Goal: Complete application form: Complete application form

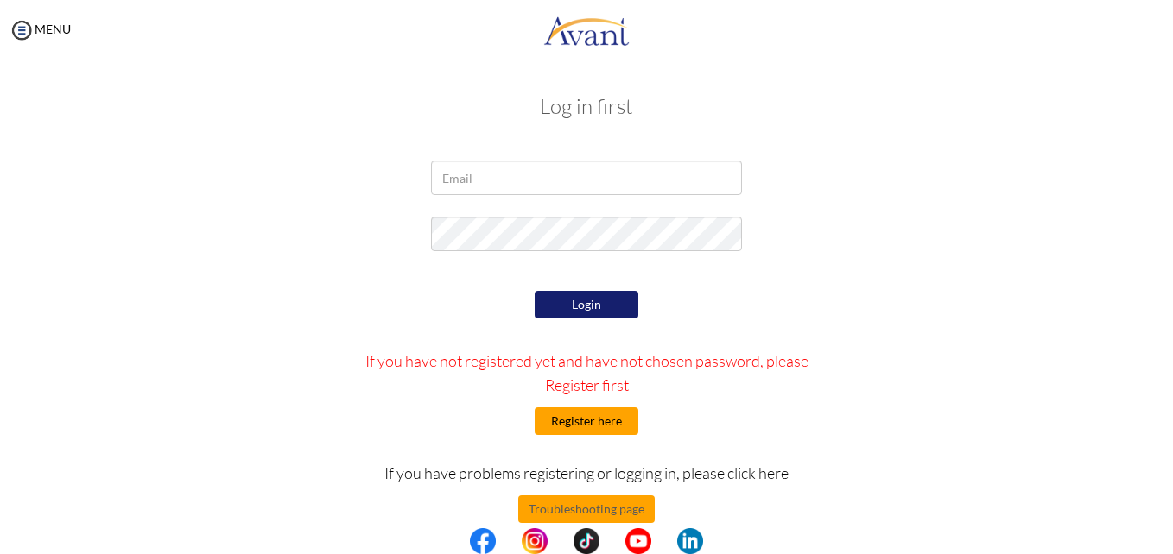
click at [565, 430] on button "Register here" at bounding box center [587, 422] width 104 height 28
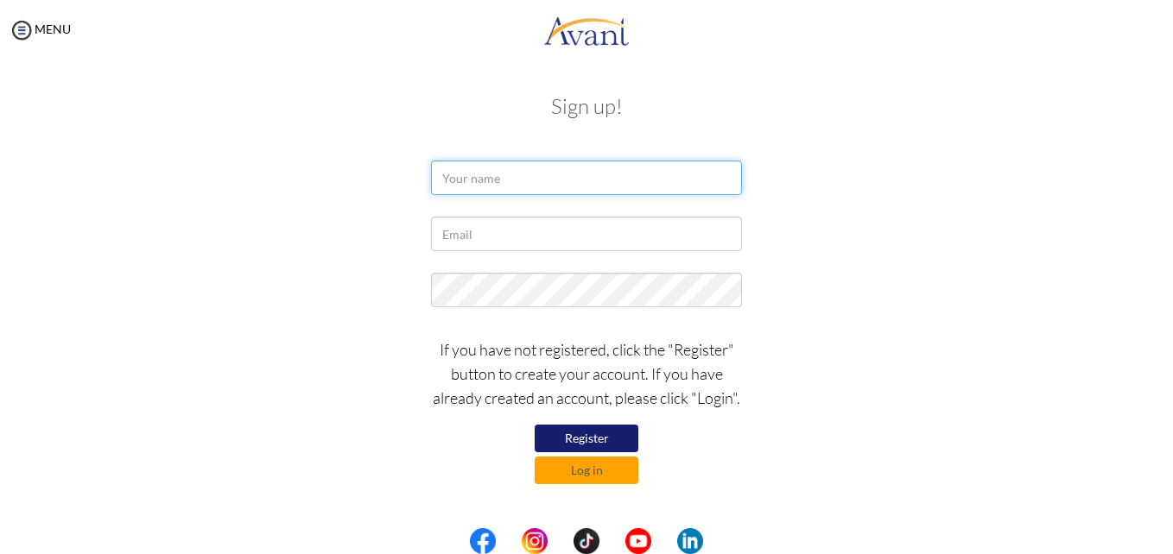
click at [563, 182] on input "text" at bounding box center [586, 178] width 311 height 35
type input "Amanda Deane"
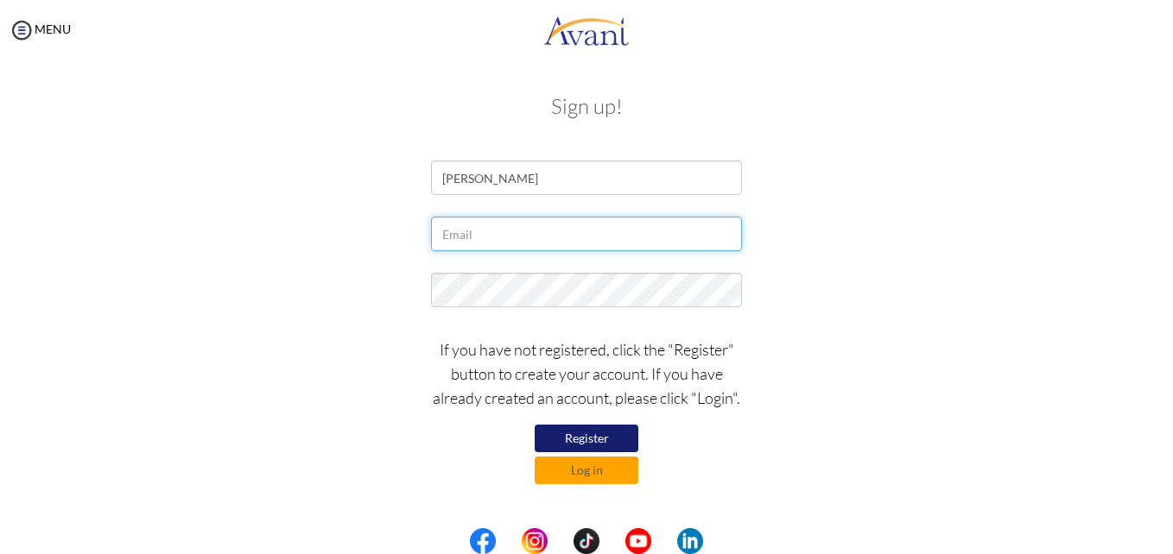
click at [543, 232] on input "text" at bounding box center [586, 234] width 311 height 35
type input "[EMAIL_ADDRESS][DOMAIN_NAME]"
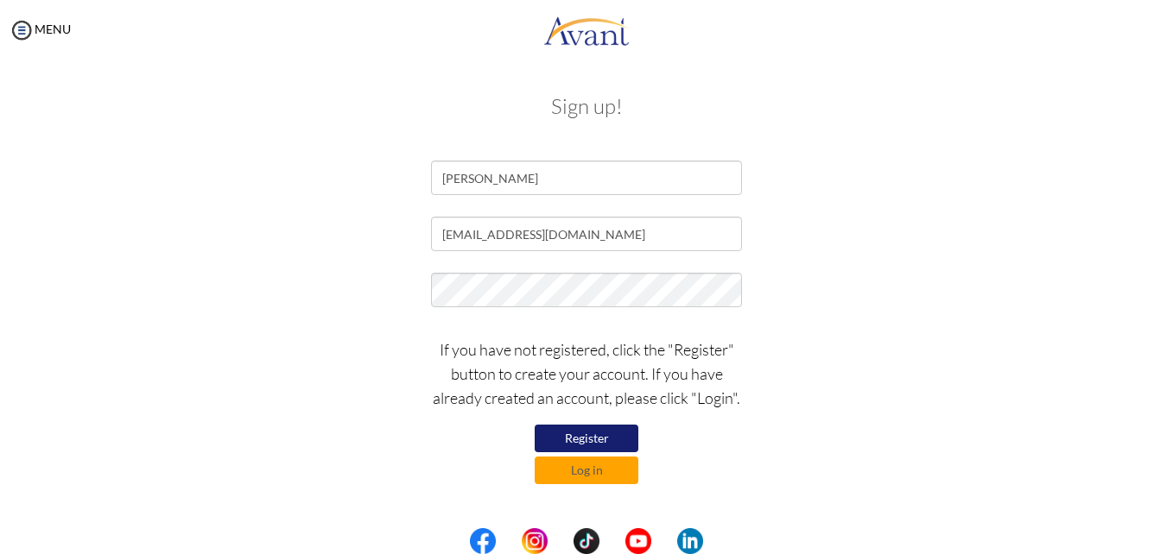
click at [602, 436] on button "Register" at bounding box center [587, 439] width 104 height 28
click at [607, 483] on button "Log in" at bounding box center [587, 471] width 104 height 28
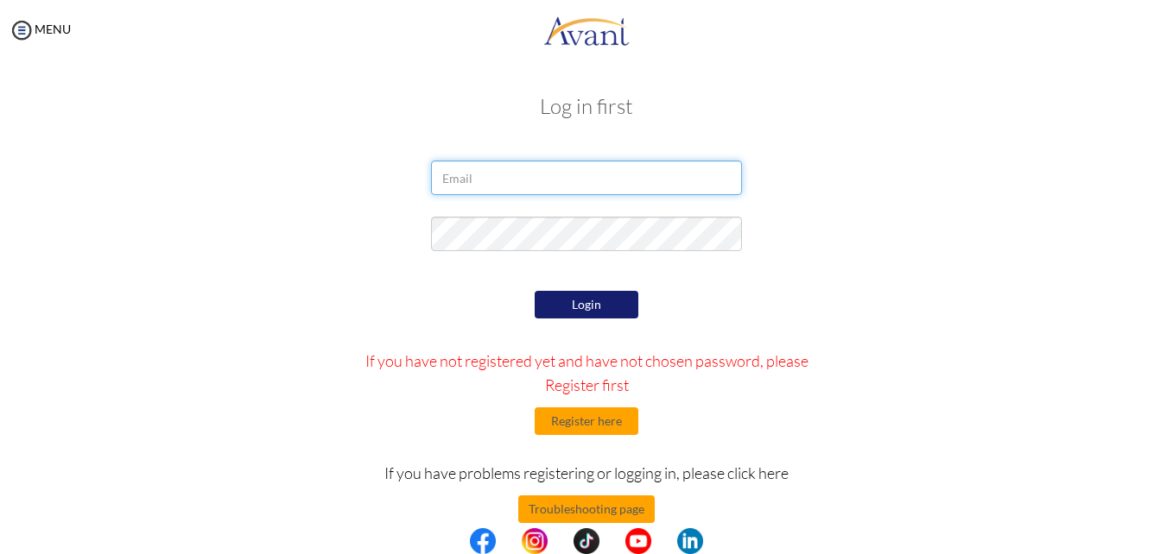
click at [602, 184] on input "email" at bounding box center [586, 178] width 311 height 35
type input "[EMAIL_ADDRESS][DOMAIN_NAME]"
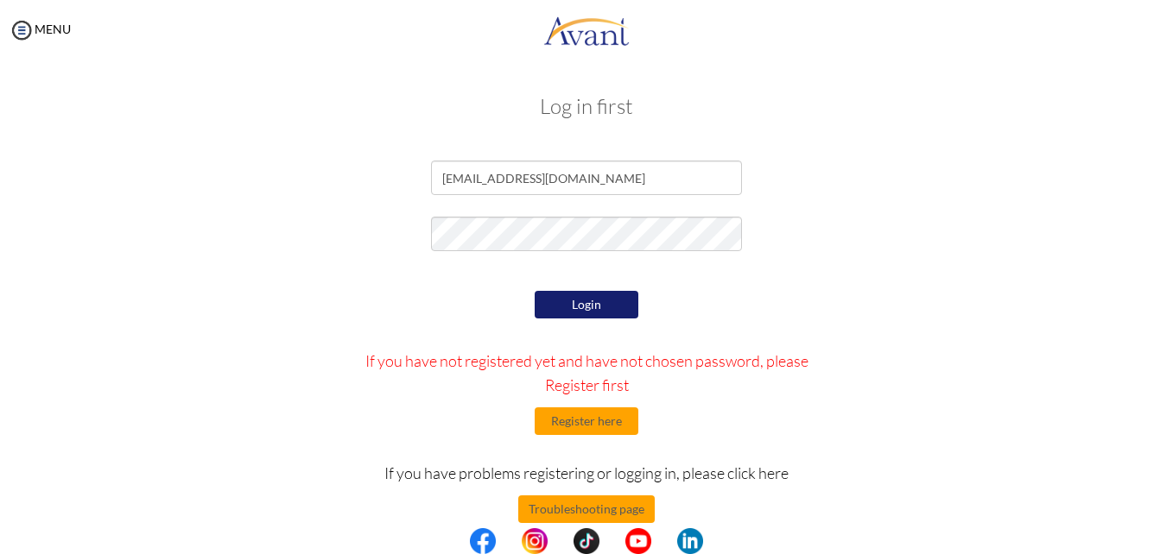
click at [573, 300] on button "Login" at bounding box center [587, 305] width 104 height 28
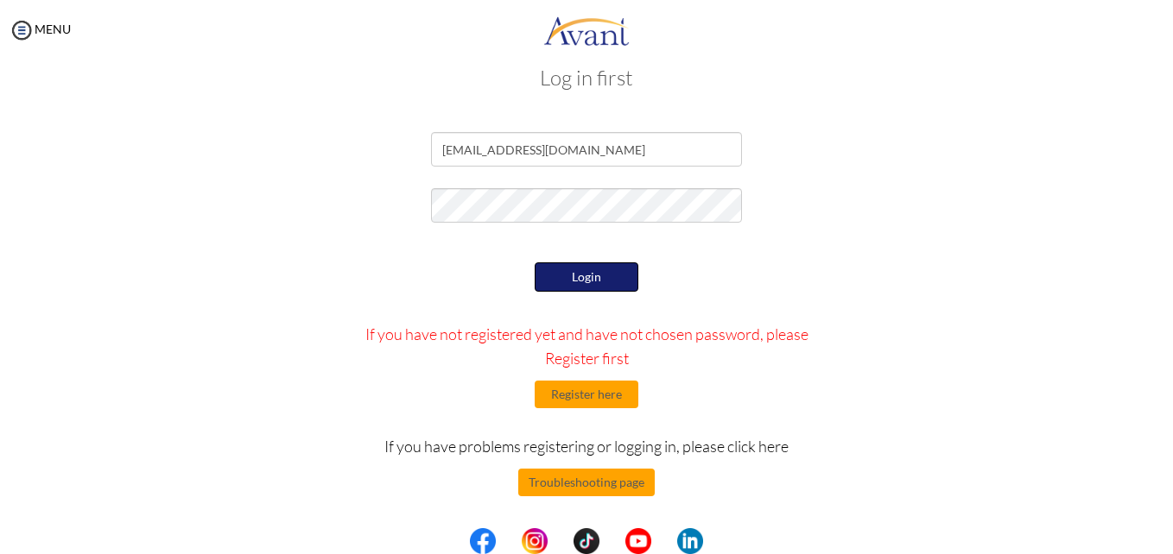
scroll to position [27, 0]
click at [619, 485] on button "Troubleshooting page" at bounding box center [586, 483] width 136 height 28
click at [564, 479] on button "Troubleshooting page" at bounding box center [586, 483] width 136 height 28
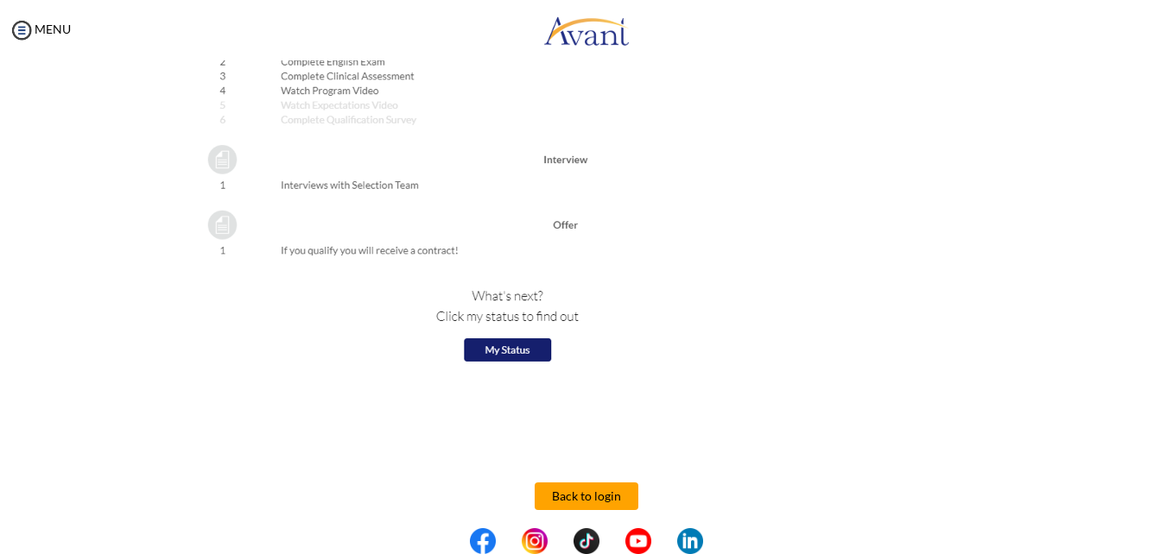
scroll to position [1956, 0]
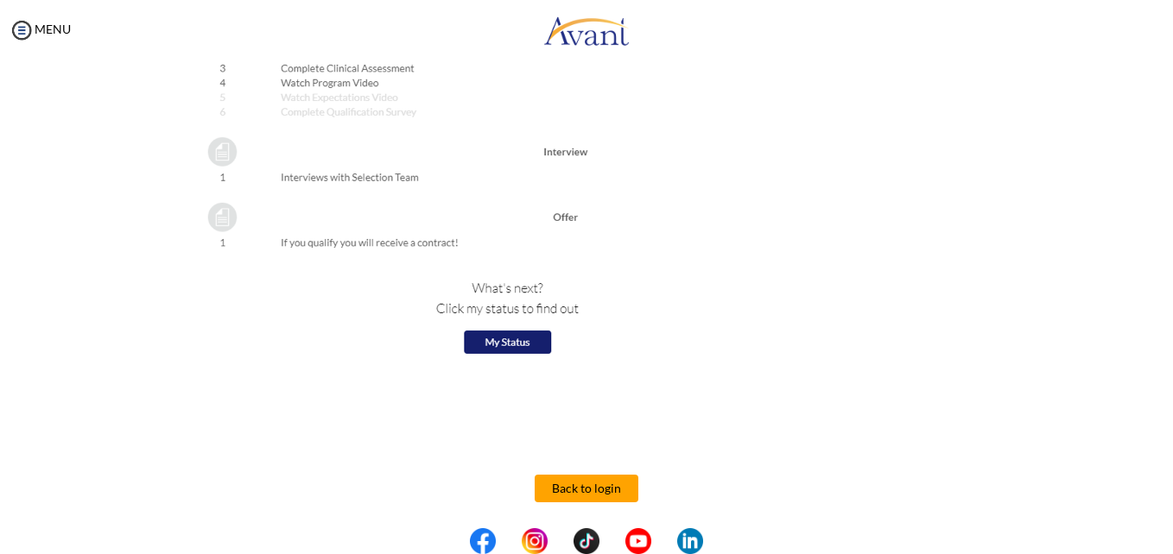
click at [581, 494] on button "Back to login" at bounding box center [587, 489] width 104 height 28
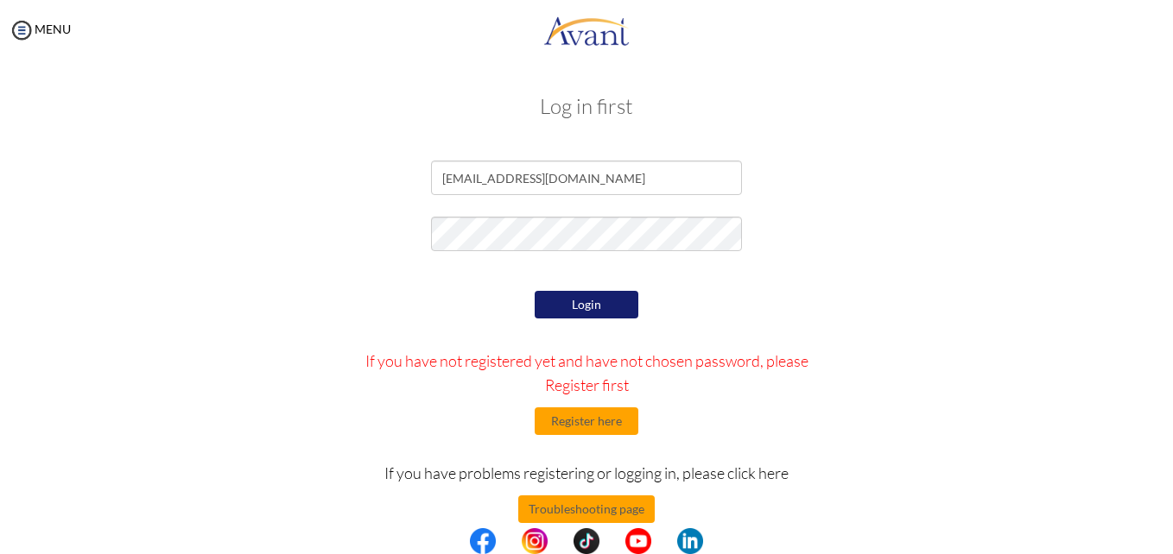
click at [606, 303] on button "Login" at bounding box center [587, 305] width 104 height 28
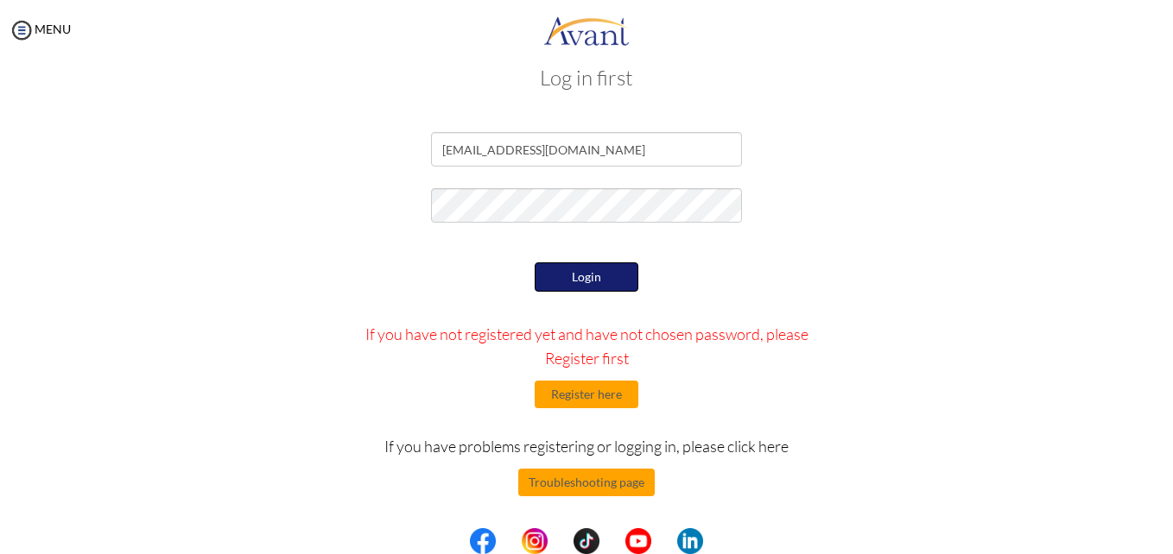
scroll to position [0, 0]
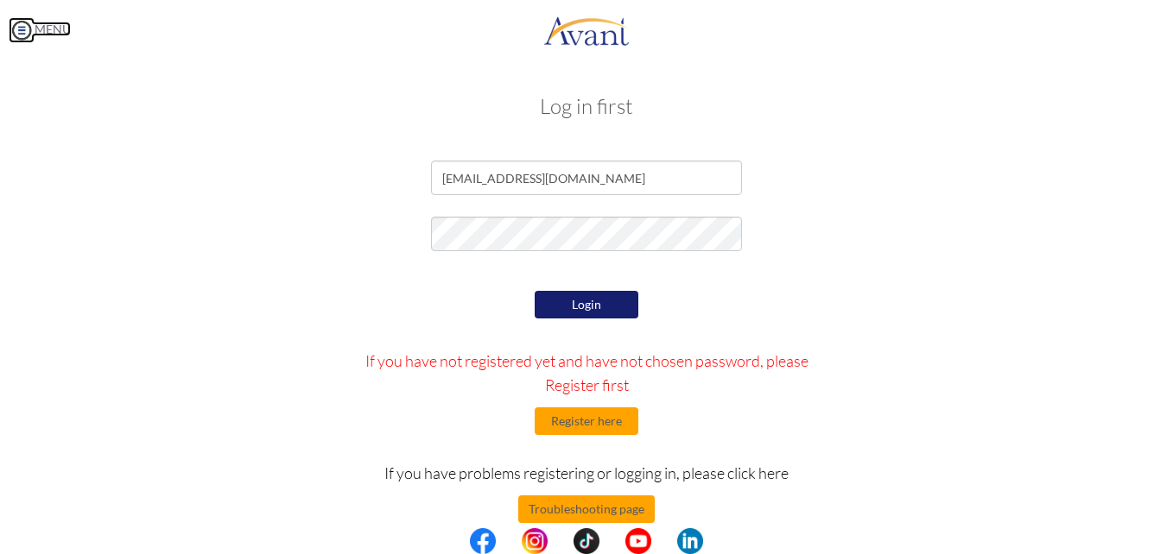
click at [22, 33] on img at bounding box center [22, 30] width 26 height 26
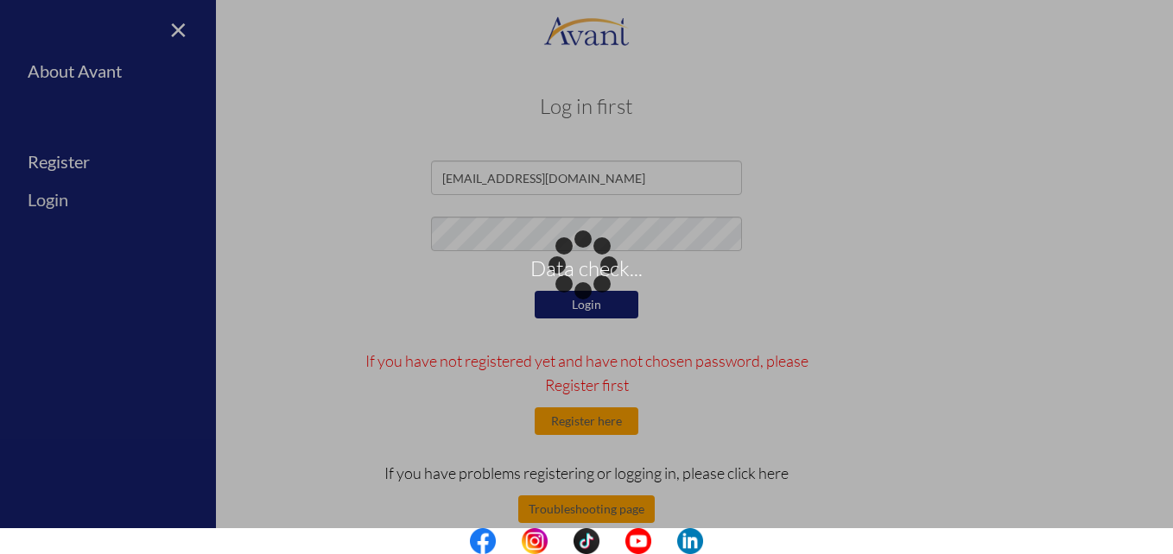
click at [574, 265] on div "Data check..." at bounding box center [586, 277] width 24 height 24
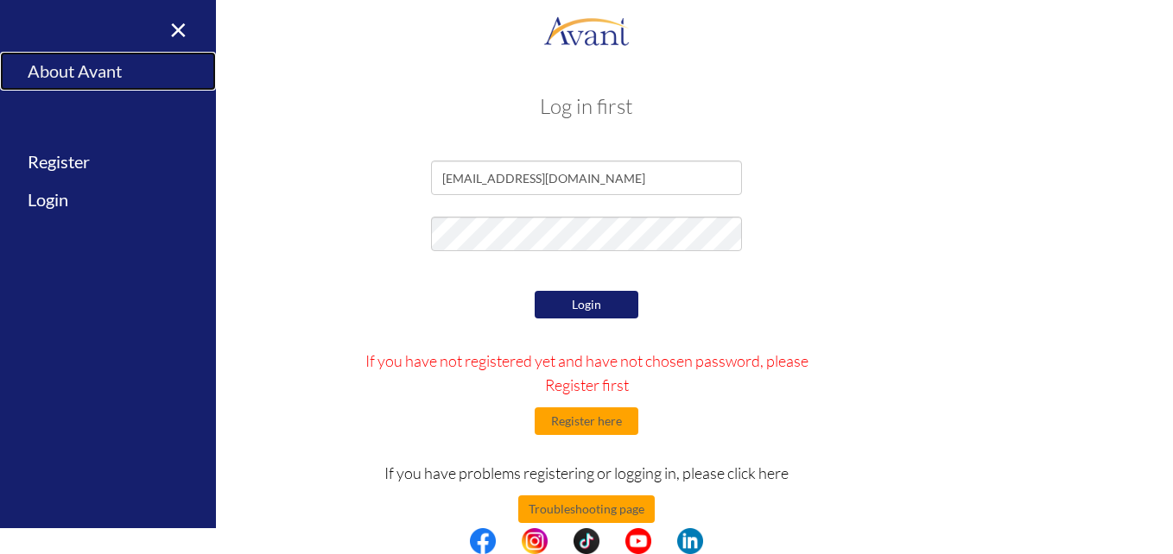
click at [111, 73] on link "About Avant" at bounding box center [108, 71] width 216 height 39
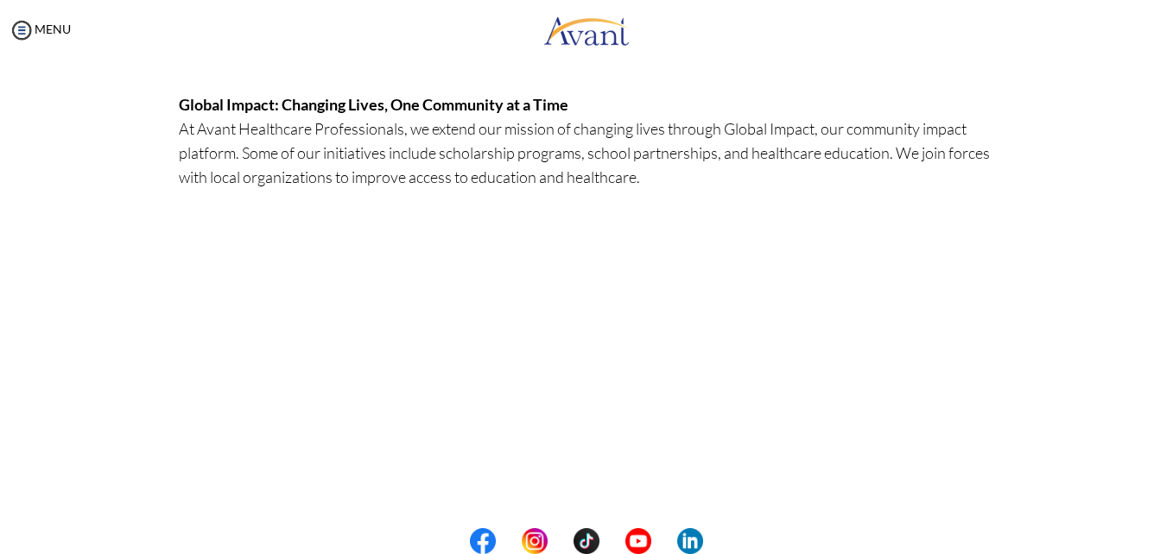
scroll to position [548, 0]
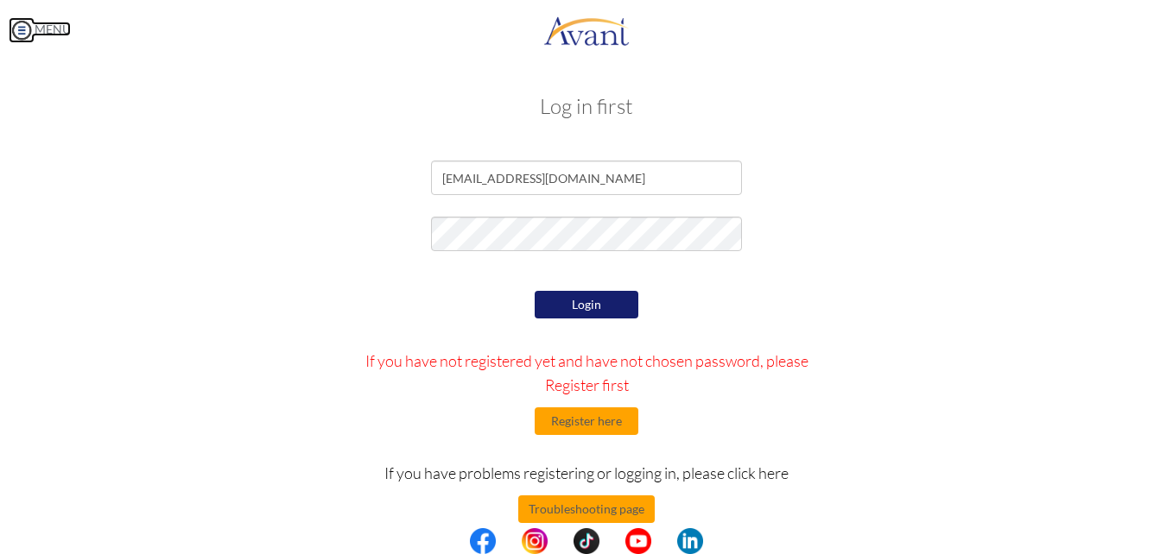
click at [27, 35] on img at bounding box center [22, 30] width 26 height 26
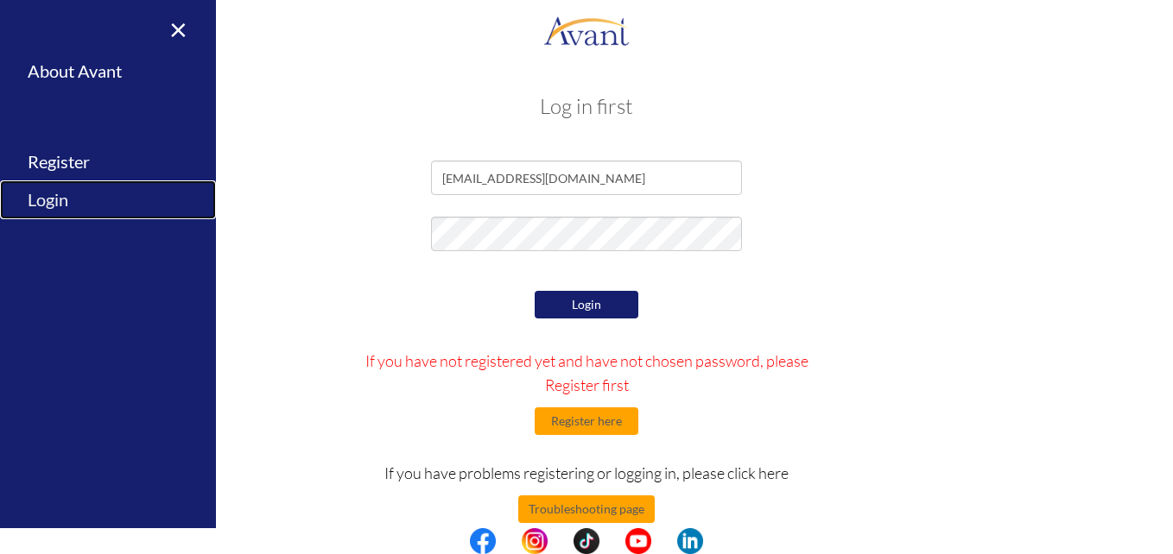
click at [38, 202] on link "Login" at bounding box center [108, 199] width 216 height 39
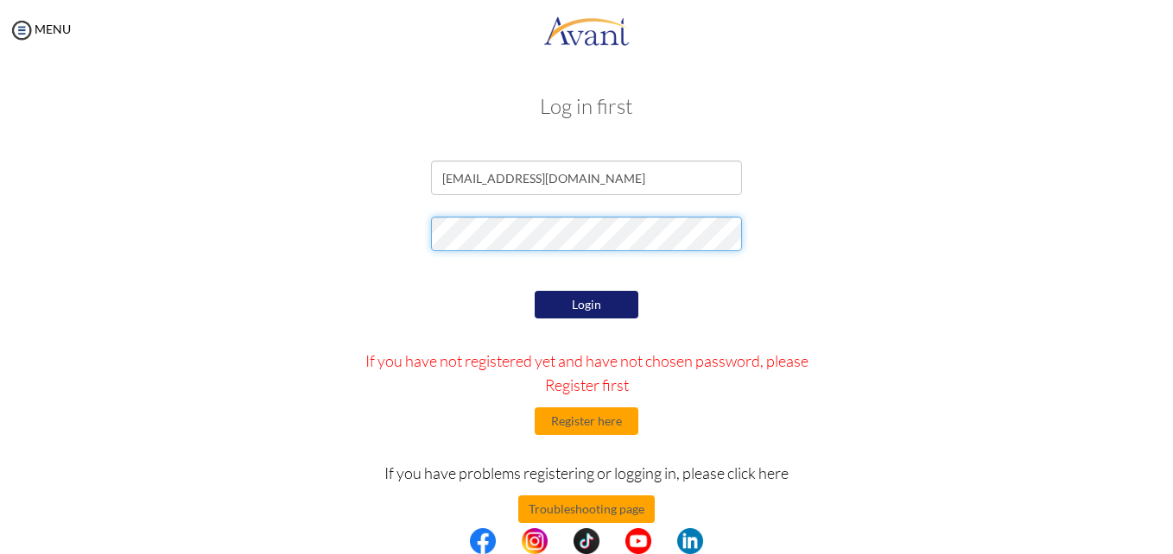
click at [347, 247] on div at bounding box center [586, 238] width 1010 height 43
click at [568, 299] on button "Login" at bounding box center [587, 305] width 104 height 28
click at [579, 296] on button "Login" at bounding box center [587, 305] width 104 height 28
click at [552, 307] on button "Login" at bounding box center [587, 305] width 104 height 28
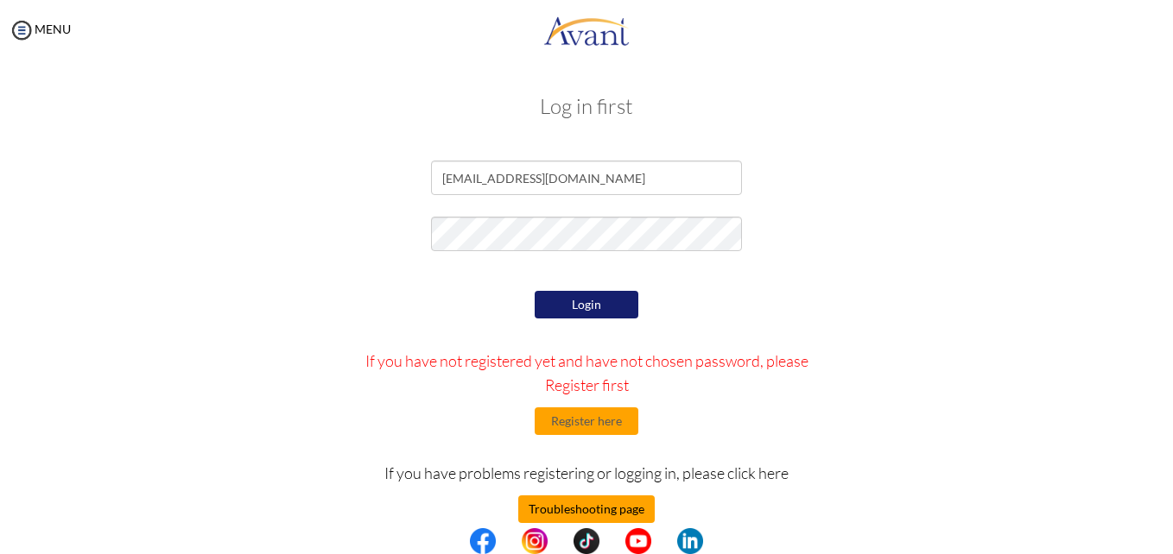
click at [630, 505] on button "Troubleshooting page" at bounding box center [586, 510] width 136 height 28
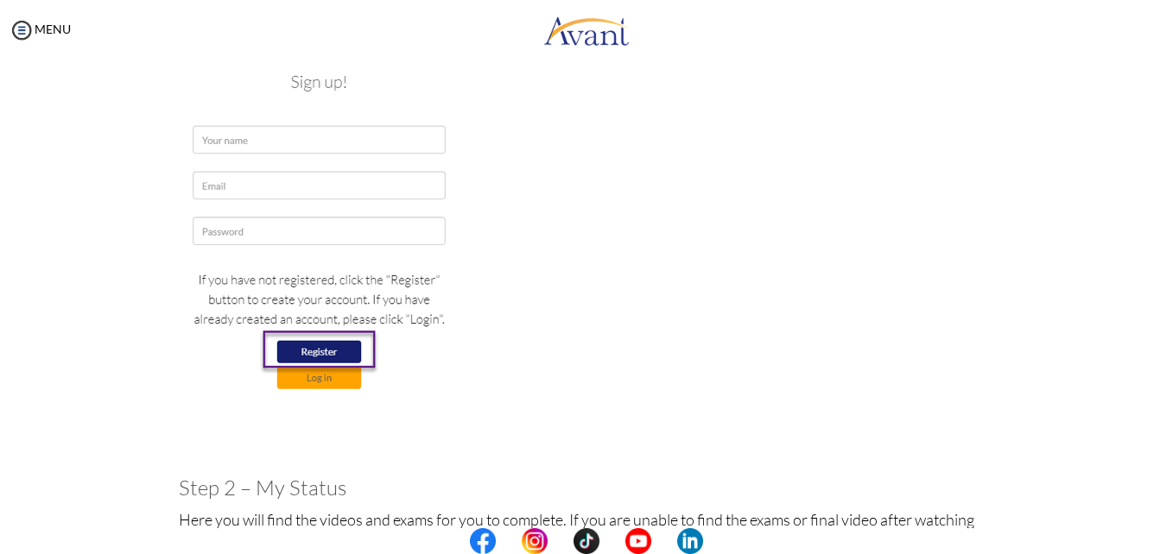
scroll to position [409, 0]
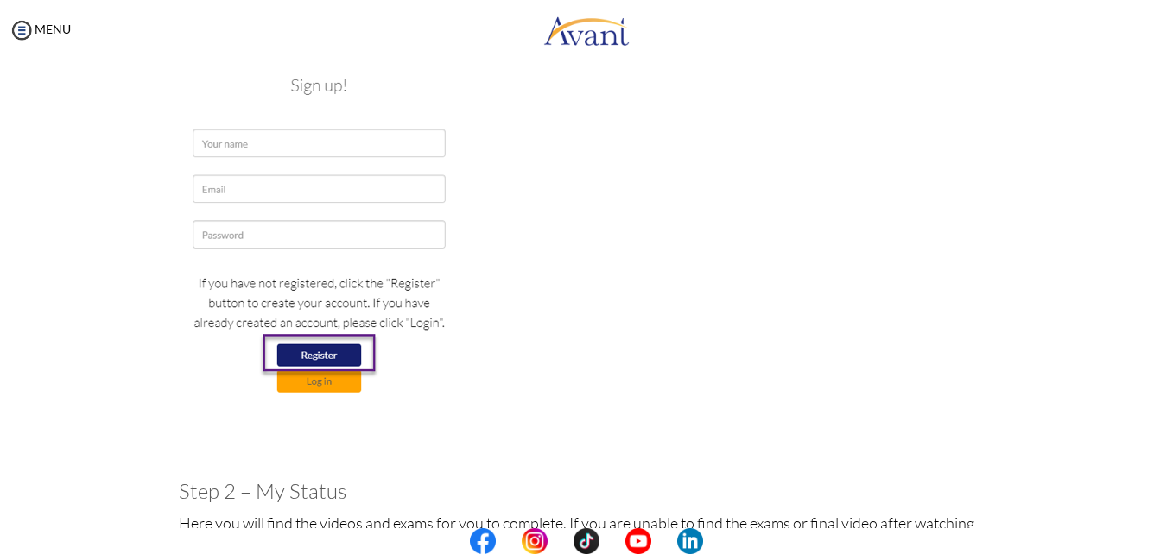
click at [318, 136] on img at bounding box center [319, 211] width 281 height 408
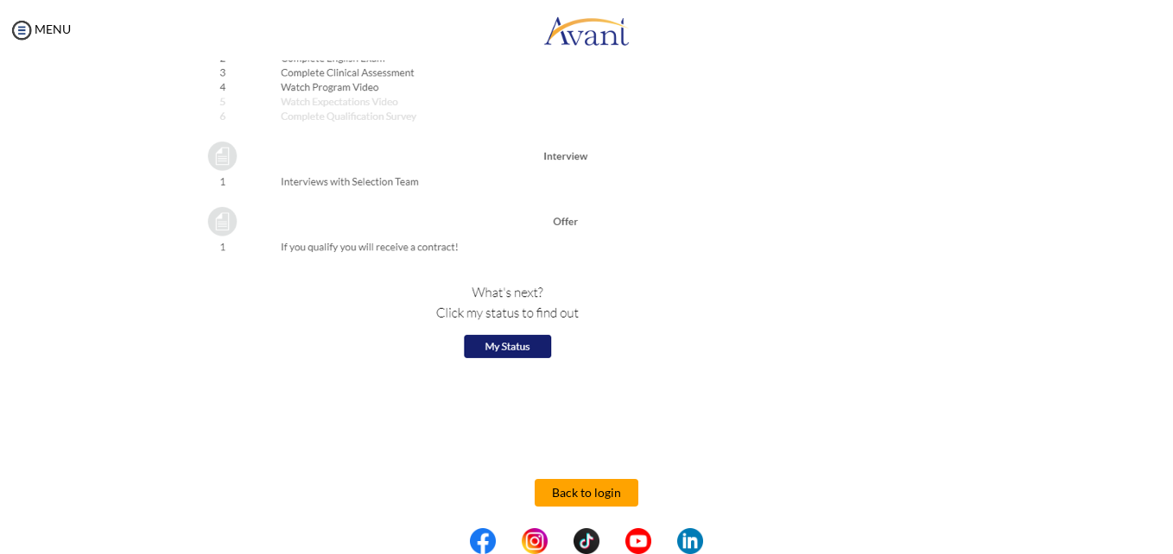
scroll to position [1956, 0]
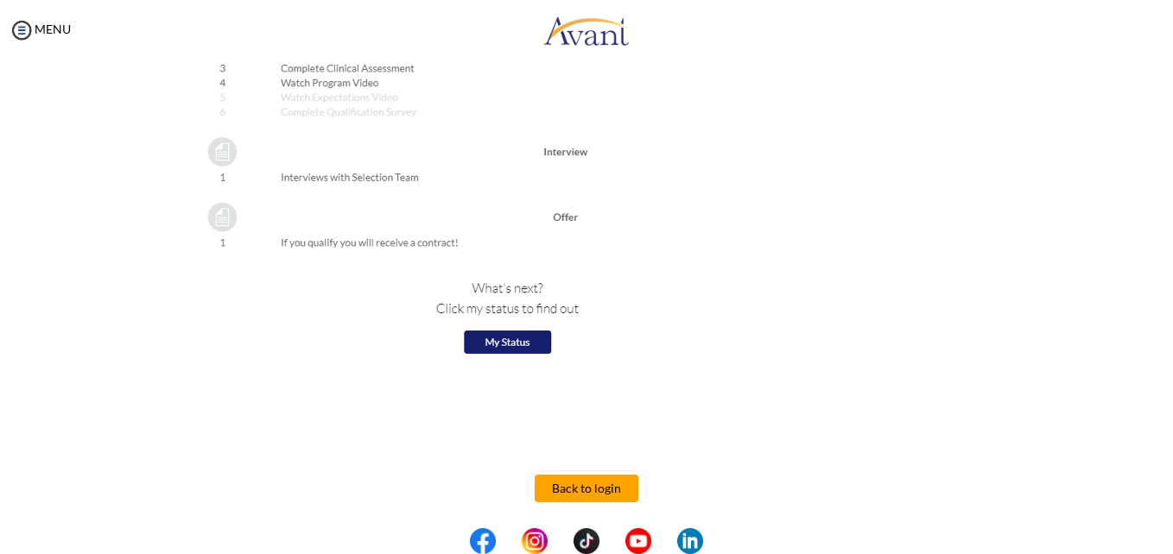
click at [566, 491] on button "Back to login" at bounding box center [587, 489] width 104 height 28
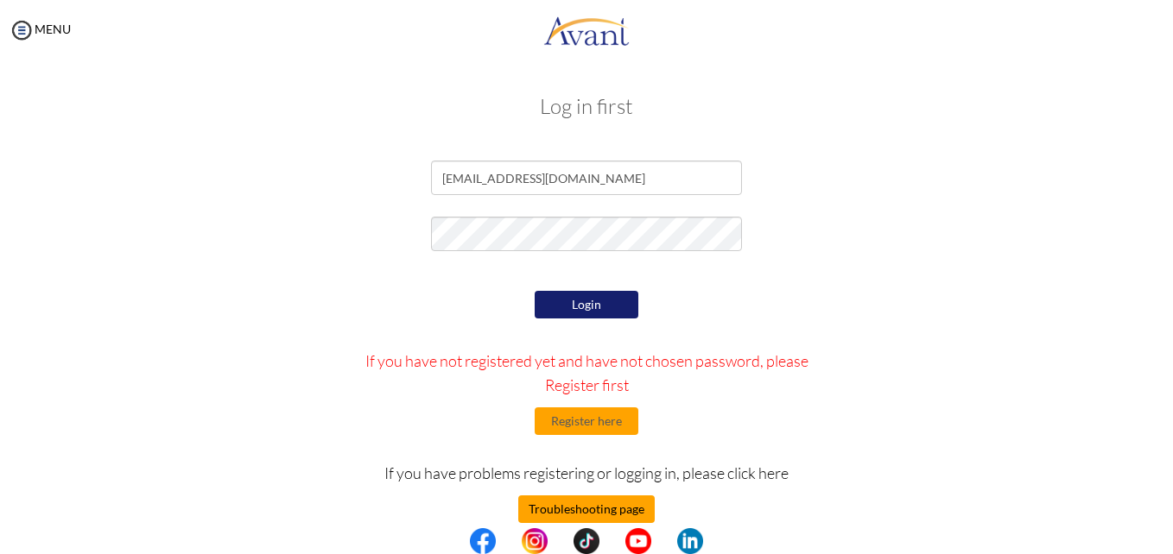
click at [550, 505] on button "Troubleshooting page" at bounding box center [586, 510] width 136 height 28
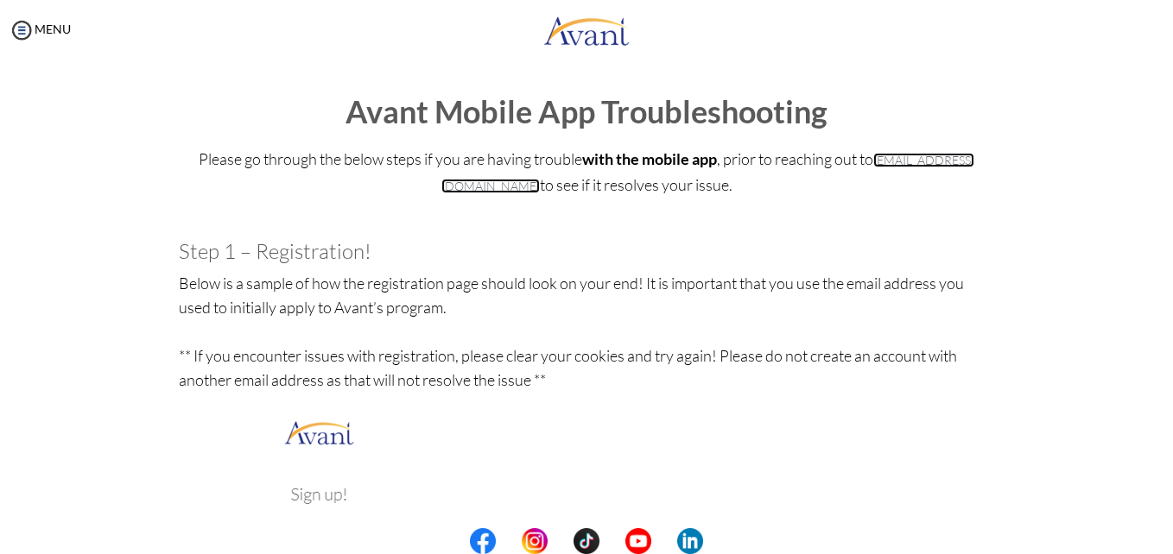
click at [528, 189] on link "[EMAIL_ADDRESS][DOMAIN_NAME]" at bounding box center [708, 173] width 534 height 41
click at [0, 0] on div at bounding box center [0, 0] width 0 height 0
click at [16, 32] on img at bounding box center [22, 30] width 26 height 26
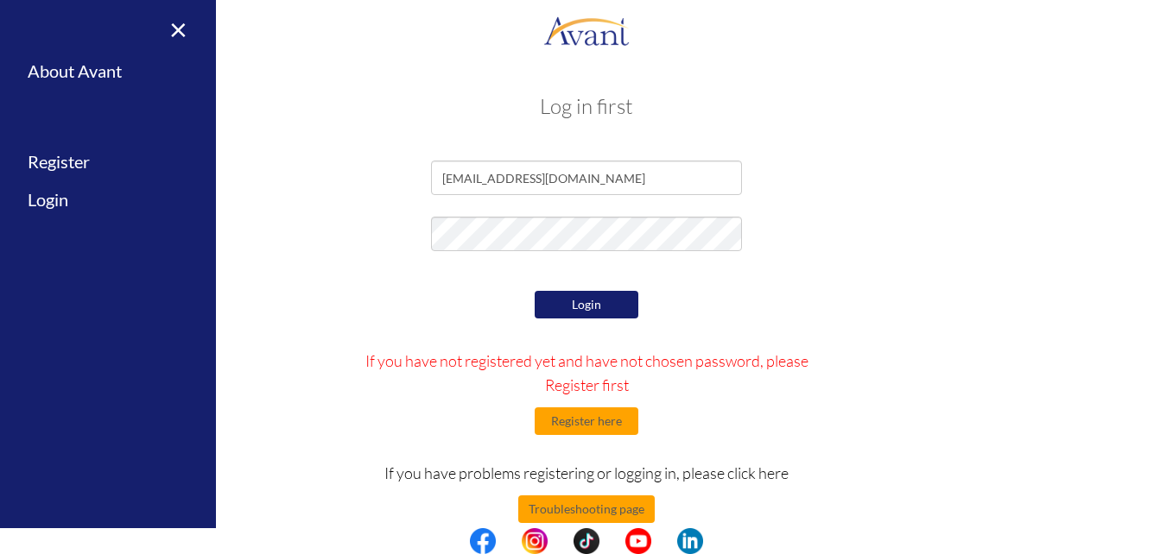
click at [573, 305] on button "Login" at bounding box center [587, 305] width 104 height 28
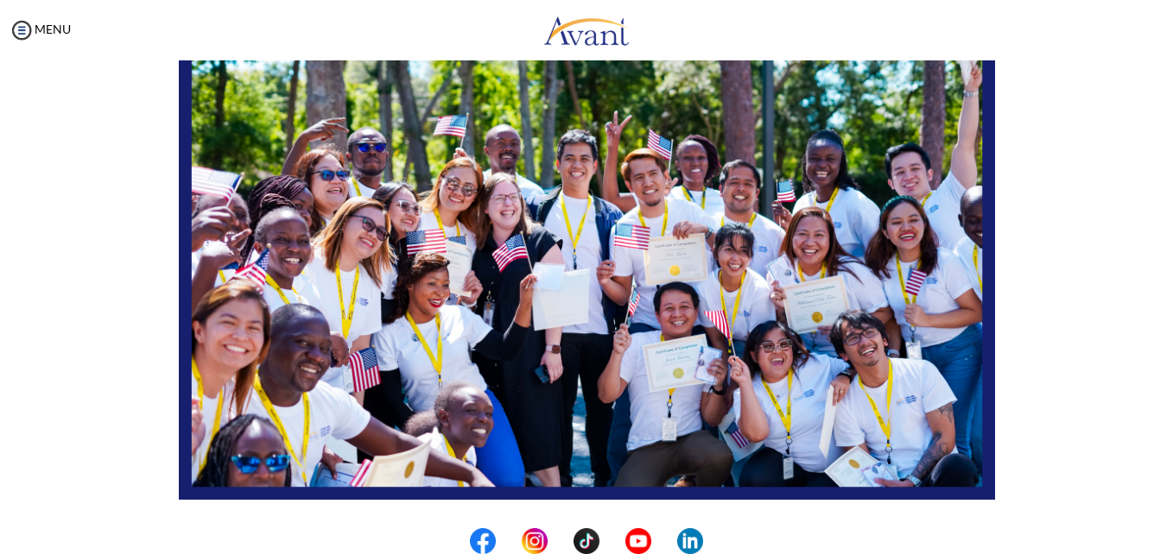
scroll to position [113, 0]
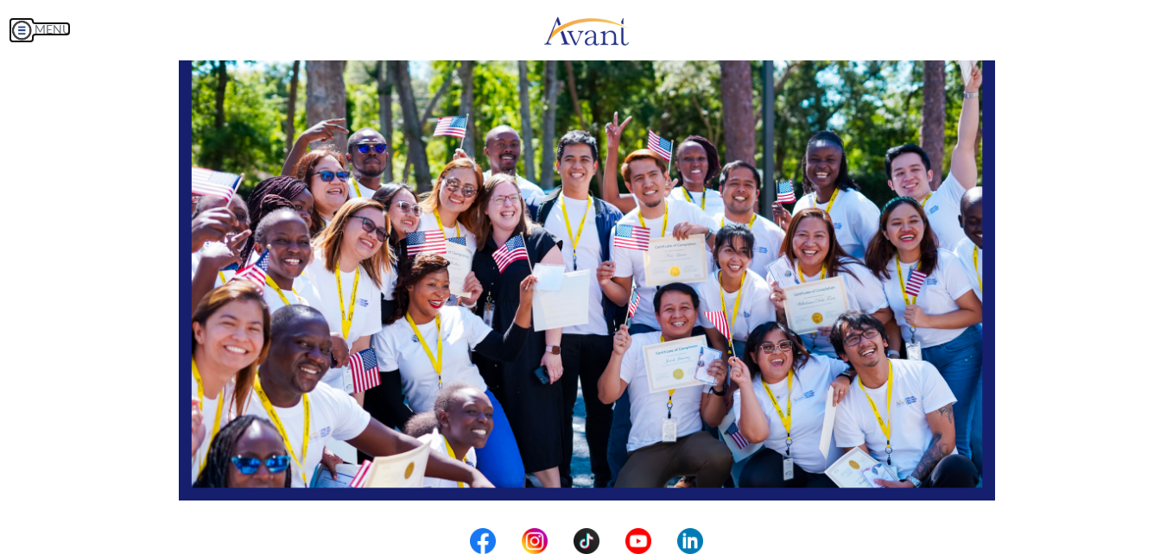
click at [26, 30] on img at bounding box center [22, 30] width 26 height 26
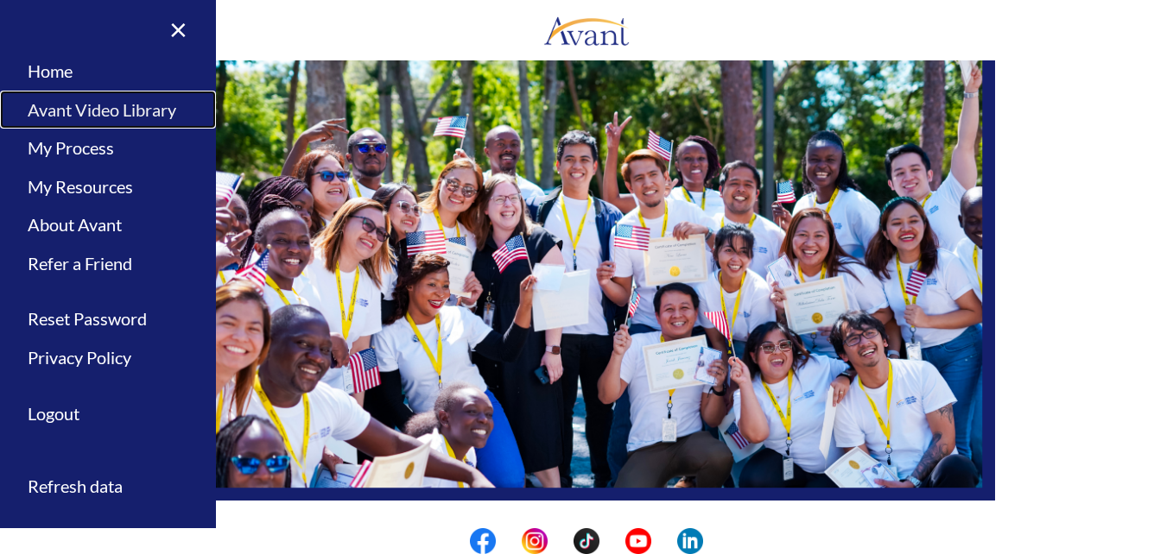
click at [80, 110] on link "Avant Video Library" at bounding box center [108, 110] width 216 height 39
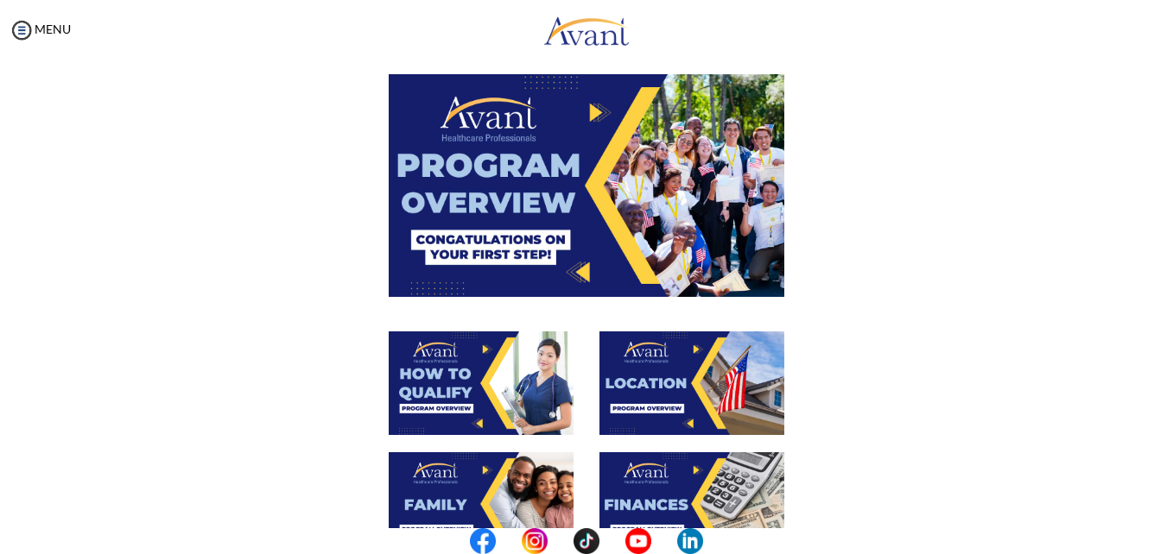
scroll to position [67, 0]
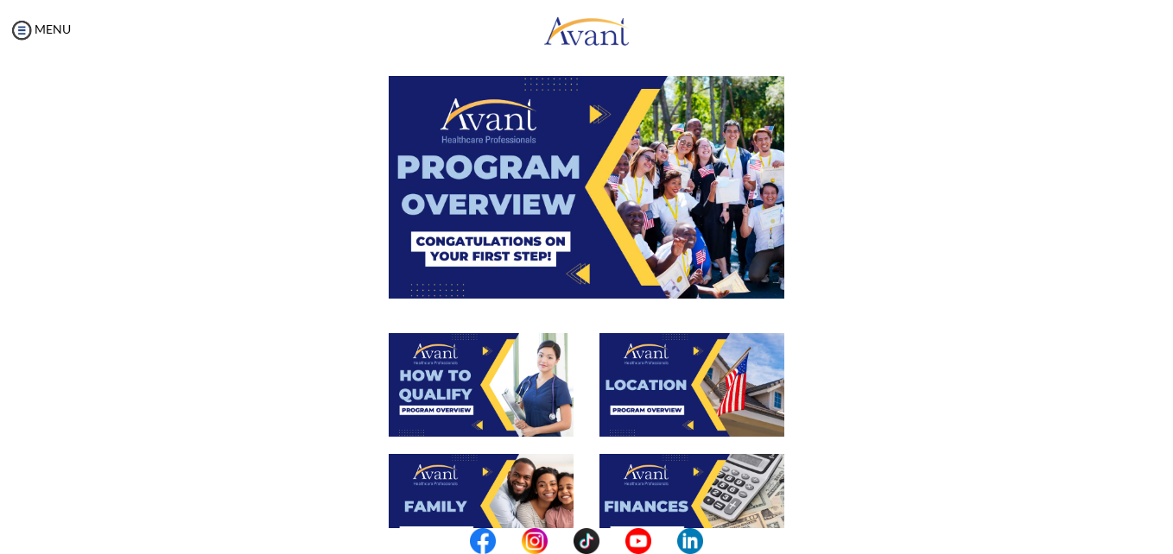
click at [541, 229] on img at bounding box center [586, 187] width 395 height 222
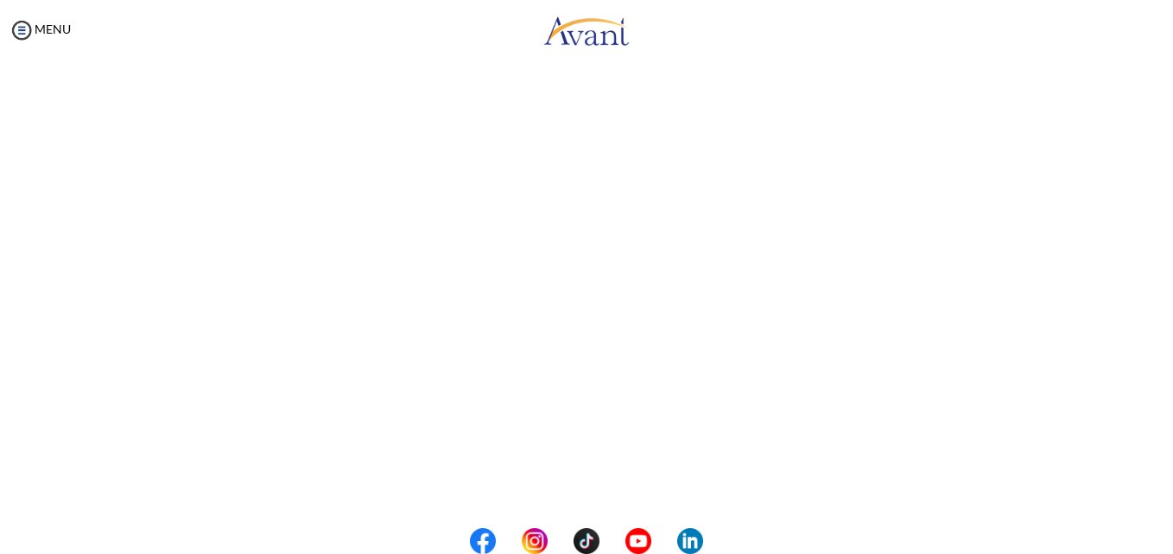
scroll to position [295, 0]
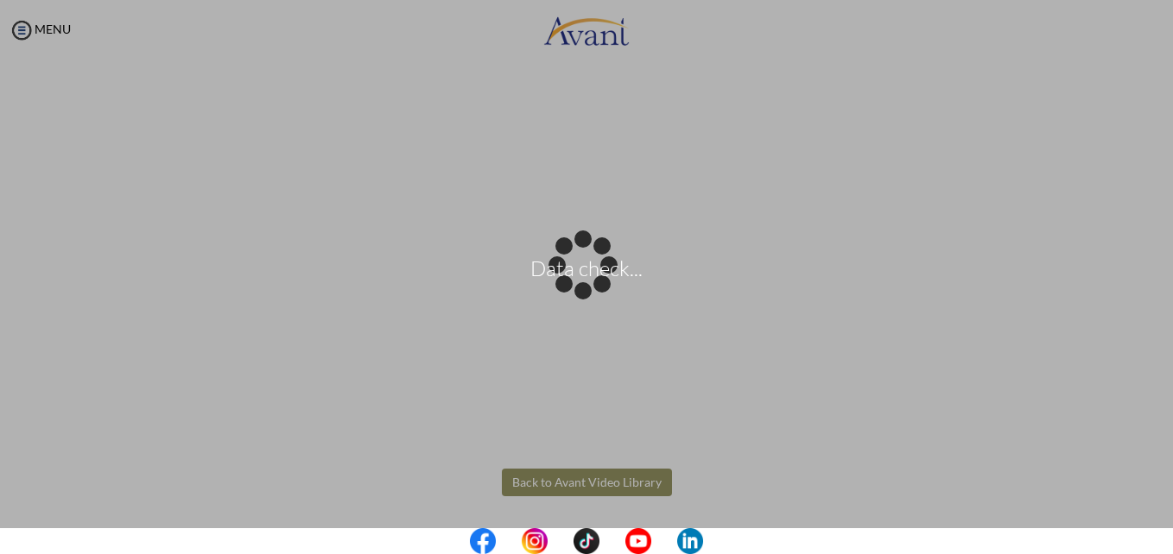
click at [620, 496] on body "Data check... Maintenance break. Please come back in 2 hours. MENU My Status Wh…" at bounding box center [586, 277] width 1173 height 554
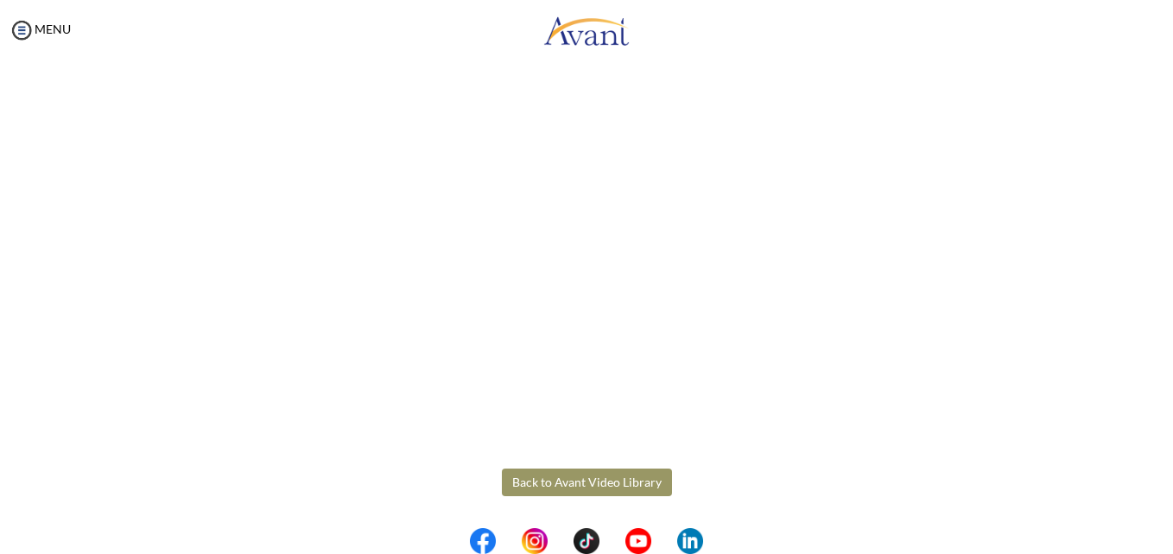
click at [600, 478] on button "Back to Avant Video Library" at bounding box center [587, 483] width 170 height 28
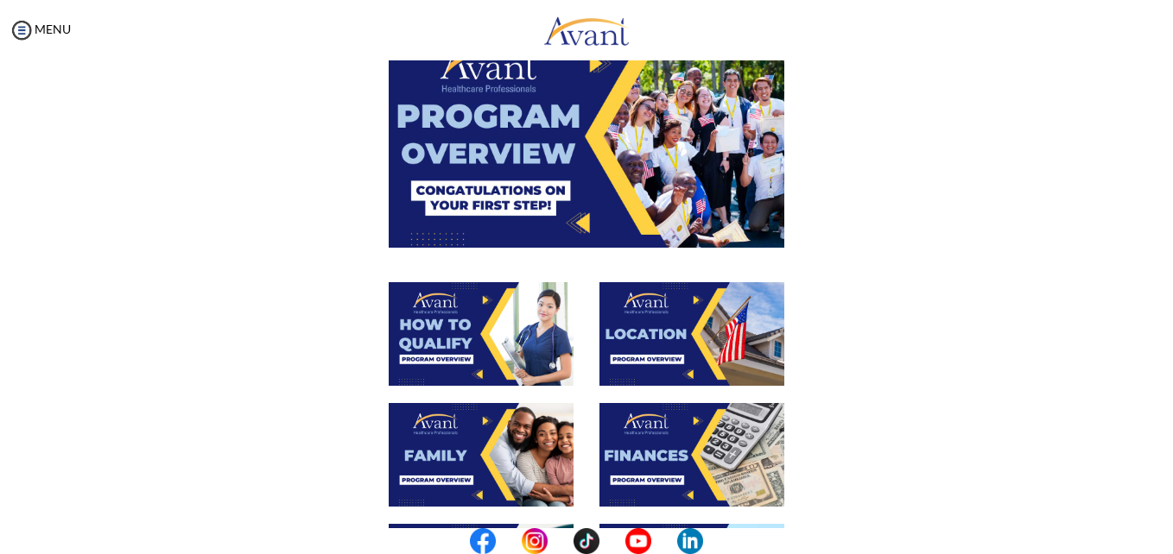
scroll to position [121, 0]
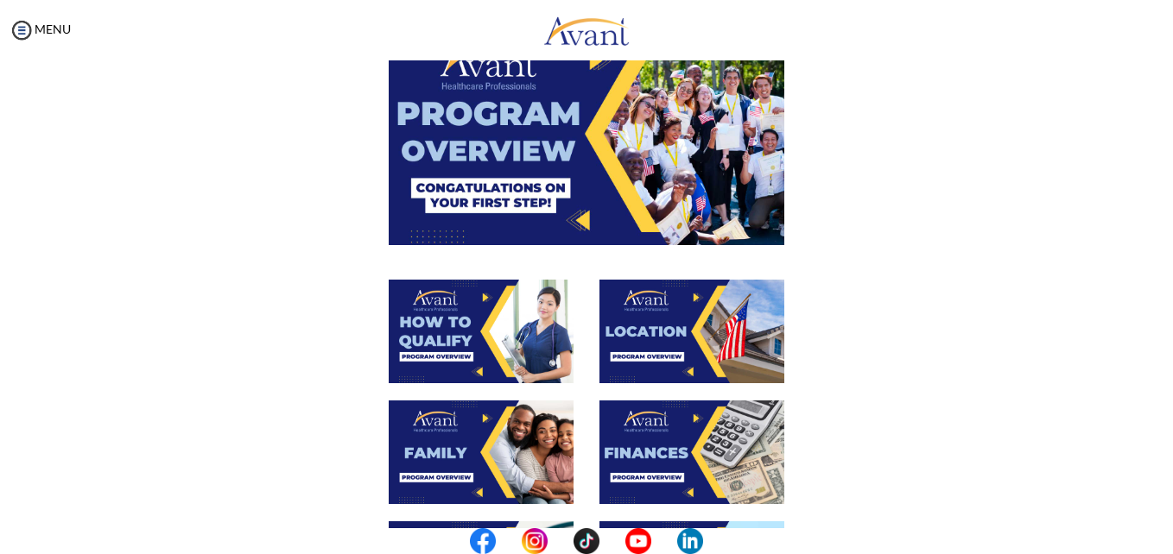
click at [478, 338] on img at bounding box center [481, 332] width 185 height 104
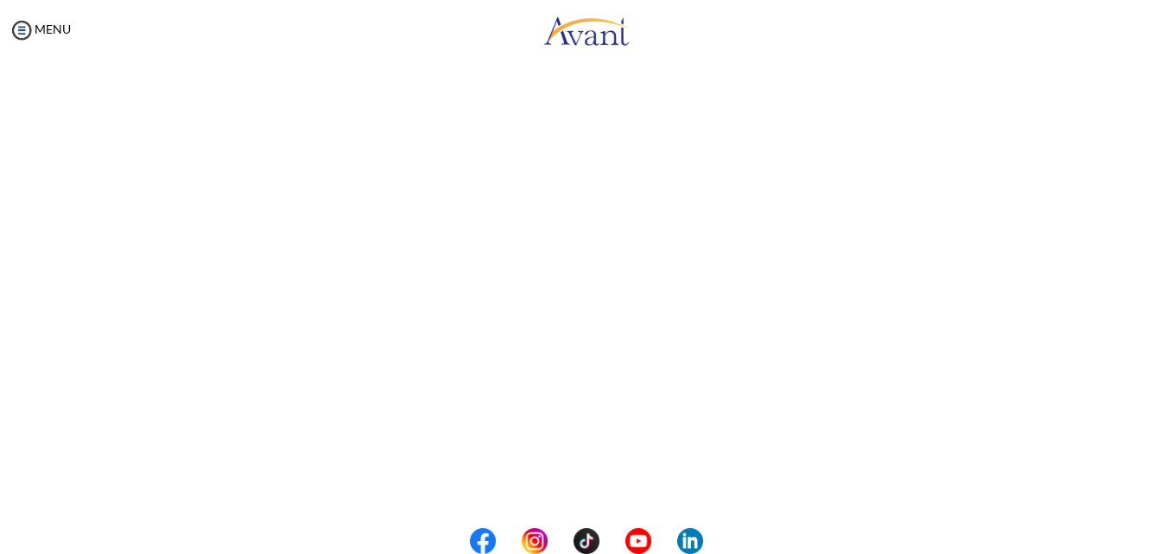
scroll to position [295, 0]
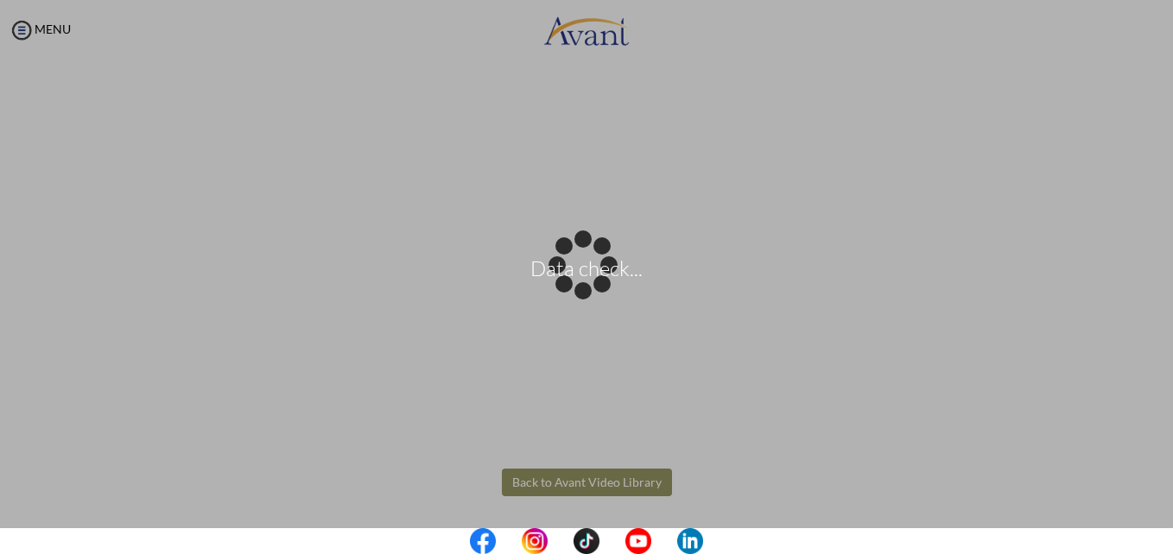
click at [588, 484] on body "Data check... Maintenance break. Please come back in 2 hours. MENU My Status Wh…" at bounding box center [586, 277] width 1173 height 554
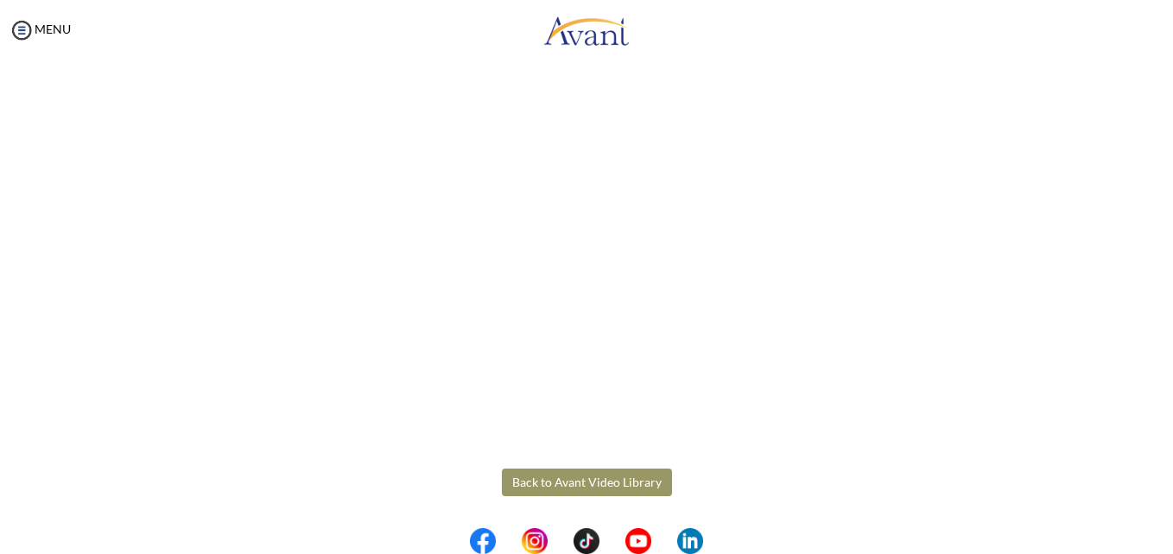
click at [573, 476] on button "Back to Avant Video Library" at bounding box center [587, 483] width 170 height 28
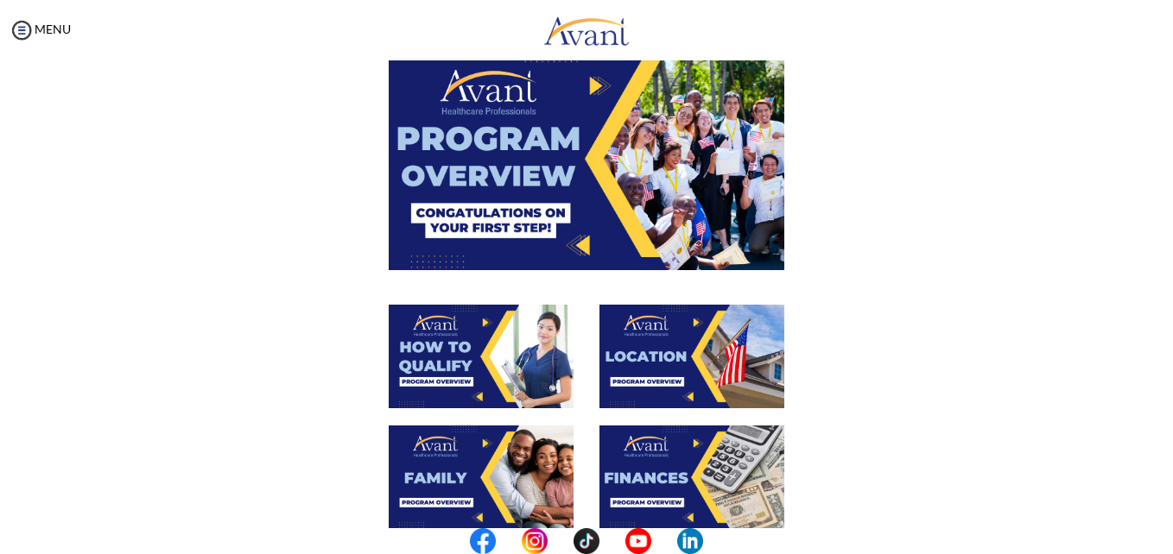
scroll to position [130, 0]
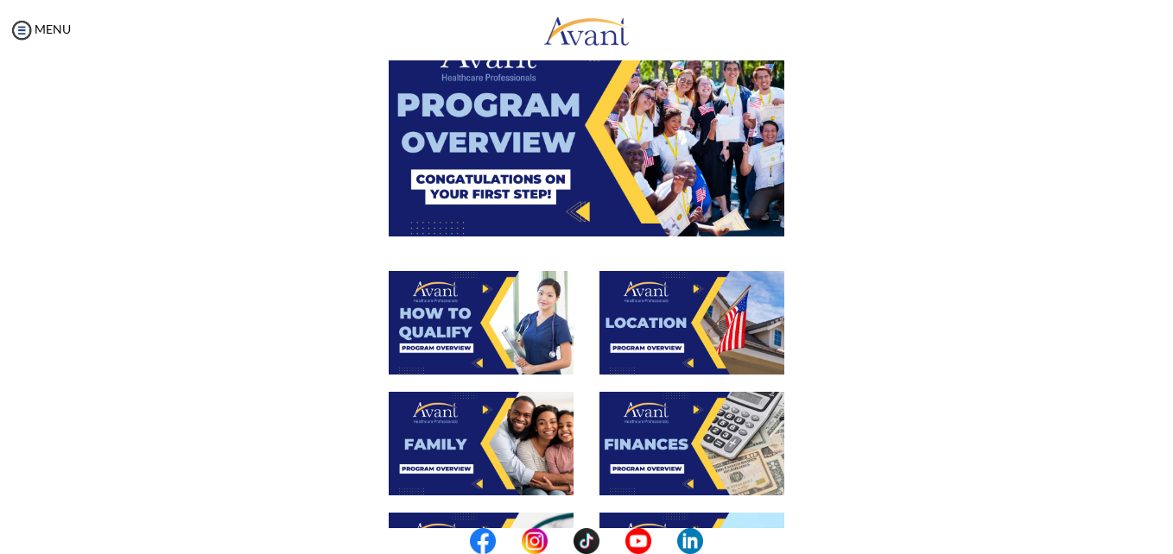
click at [663, 323] on img at bounding box center [691, 323] width 185 height 104
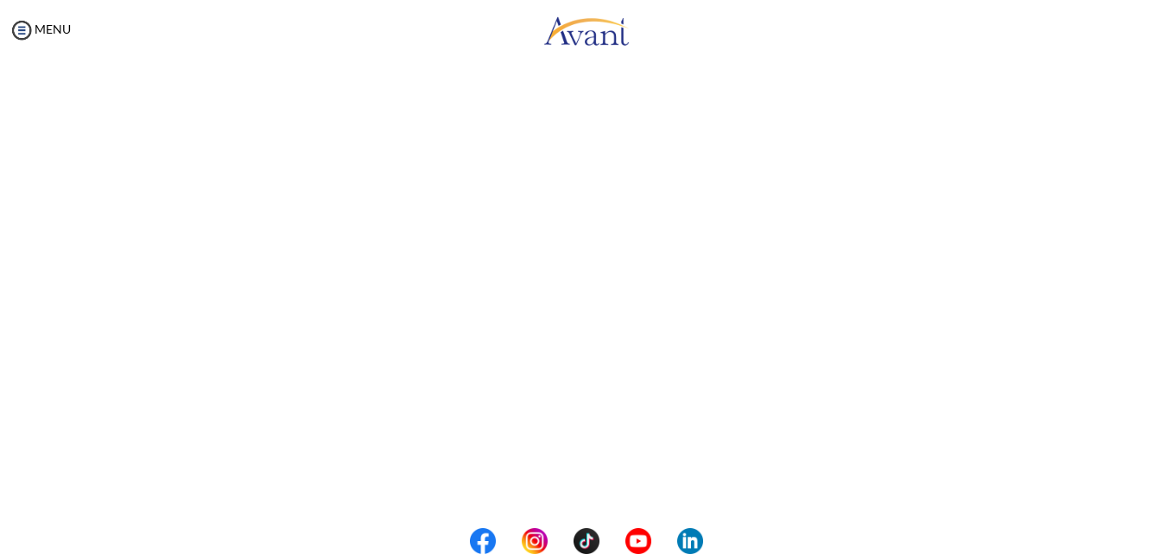
scroll to position [295, 0]
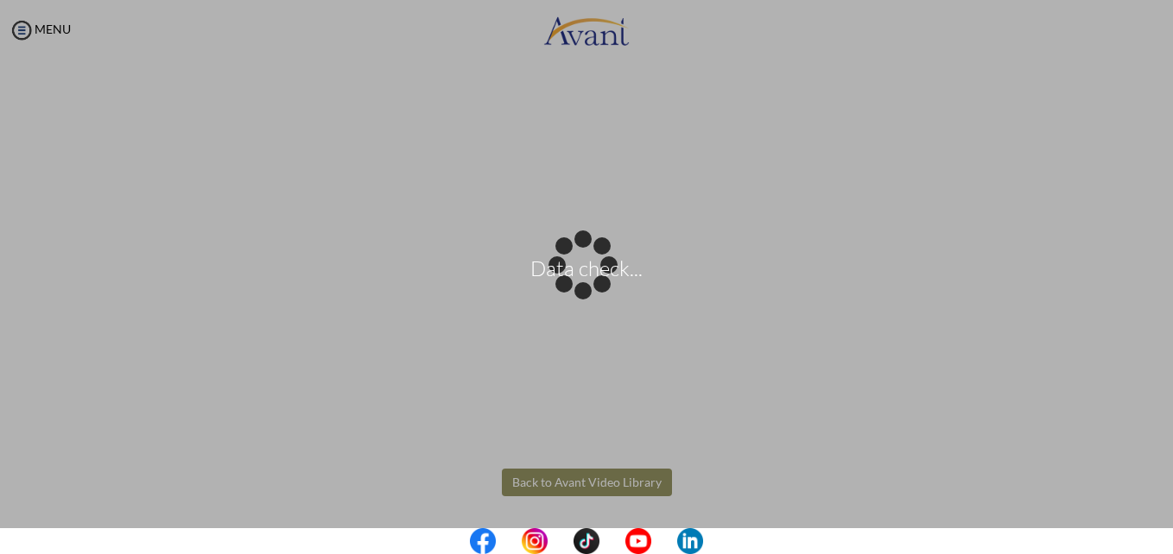
click at [576, 482] on body "Data check... Maintenance break. Please come back in 2 hours. MENU My Status Wh…" at bounding box center [586, 277] width 1173 height 554
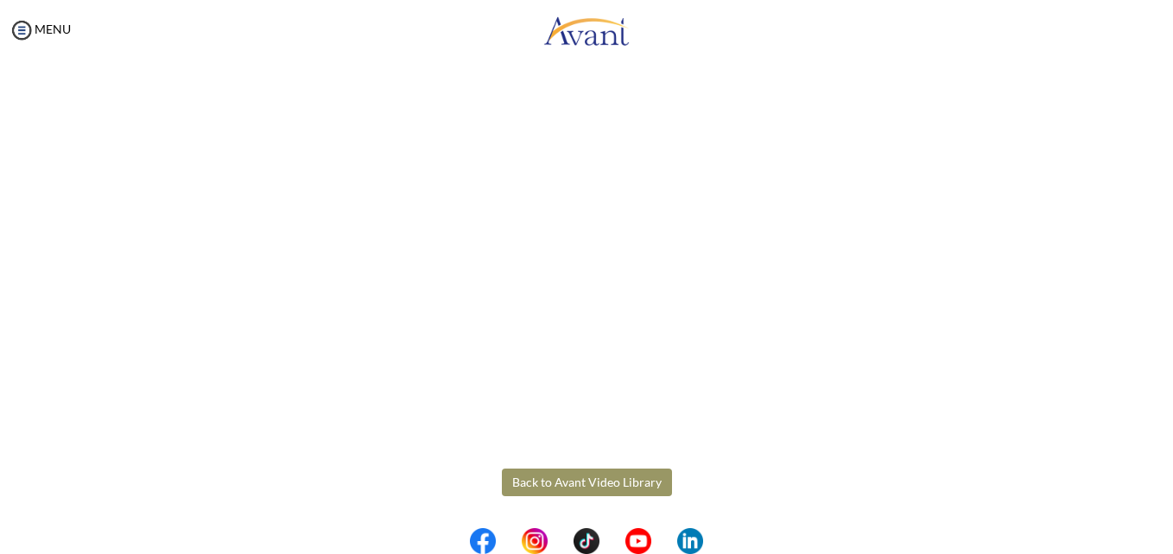
click at [587, 481] on button "Back to Avant Video Library" at bounding box center [587, 483] width 170 height 28
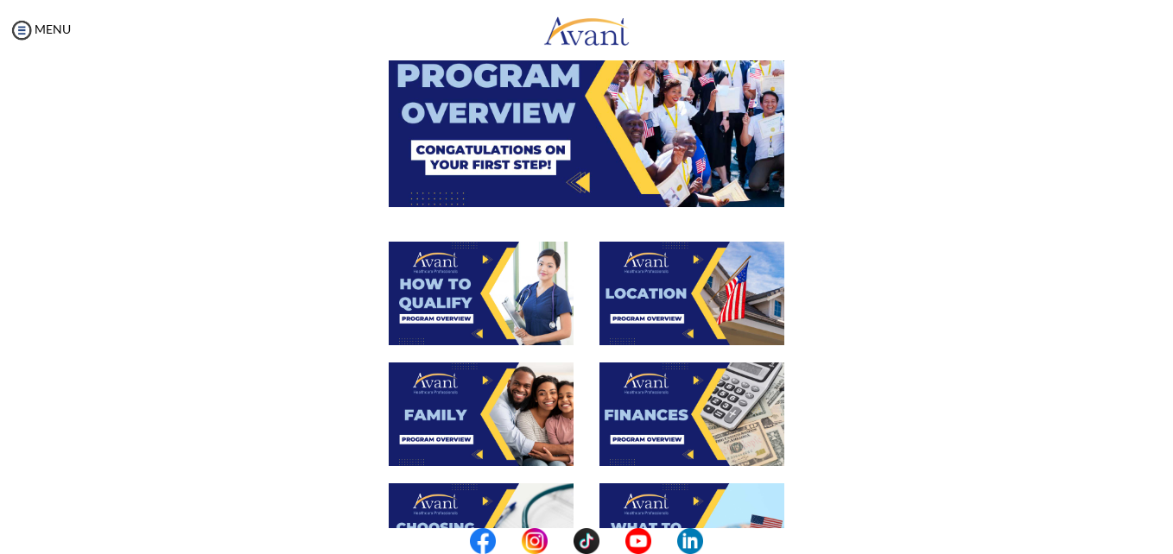
scroll to position [176, 0]
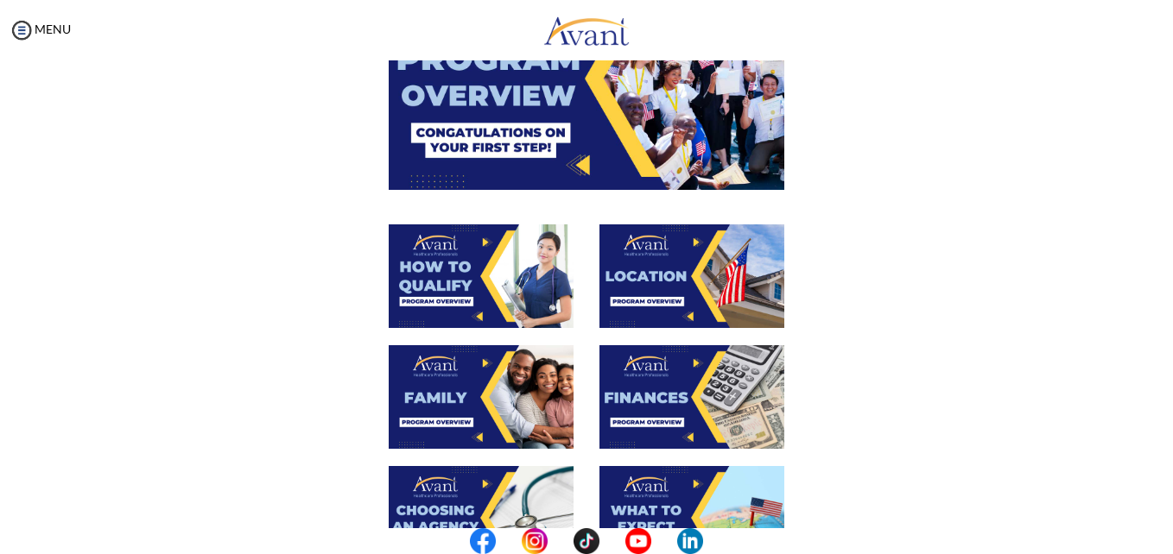
click at [478, 394] on img at bounding box center [481, 397] width 185 height 104
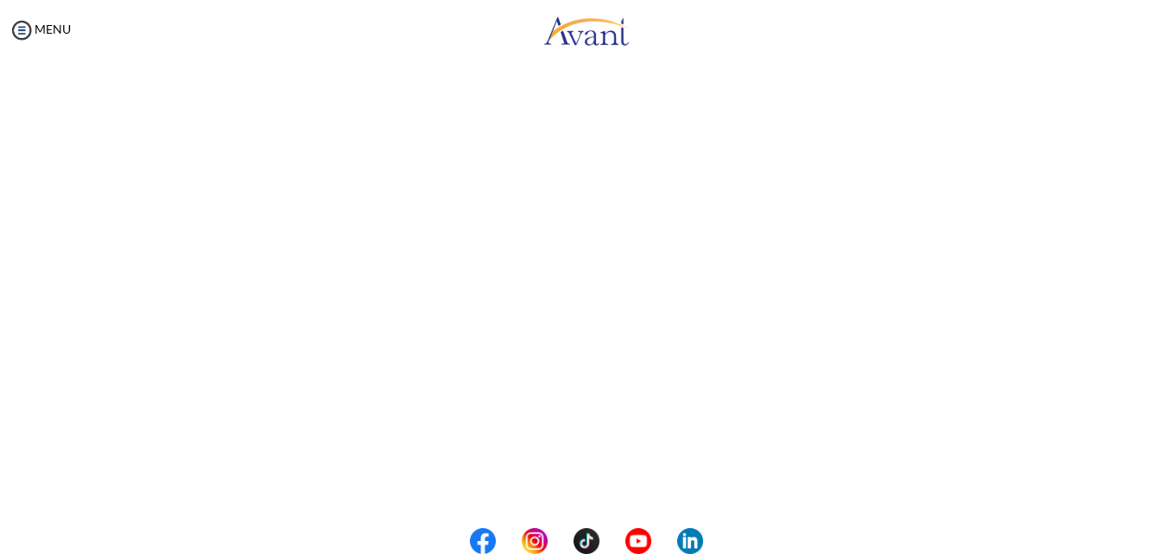
scroll to position [479, 0]
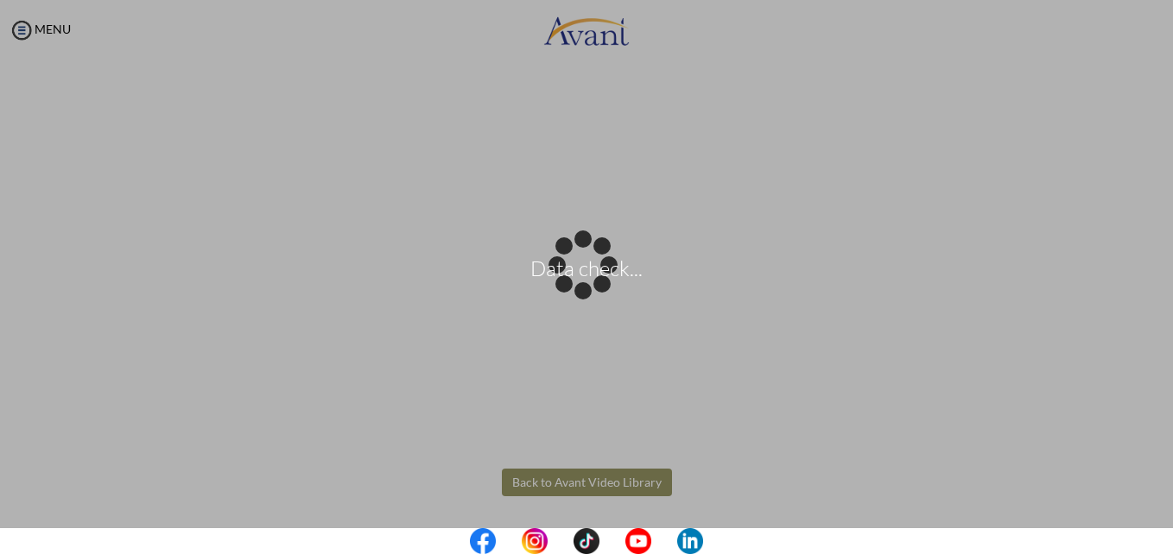
click at [543, 483] on body "Data check... Maintenance break. Please come back in 2 hours. MENU My Status Wh…" at bounding box center [586, 277] width 1173 height 554
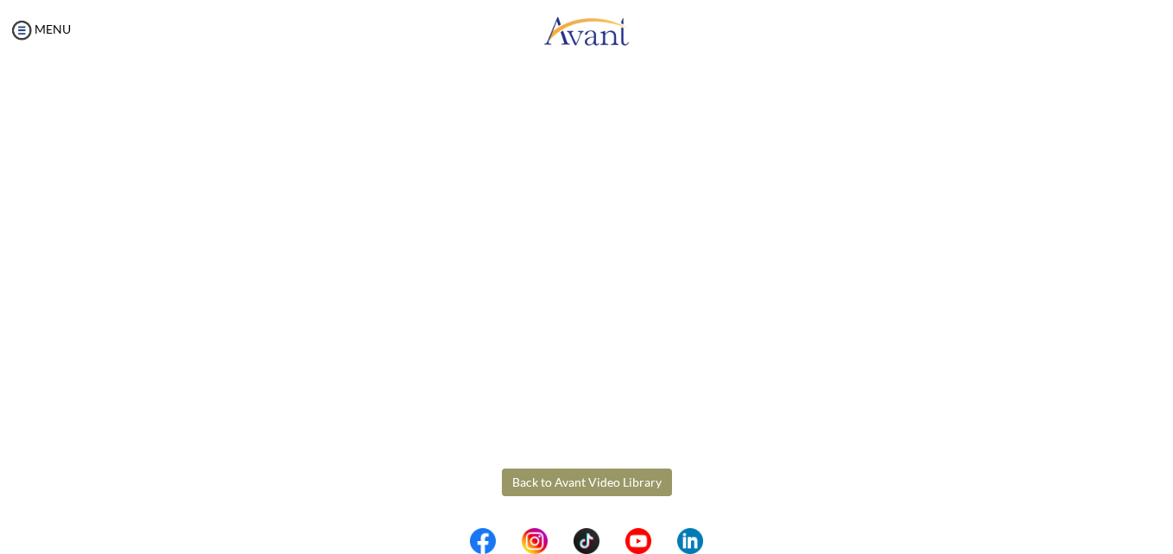
click at [543, 483] on button "Back to Avant Video Library" at bounding box center [587, 483] width 170 height 28
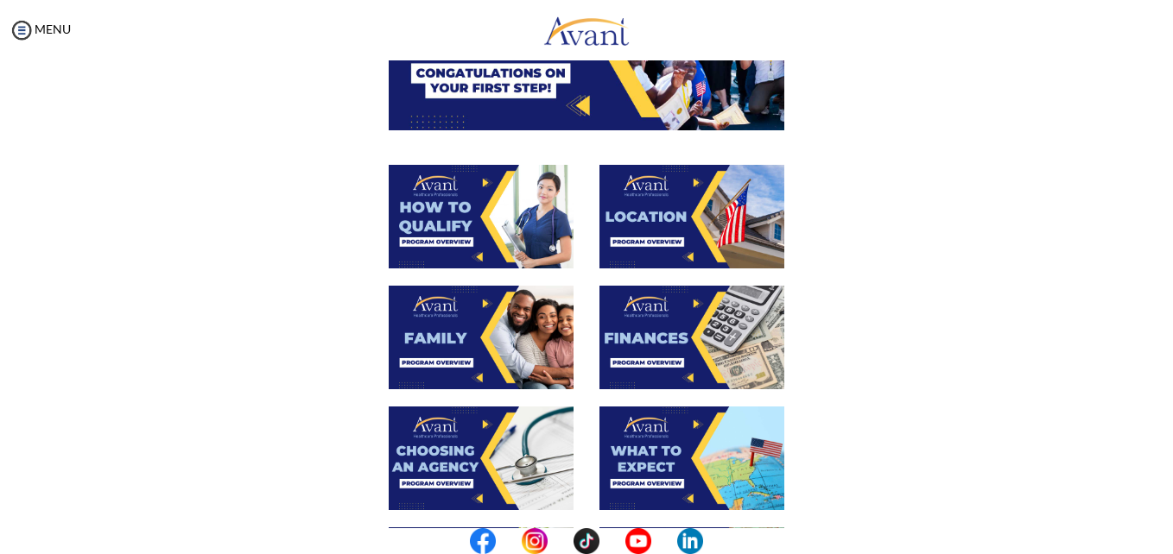
scroll to position [237, 0]
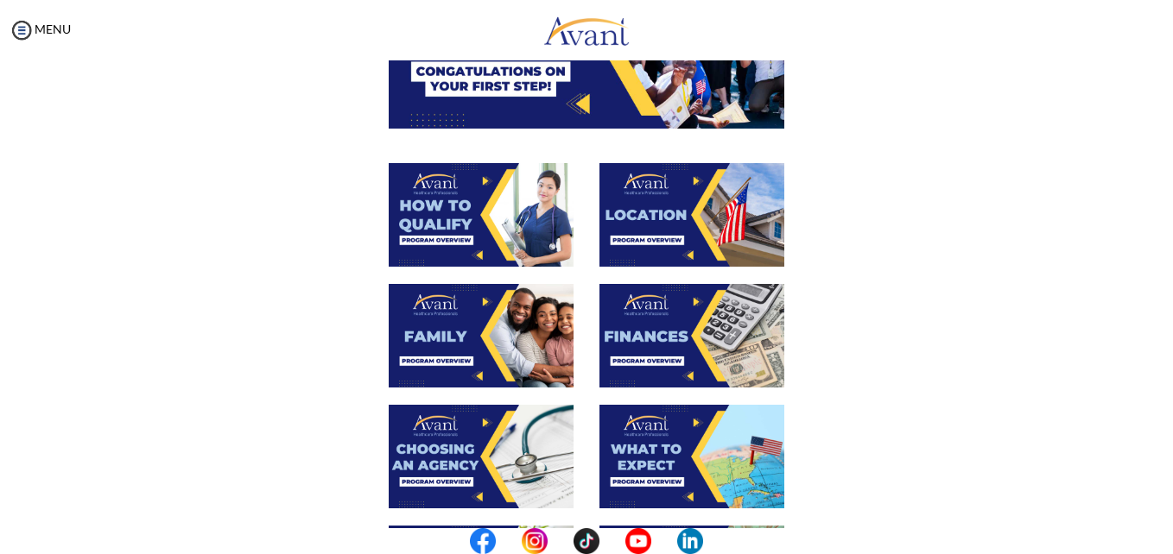
click at [668, 356] on img at bounding box center [691, 336] width 185 height 104
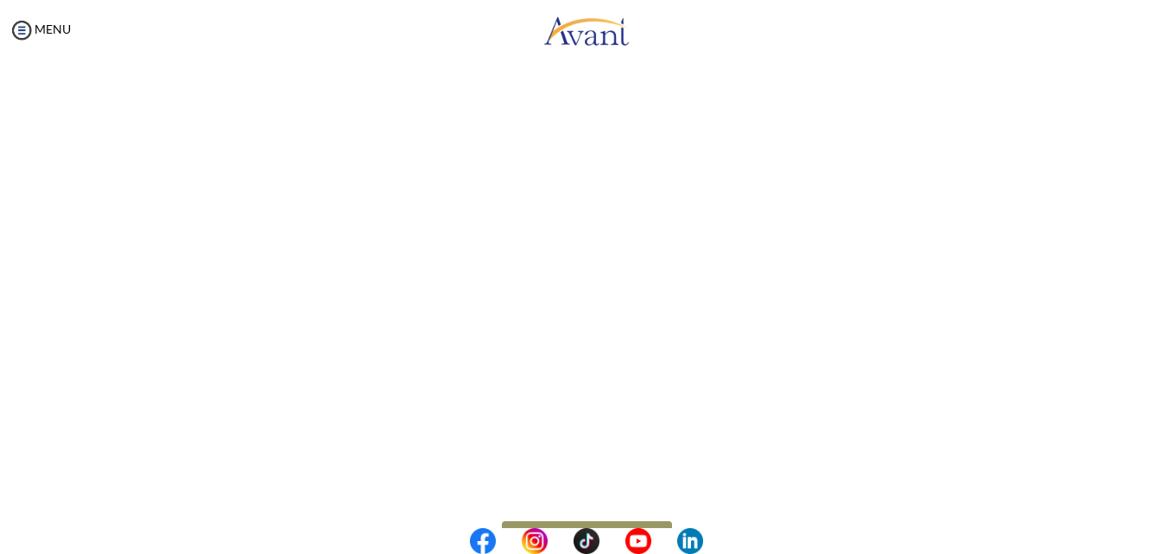
scroll to position [295, 0]
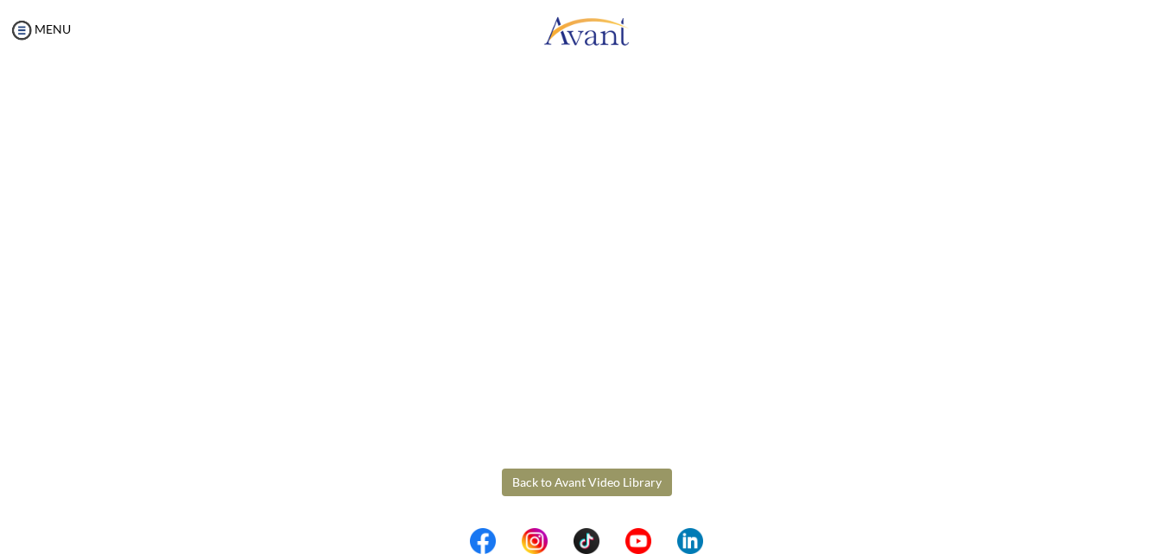
click at [589, 485] on body "Maintenance break. Please come back in 2 hours. MENU My Status What is the next…" at bounding box center [586, 277] width 1173 height 554
click at [589, 485] on button "Back to Avant Video Library" at bounding box center [587, 483] width 170 height 28
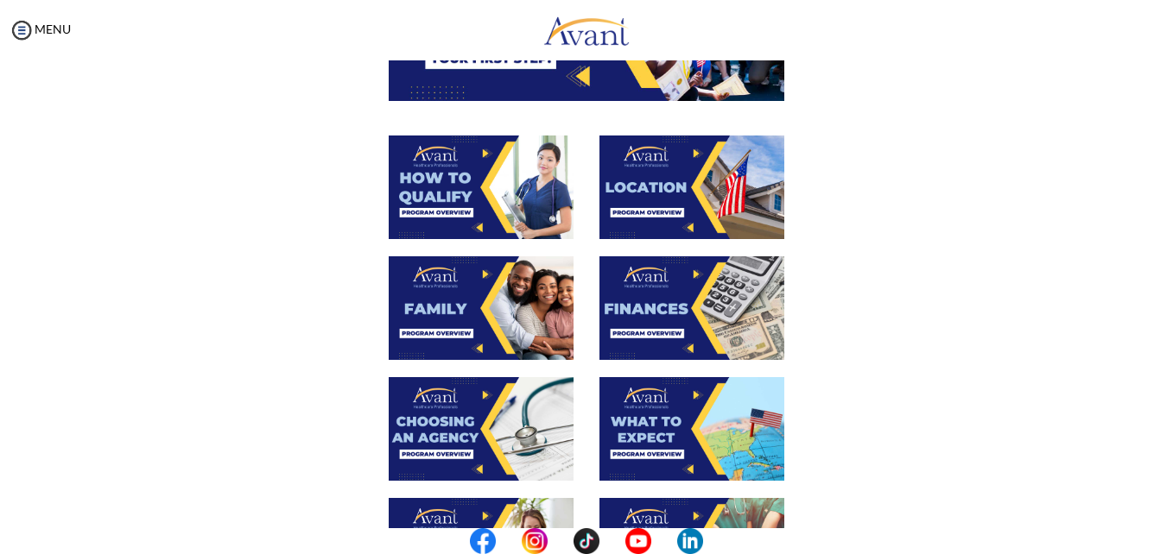
scroll to position [307, 0]
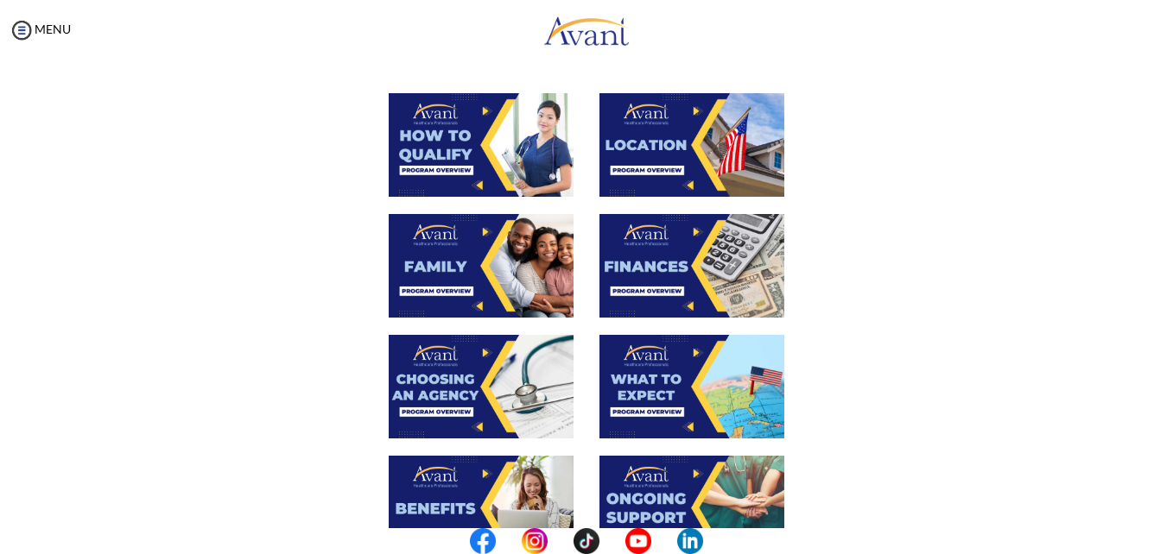
click at [457, 373] on img at bounding box center [481, 387] width 185 height 104
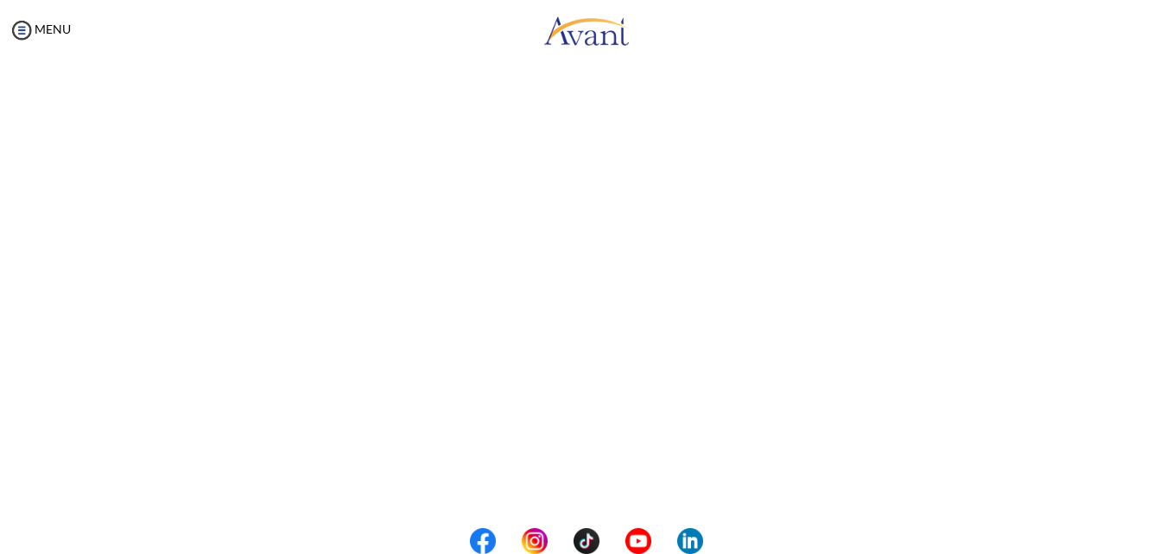
scroll to position [479, 0]
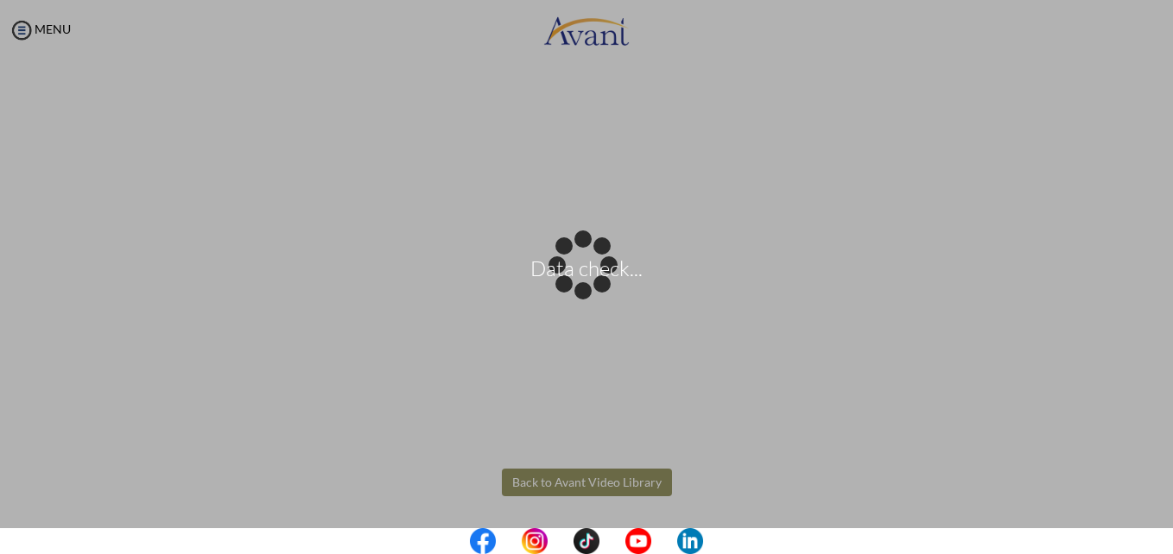
click at [541, 483] on body "Data check... Maintenance break. Please come back in 2 hours. MENU My Status Wh…" at bounding box center [586, 277] width 1173 height 554
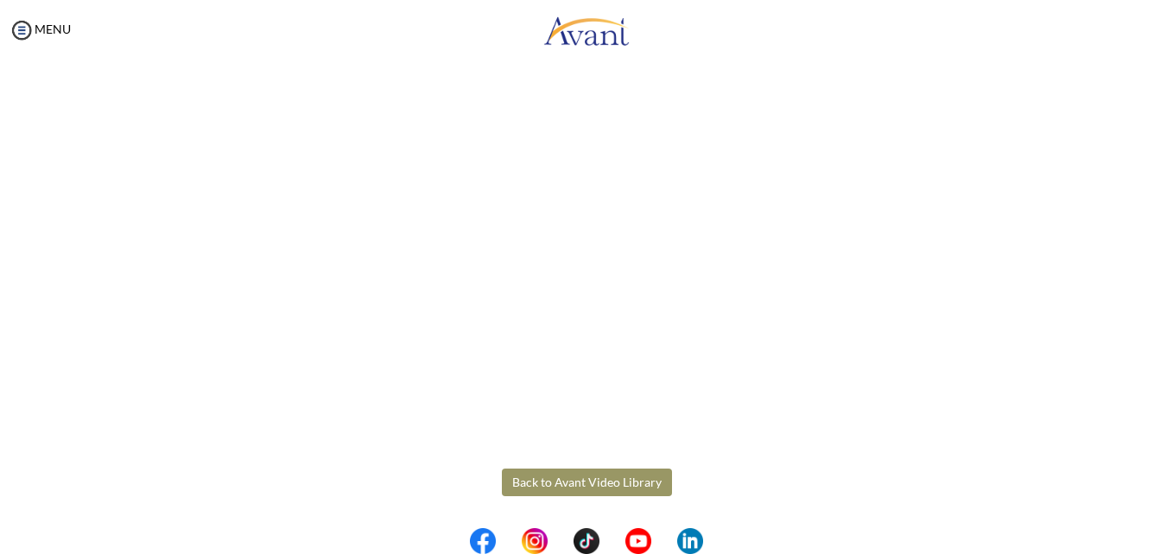
click at [541, 483] on button "Back to Avant Video Library" at bounding box center [587, 483] width 170 height 28
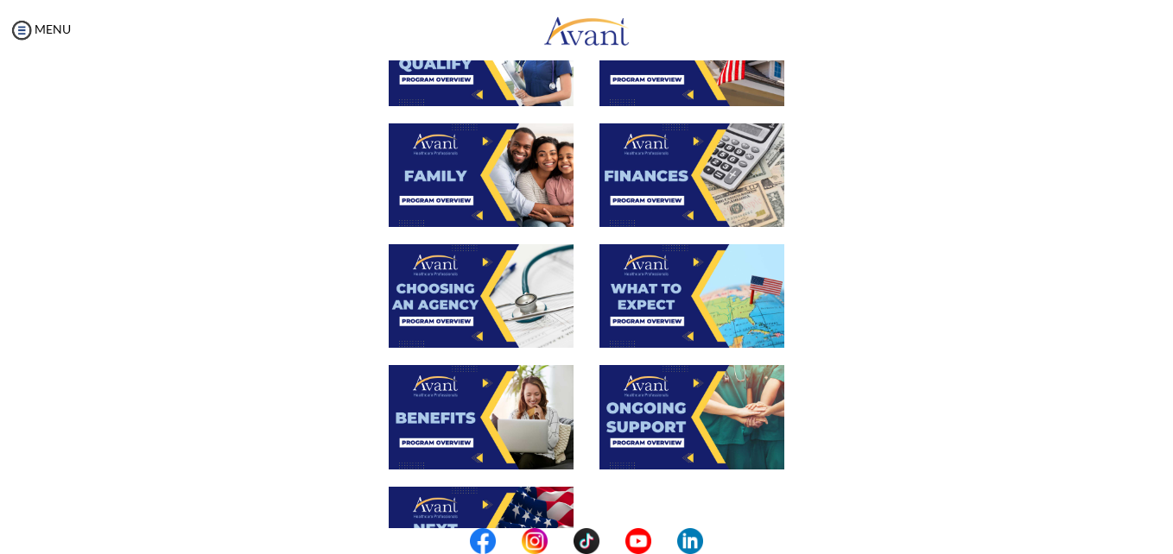
scroll to position [402, 0]
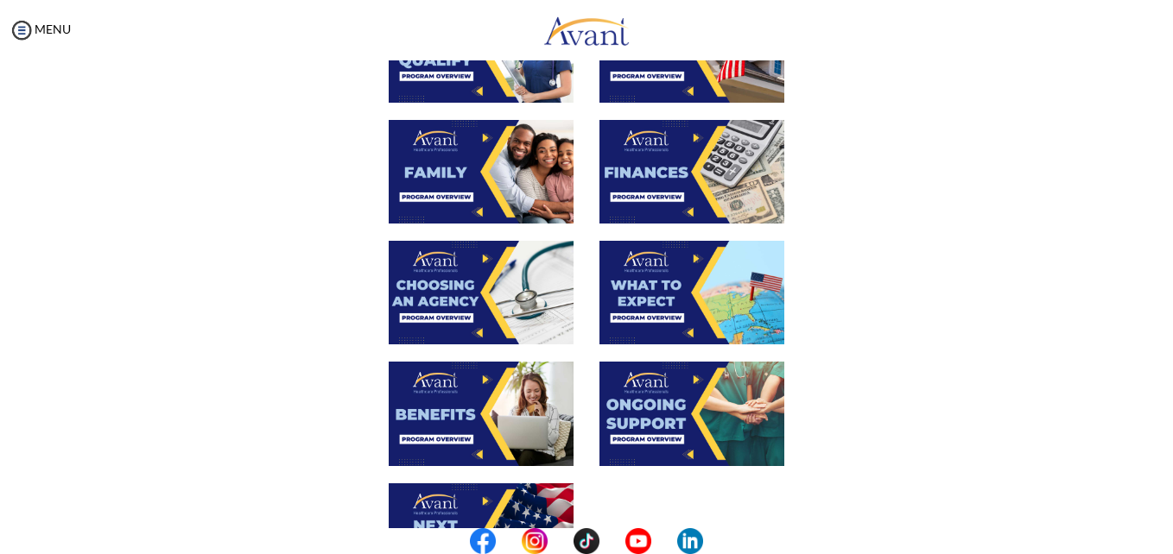
click at [674, 301] on img at bounding box center [691, 293] width 185 height 104
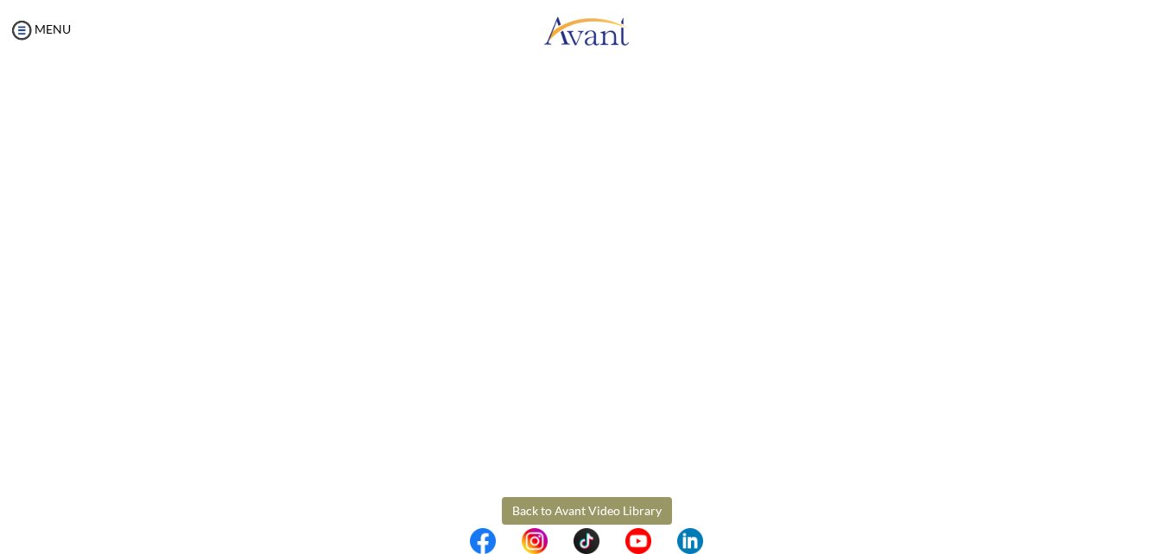
scroll to position [479, 0]
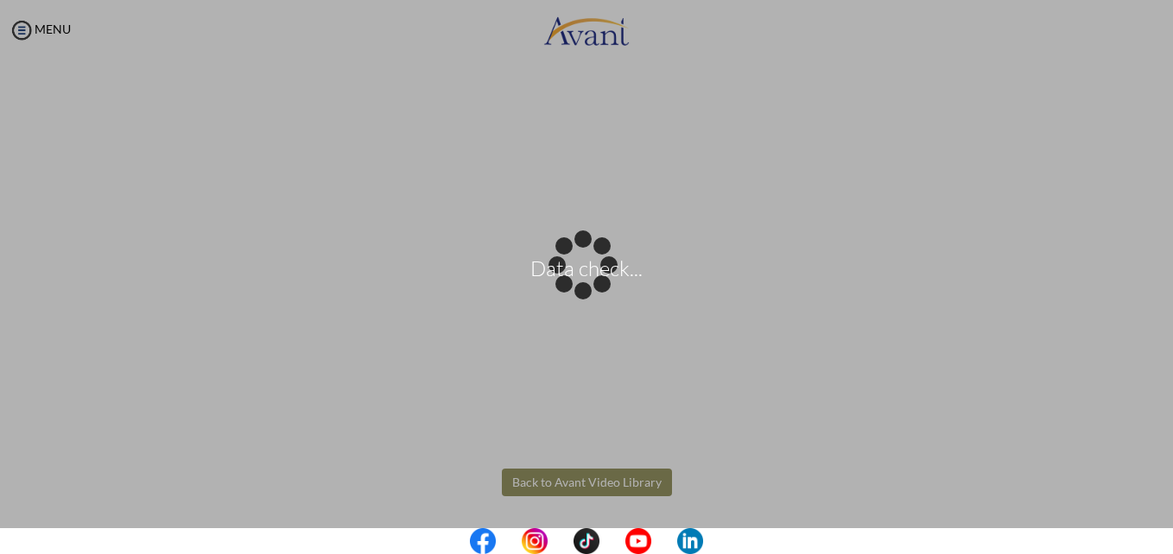
click at [559, 476] on body "Data check... Maintenance break. Please come back in 2 hours. MENU My Status Wh…" at bounding box center [586, 277] width 1173 height 554
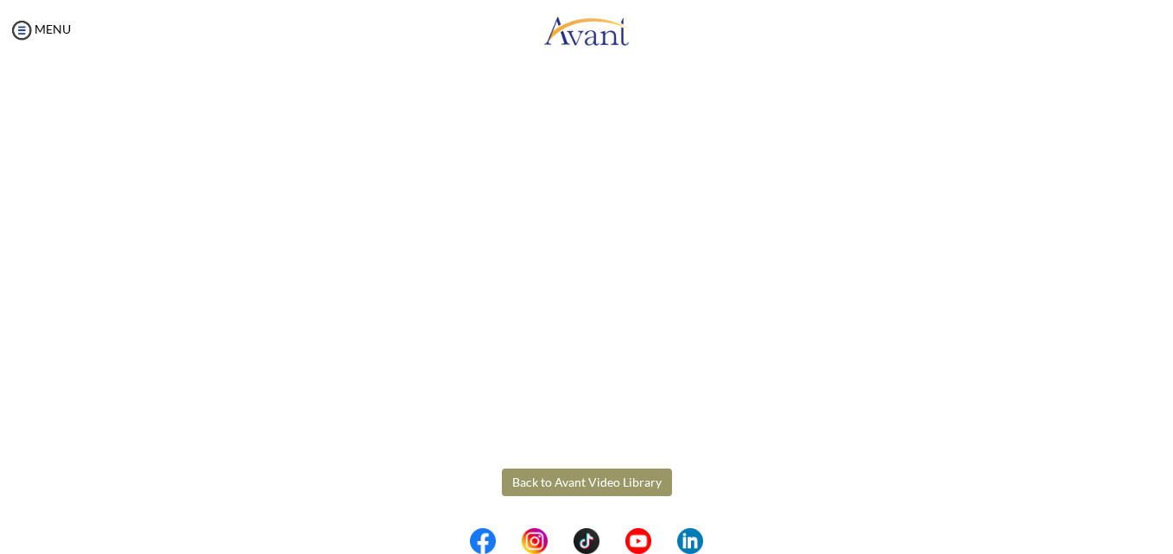
click at [559, 476] on button "Back to Avant Video Library" at bounding box center [587, 483] width 170 height 28
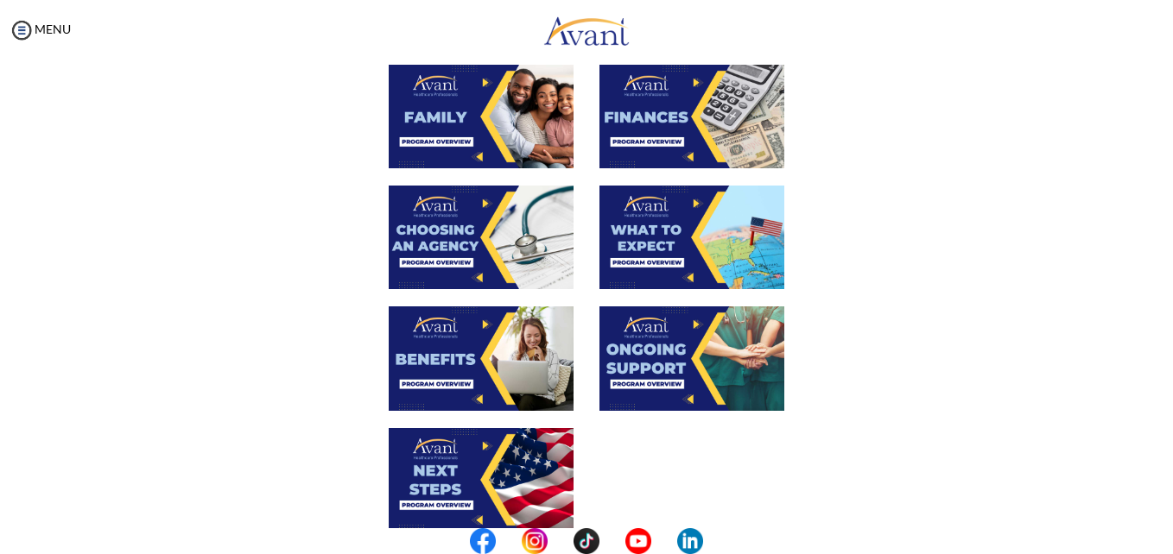
scroll to position [460, 0]
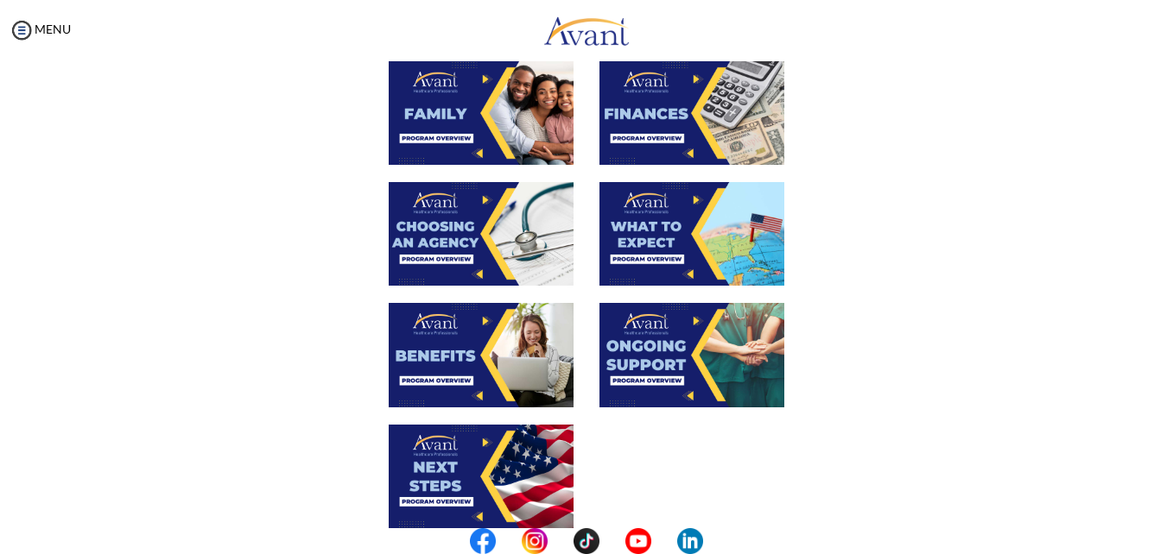
click at [443, 345] on img at bounding box center [481, 355] width 185 height 104
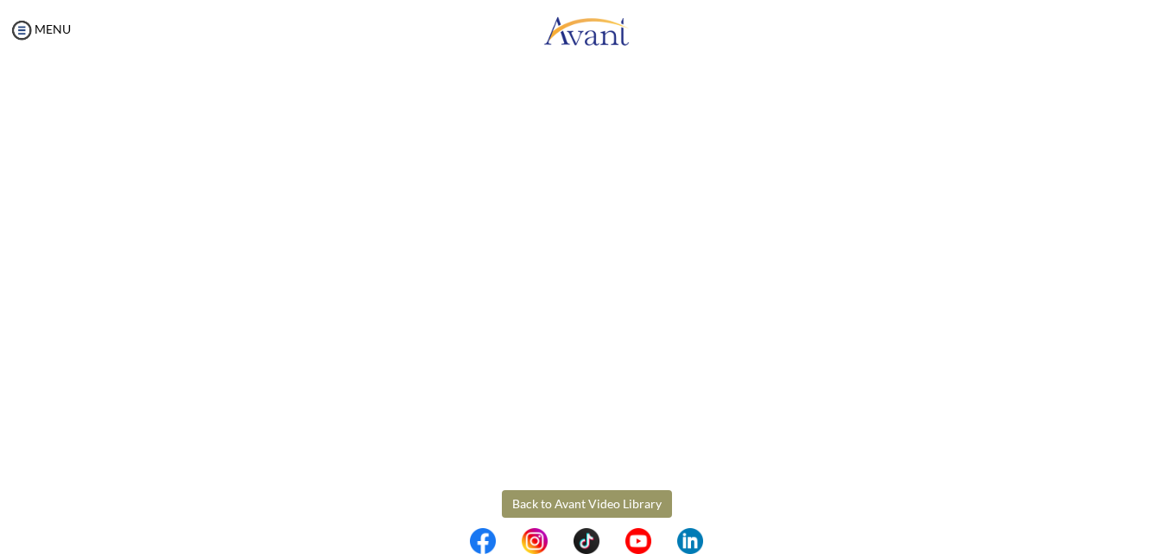
scroll to position [471, 0]
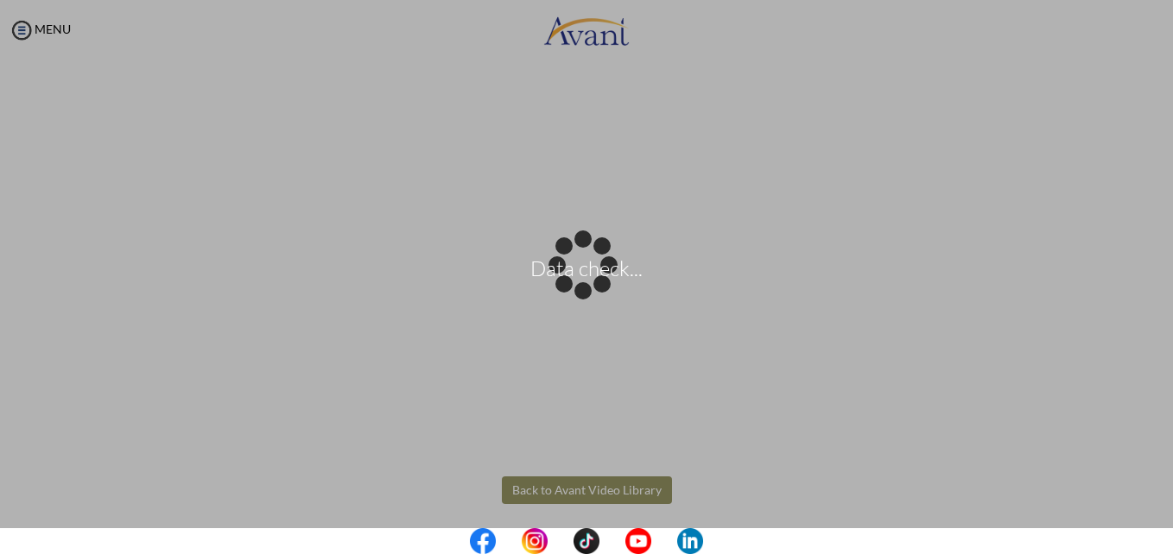
click at [576, 495] on body "Data check... Maintenance break. Please come back in 2 hours. MENU My Status Wh…" at bounding box center [586, 277] width 1173 height 554
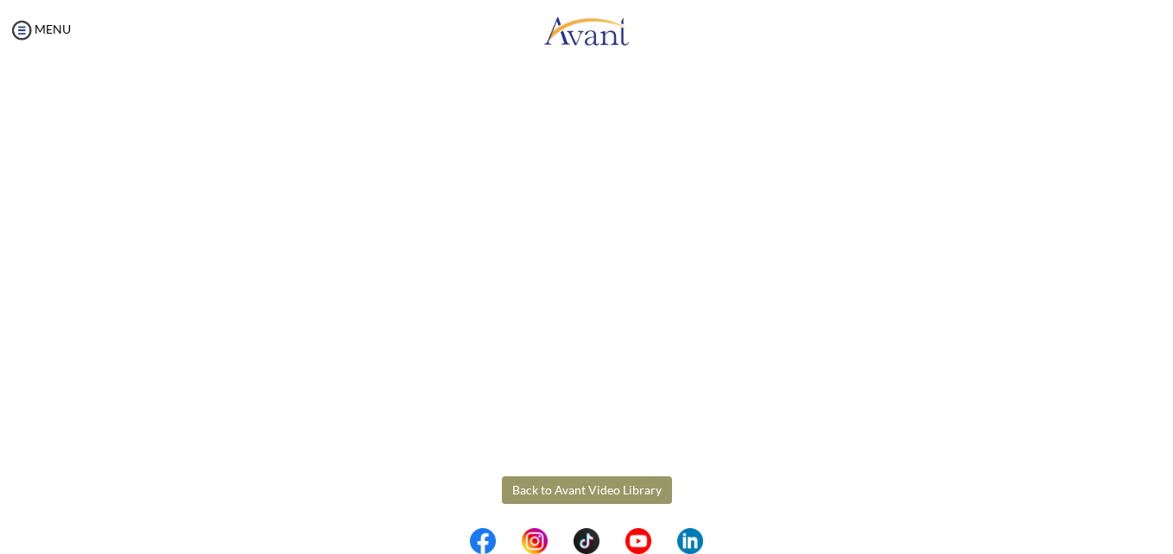
click at [576, 495] on button "Back to Avant Video Library" at bounding box center [587, 491] width 170 height 28
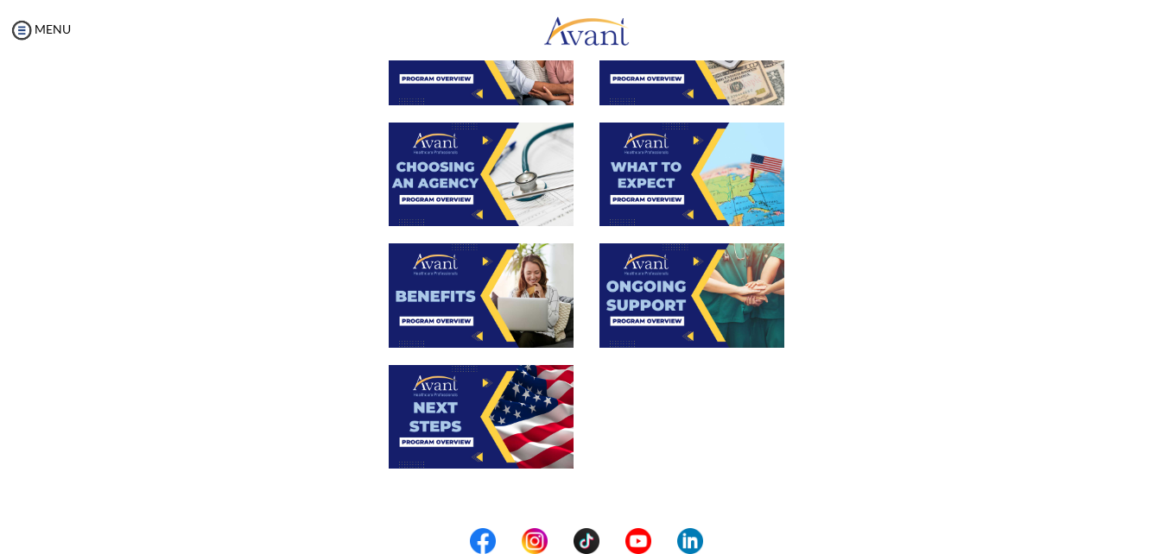
scroll to position [524, 0]
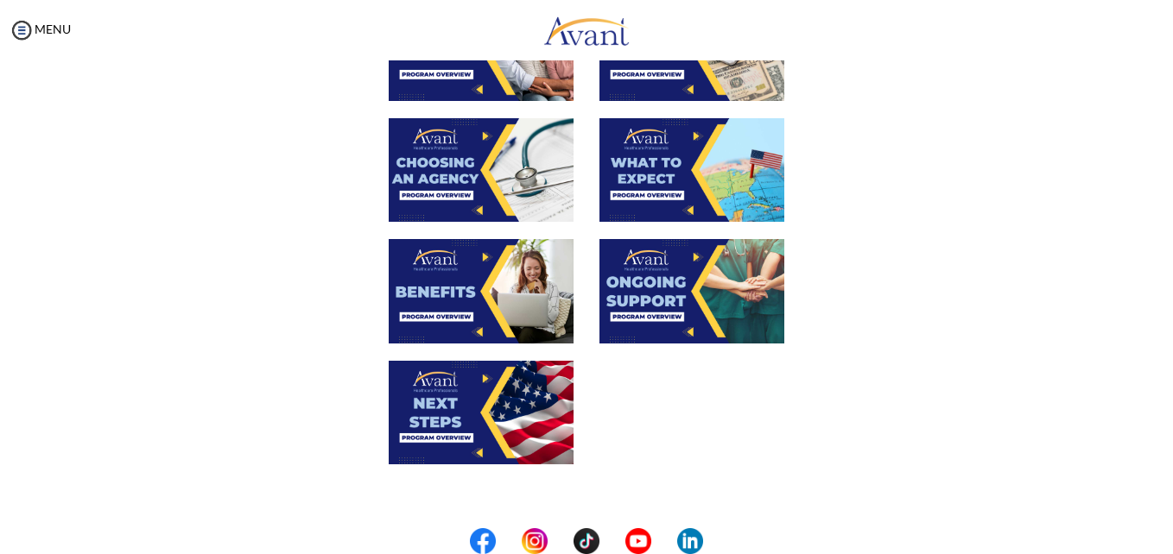
click at [646, 302] on img at bounding box center [691, 291] width 185 height 104
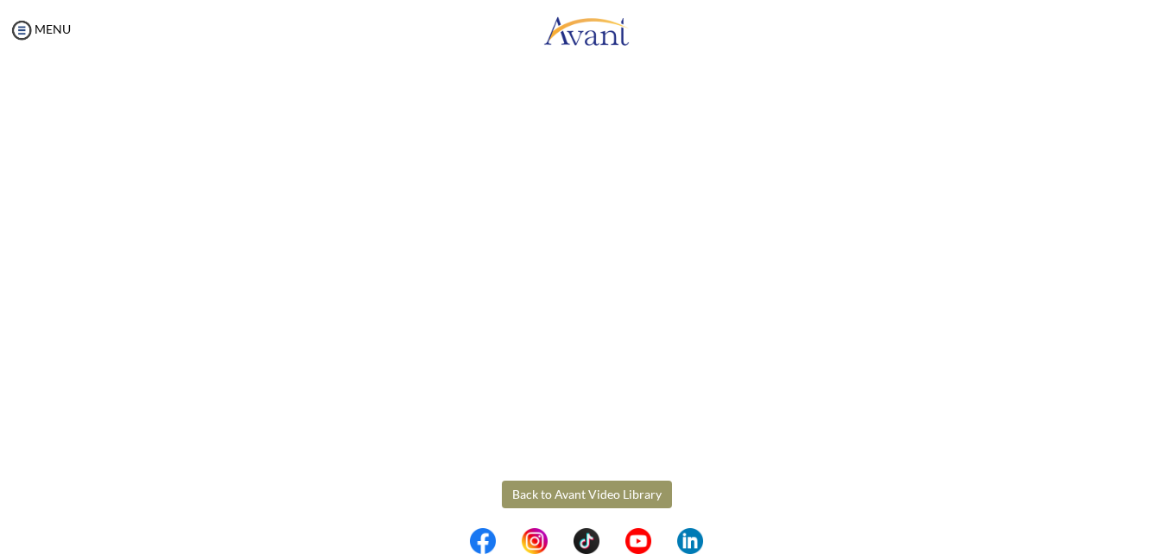
scroll to position [468, 0]
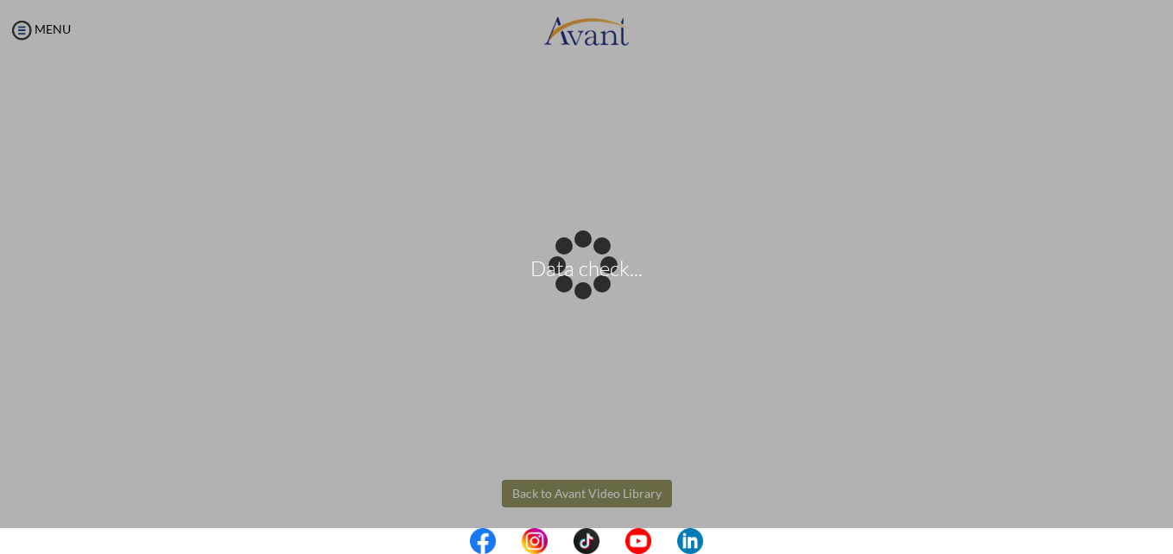
click at [554, 491] on body "Data check... Maintenance break. Please come back in 2 hours. MENU My Status Wh…" at bounding box center [586, 277] width 1173 height 554
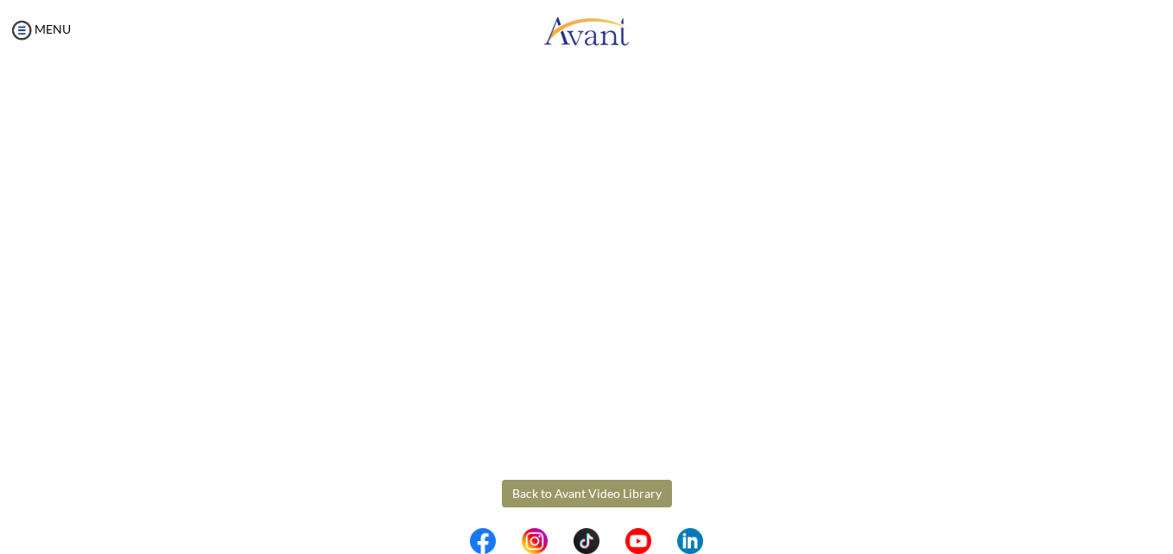
click at [554, 491] on button "Back to Avant Video Library" at bounding box center [587, 494] width 170 height 28
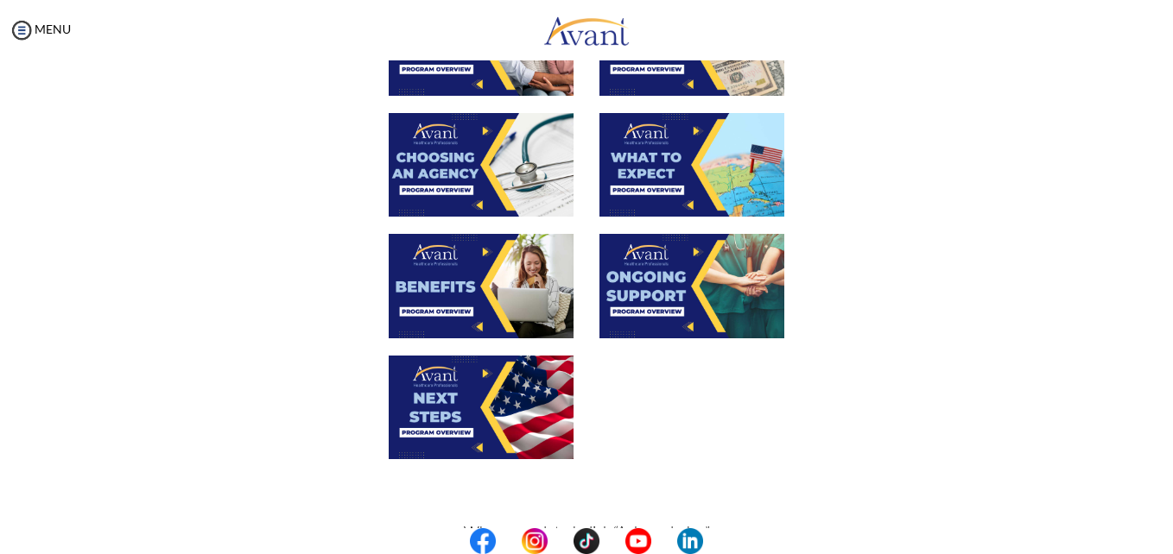
scroll to position [530, 0]
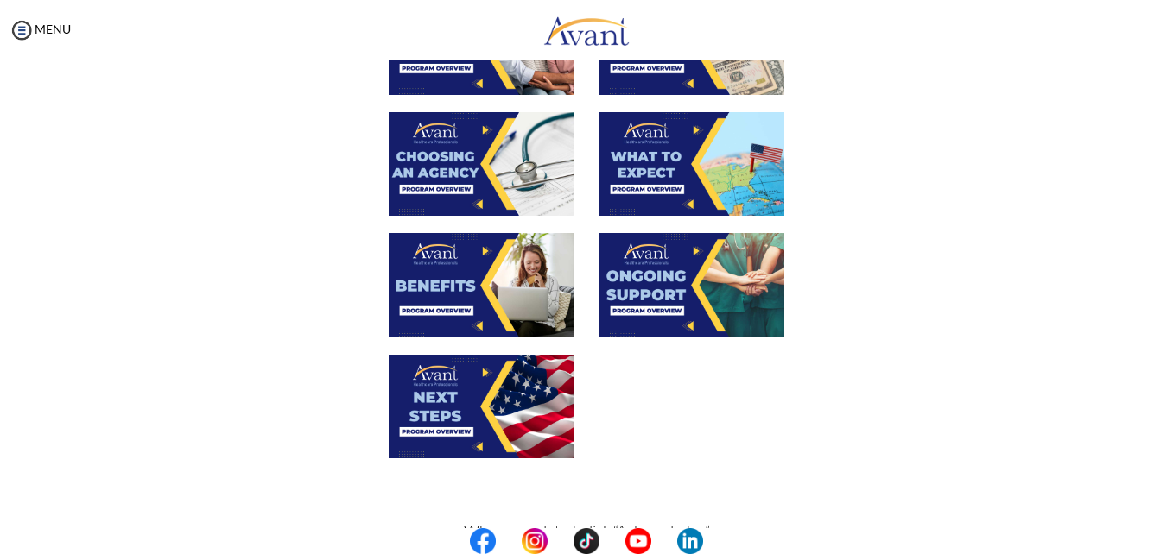
click at [410, 387] on img at bounding box center [481, 407] width 185 height 104
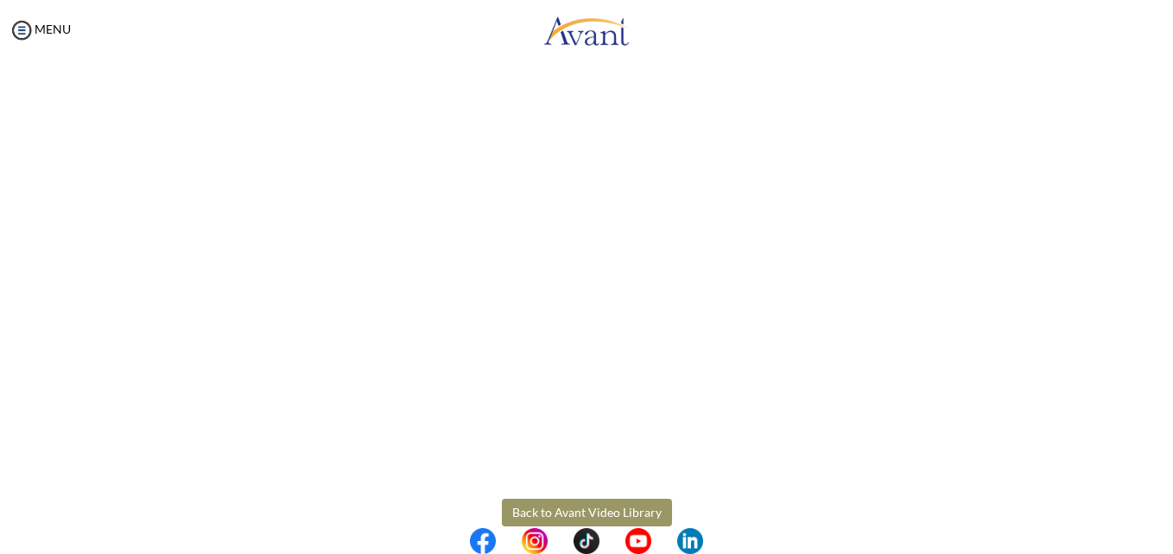
scroll to position [479, 0]
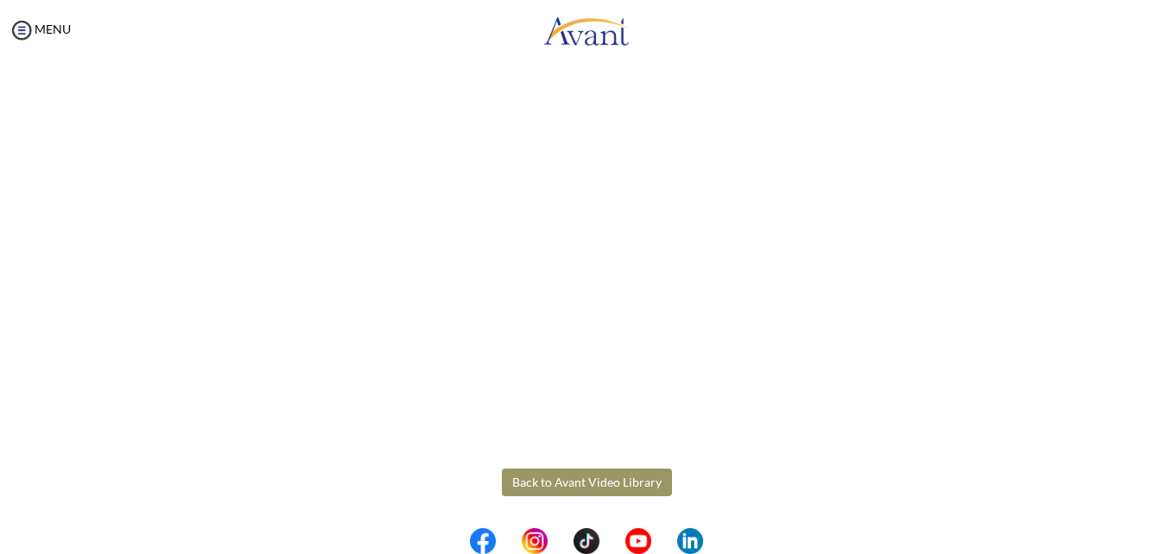
click at [594, 479] on body "Maintenance break. Please come back in 2 hours. MENU My Status What is the next…" at bounding box center [586, 277] width 1173 height 554
click at [594, 479] on button "Back to Avant Video Library" at bounding box center [587, 483] width 170 height 28
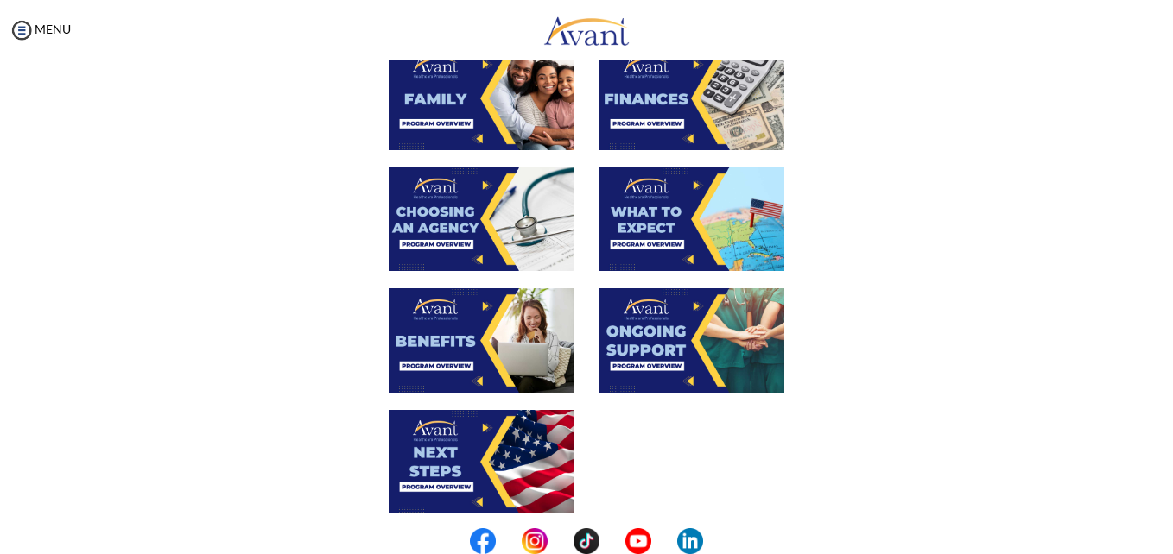
scroll to position [633, 0]
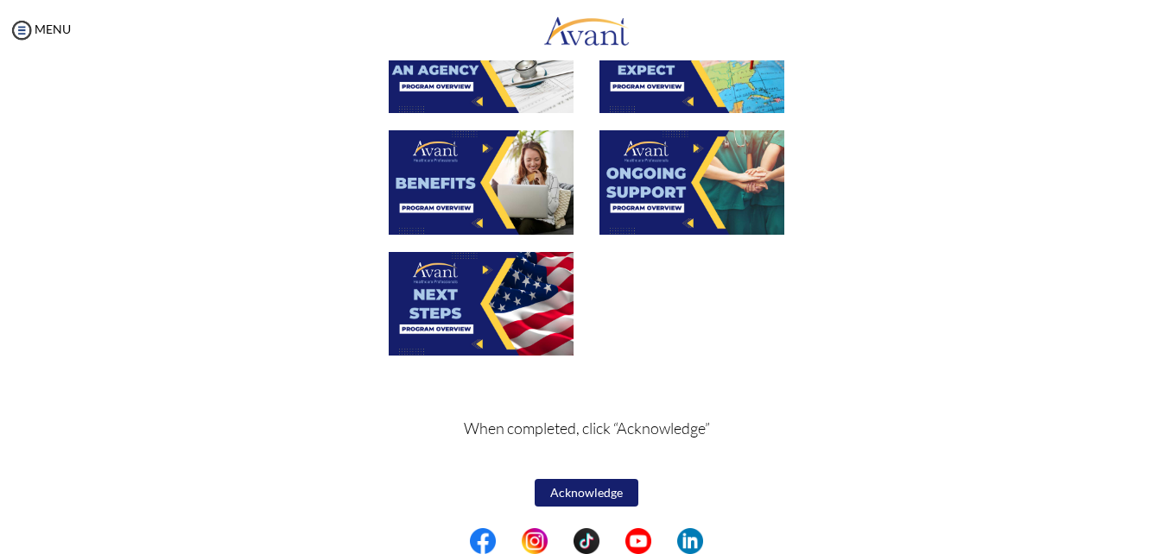
click at [588, 492] on button "Acknowledge" at bounding box center [587, 493] width 104 height 28
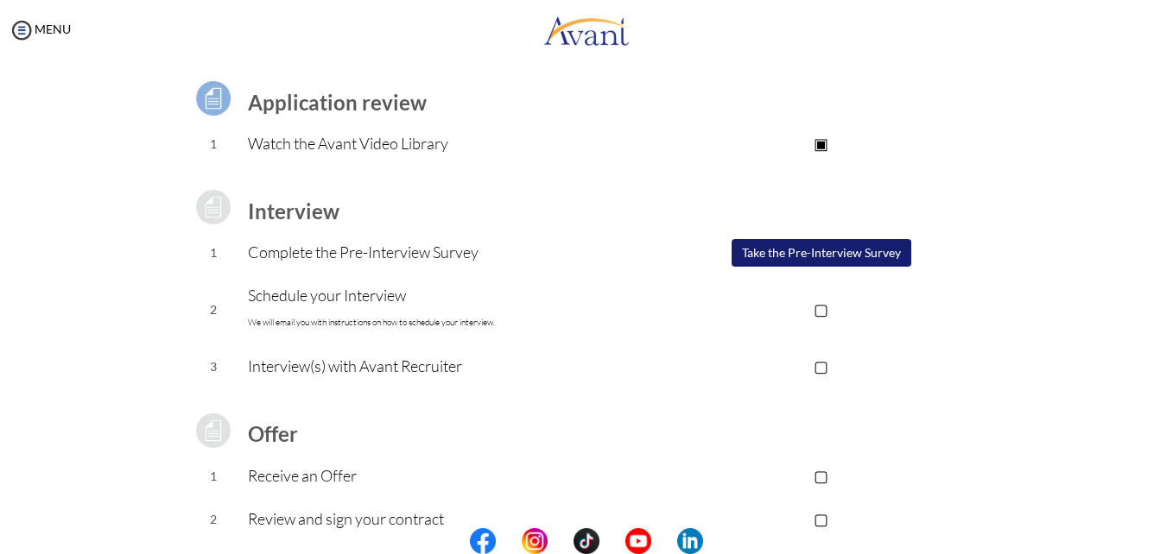
scroll to position [117, 0]
click at [764, 251] on button "Take the Pre-Interview Survey" at bounding box center [821, 252] width 180 height 28
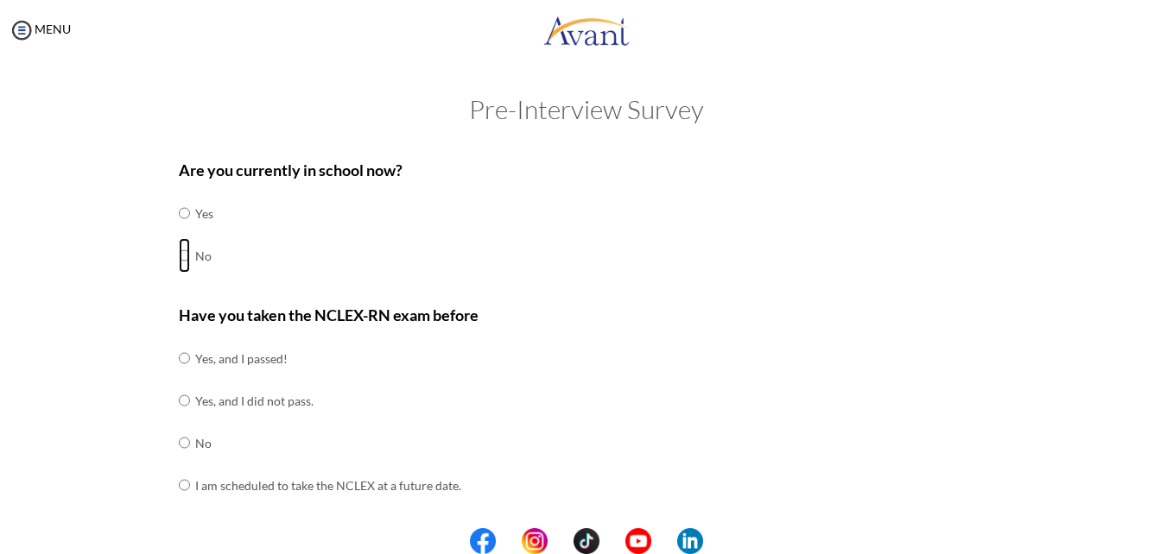
click at [179, 253] on input "radio" at bounding box center [184, 255] width 11 height 35
radio input "true"
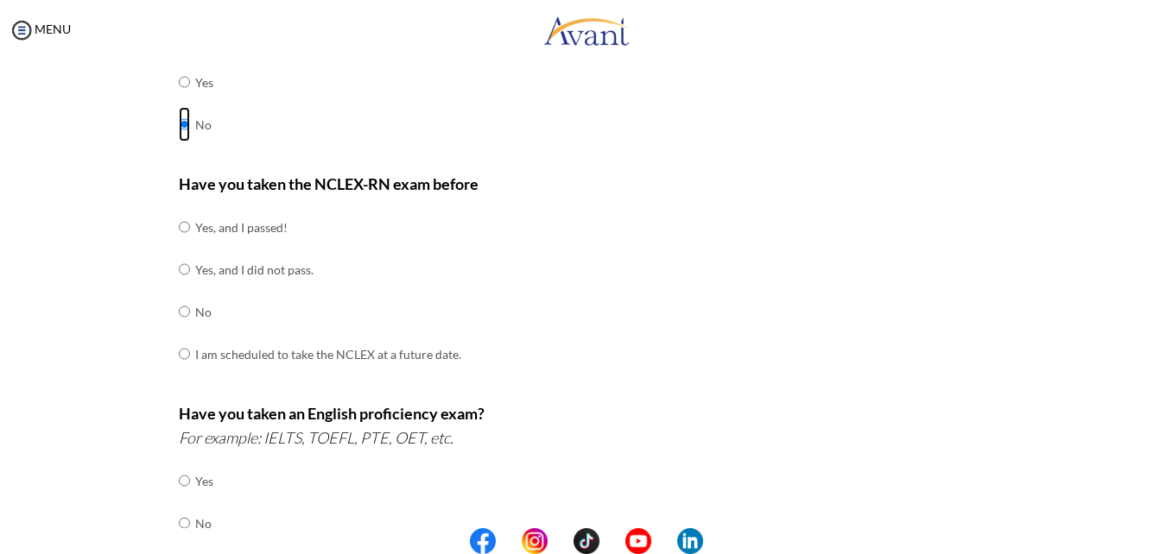
scroll to position [146, 0]
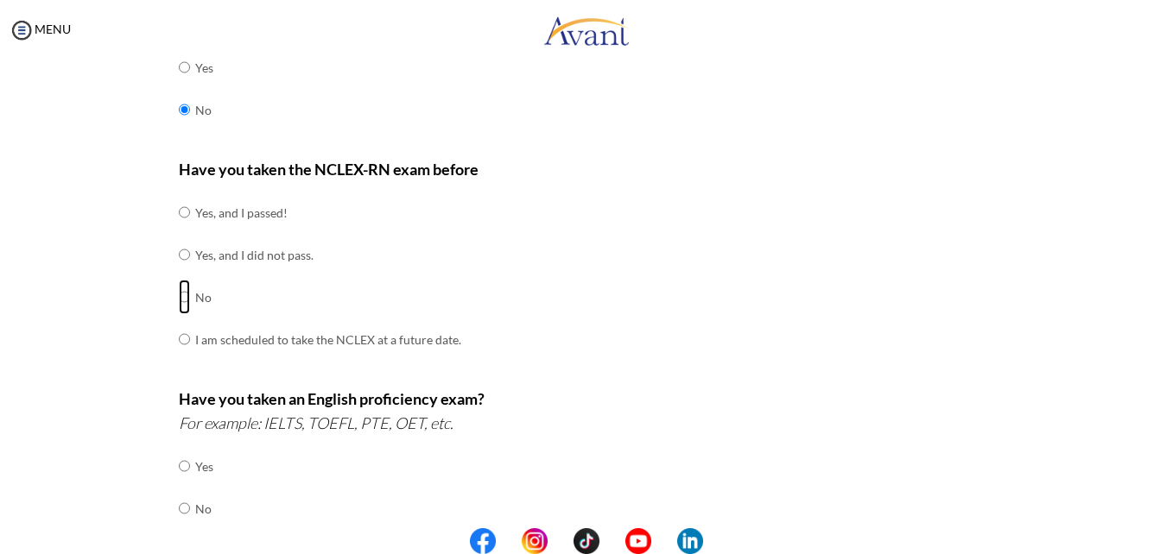
click at [181, 300] on input "radio" at bounding box center [184, 297] width 11 height 35
radio input "true"
click at [179, 336] on input "radio" at bounding box center [184, 339] width 11 height 35
radio input "true"
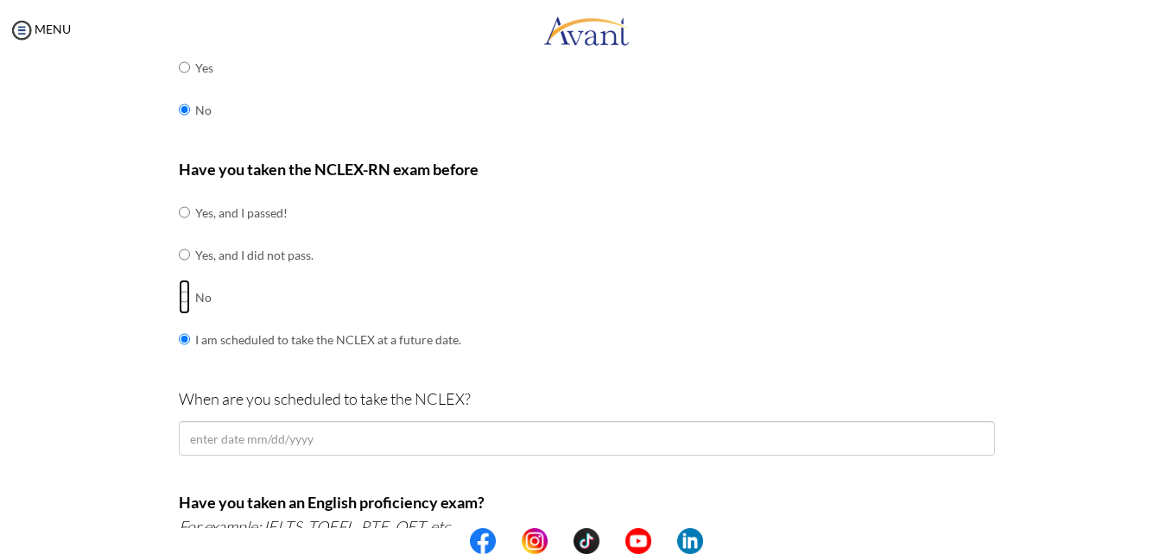
click at [179, 294] on input "radio" at bounding box center [184, 297] width 11 height 35
radio input "true"
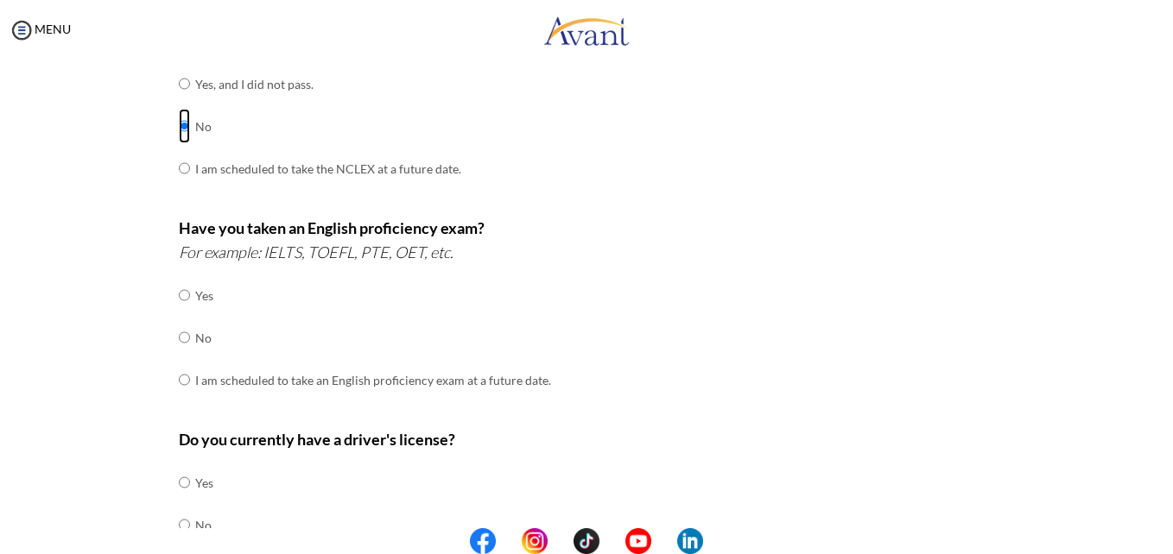
scroll to position [341, 0]
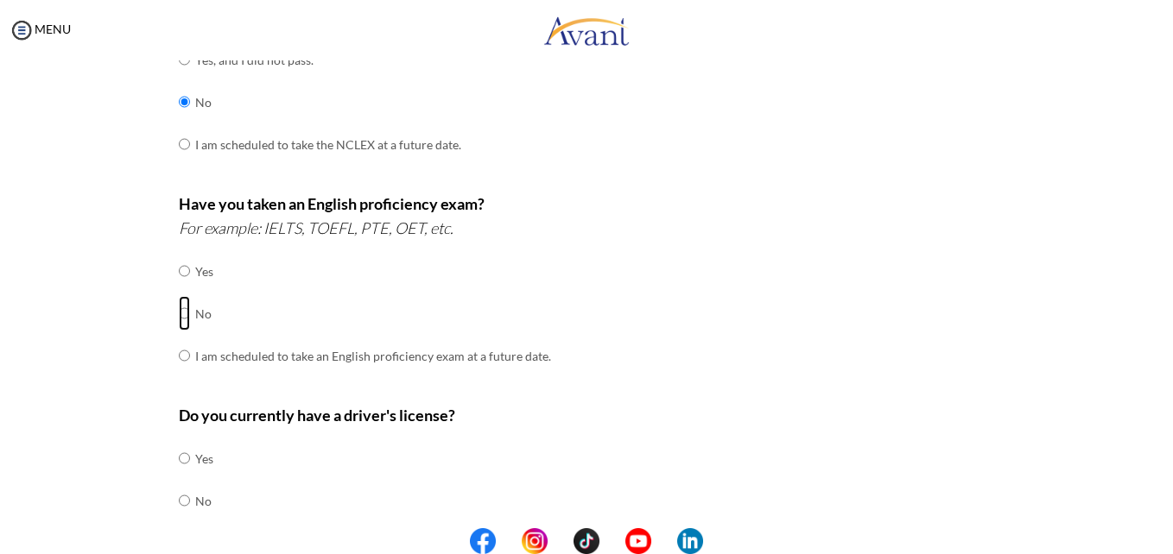
click at [179, 320] on input "radio" at bounding box center [184, 313] width 11 height 35
radio input "true"
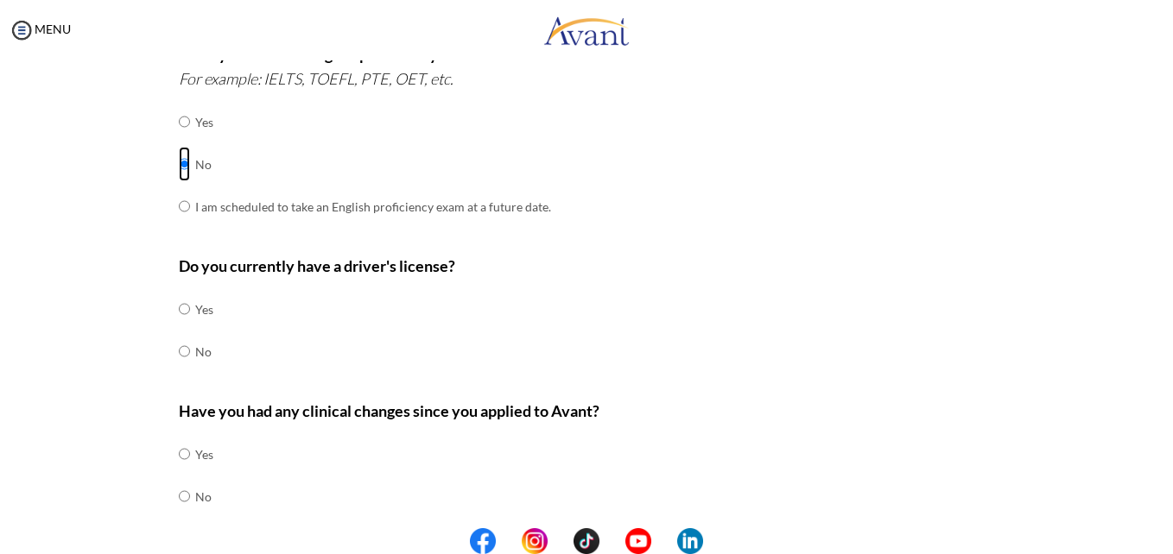
scroll to position [491, 0]
click at [179, 313] on input "radio" at bounding box center [184, 308] width 11 height 35
radio input "true"
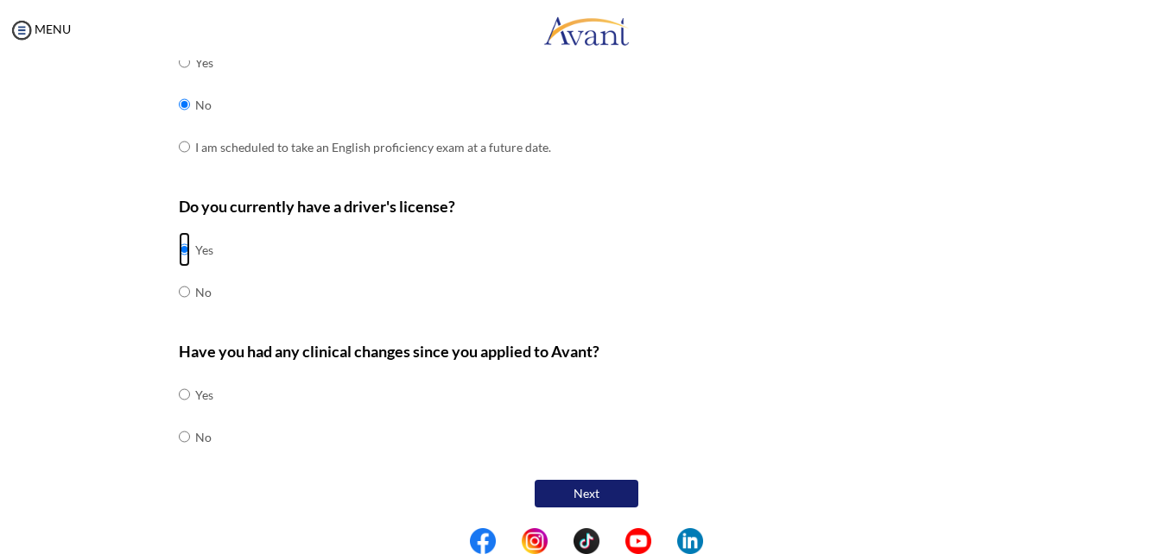
scroll to position [551, 0]
click at [179, 438] on input "radio" at bounding box center [184, 436] width 11 height 35
radio input "true"
click at [603, 490] on button "Next" at bounding box center [587, 493] width 104 height 28
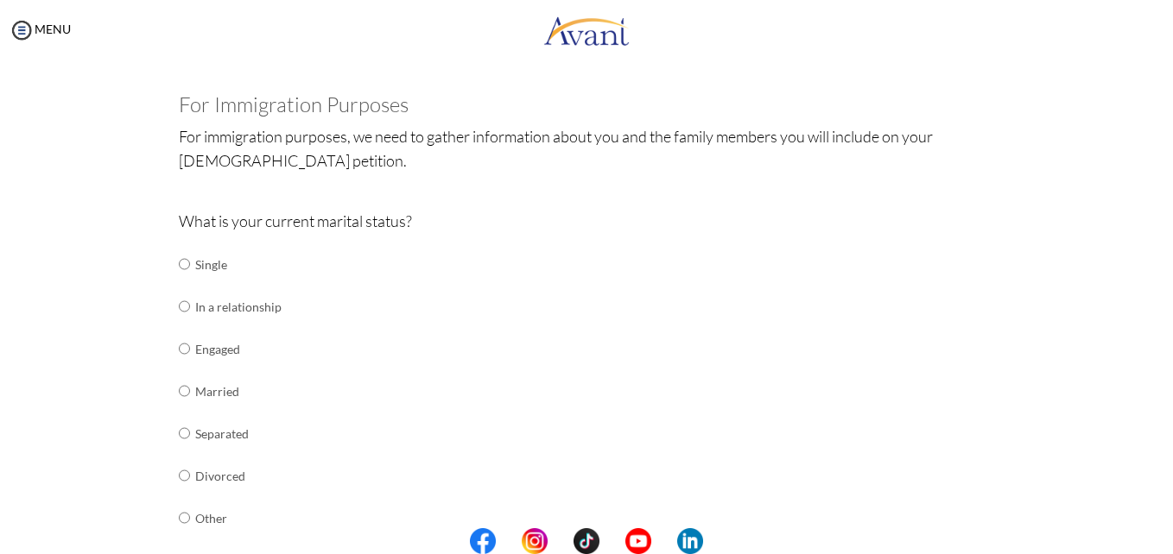
scroll to position [76, 0]
click at [181, 391] on input "radio" at bounding box center [184, 388] width 11 height 35
radio input "true"
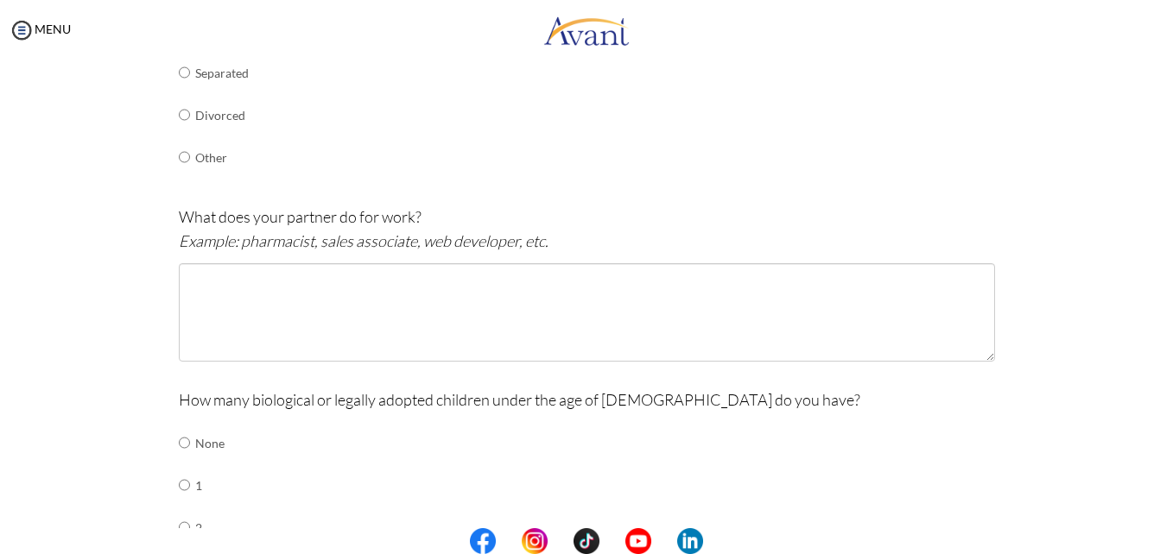
scroll to position [435, 0]
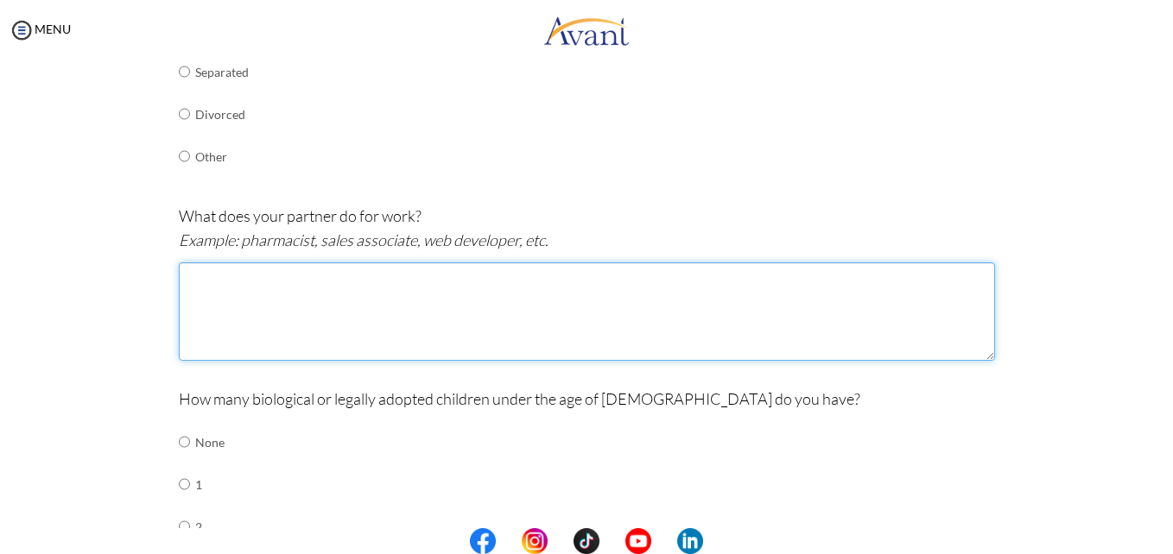
click at [296, 301] on textarea at bounding box center [587, 312] width 816 height 98
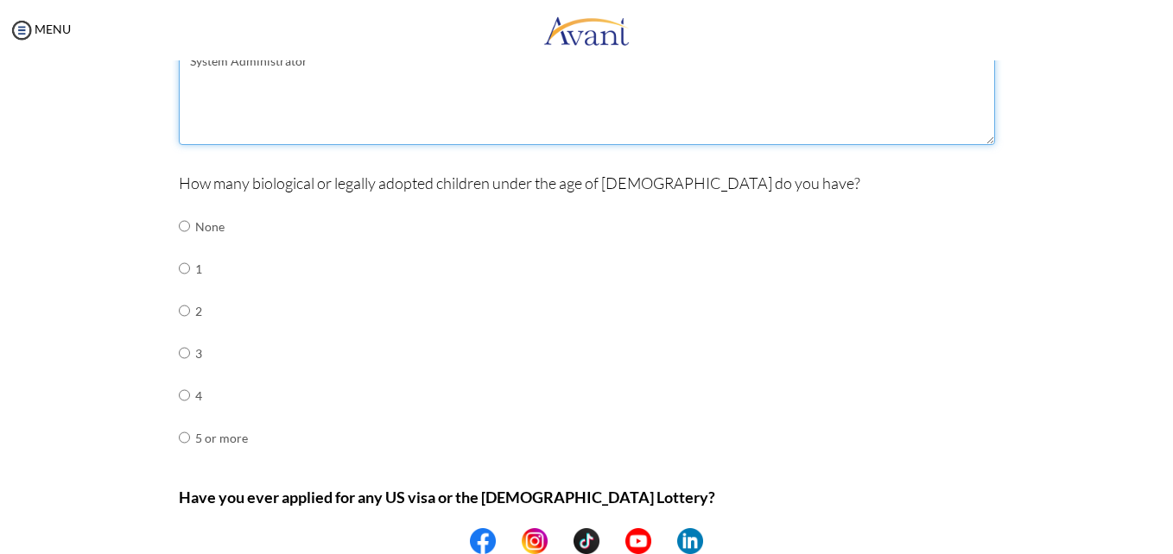
scroll to position [652, 0]
type textarea "System Administrator"
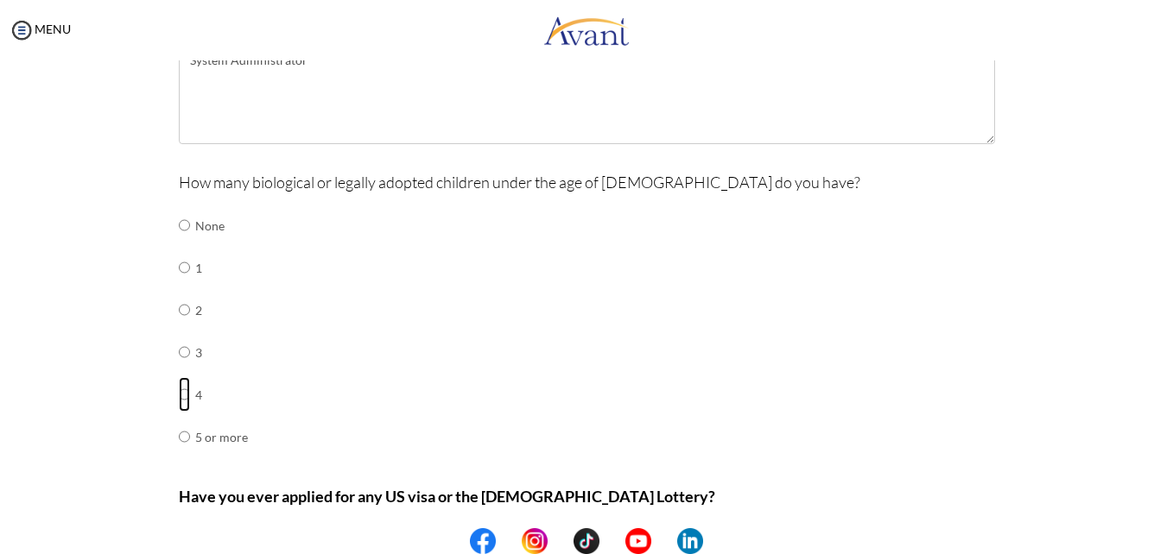
click at [181, 395] on input "radio" at bounding box center [184, 394] width 11 height 35
radio input "true"
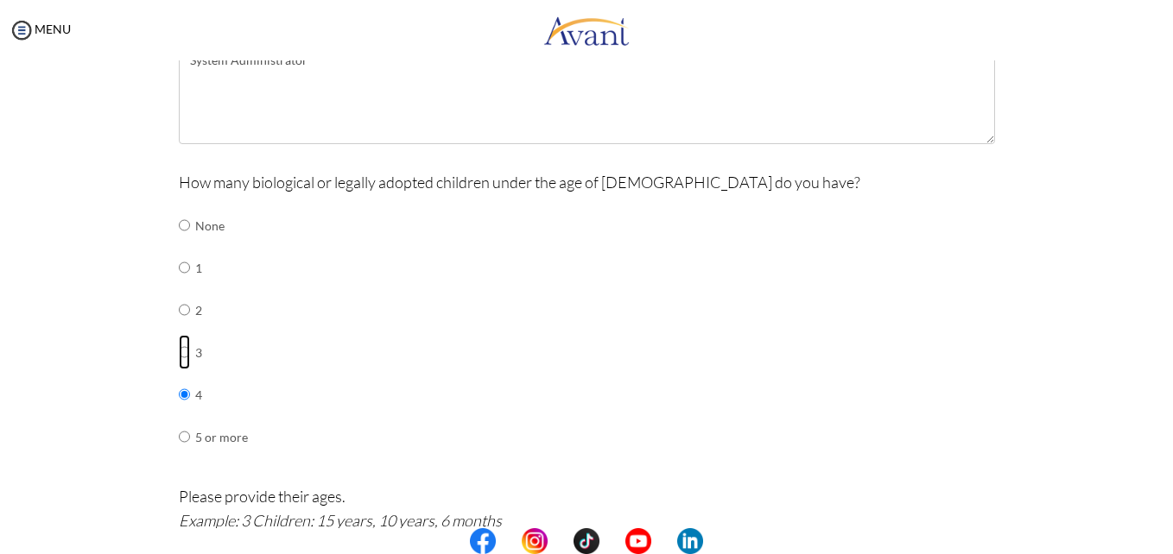
click at [179, 354] on input "radio" at bounding box center [184, 352] width 11 height 35
radio input "true"
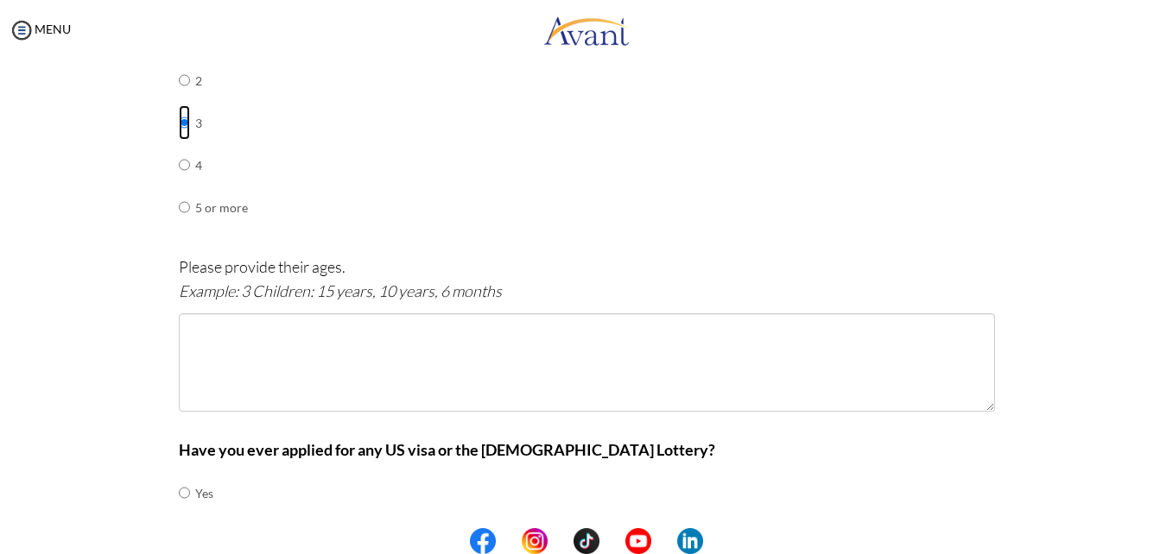
scroll to position [883, 0]
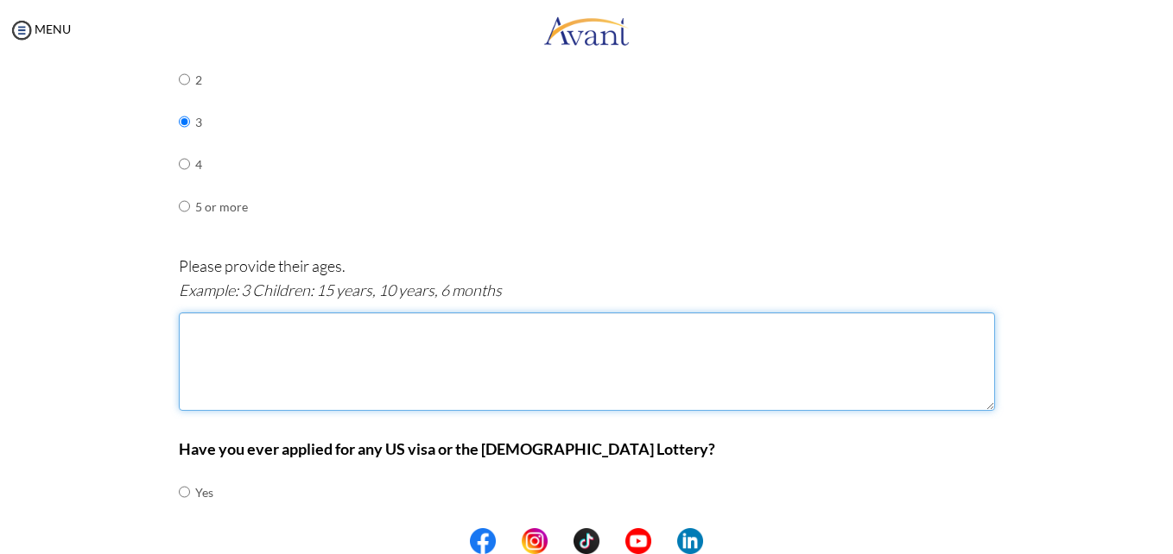
click at [534, 344] on textarea at bounding box center [587, 362] width 816 height 98
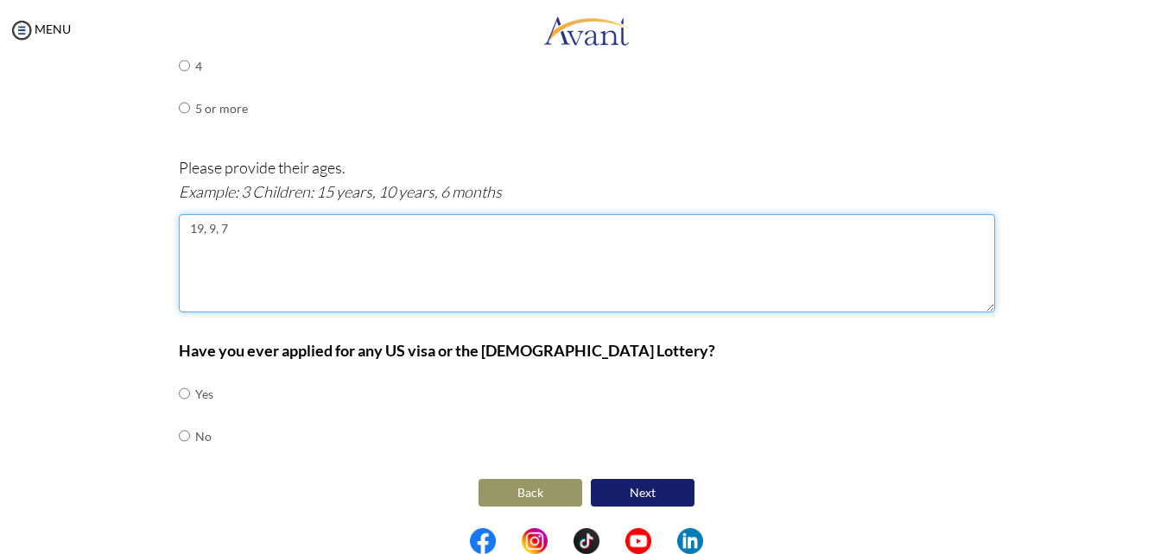
click at [196, 234] on textarea "19, 9, 7" at bounding box center [587, 263] width 816 height 98
click at [237, 226] on textarea "19years, 9, 7" at bounding box center [587, 263] width 816 height 98
click at [287, 228] on textarea "19years, 9years, 7" at bounding box center [587, 263] width 816 height 98
click at [237, 233] on textarea "19years, 9years, 7years" at bounding box center [587, 263] width 816 height 98
click at [198, 232] on textarea "19years, 9 years, 7years" at bounding box center [587, 263] width 816 height 98
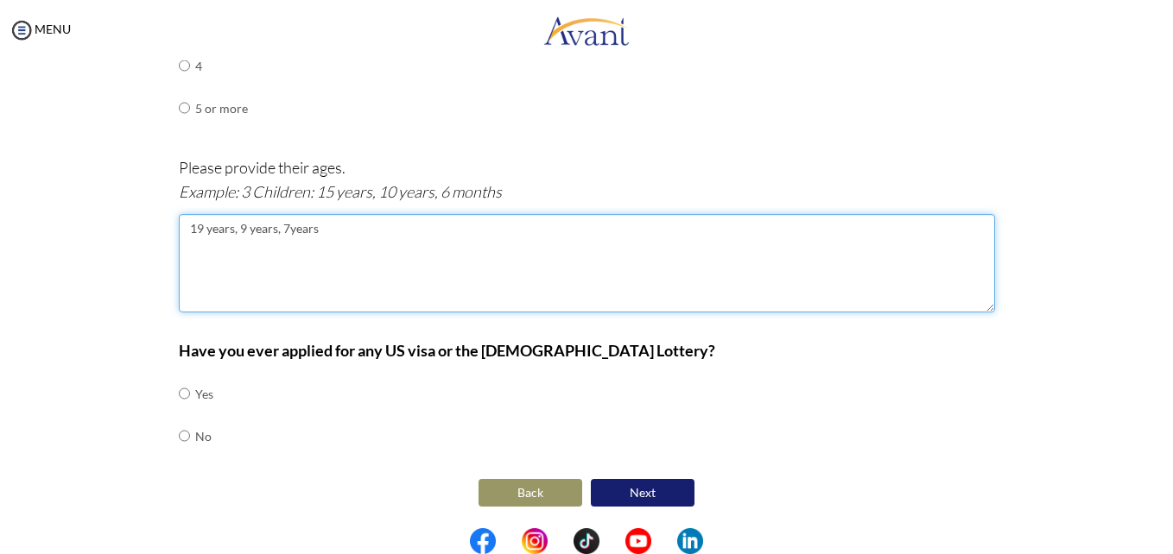
click at [281, 231] on textarea "19 years, 9 years, 7years" at bounding box center [587, 263] width 816 height 98
type textarea "19 years, 9 years, 7 years"
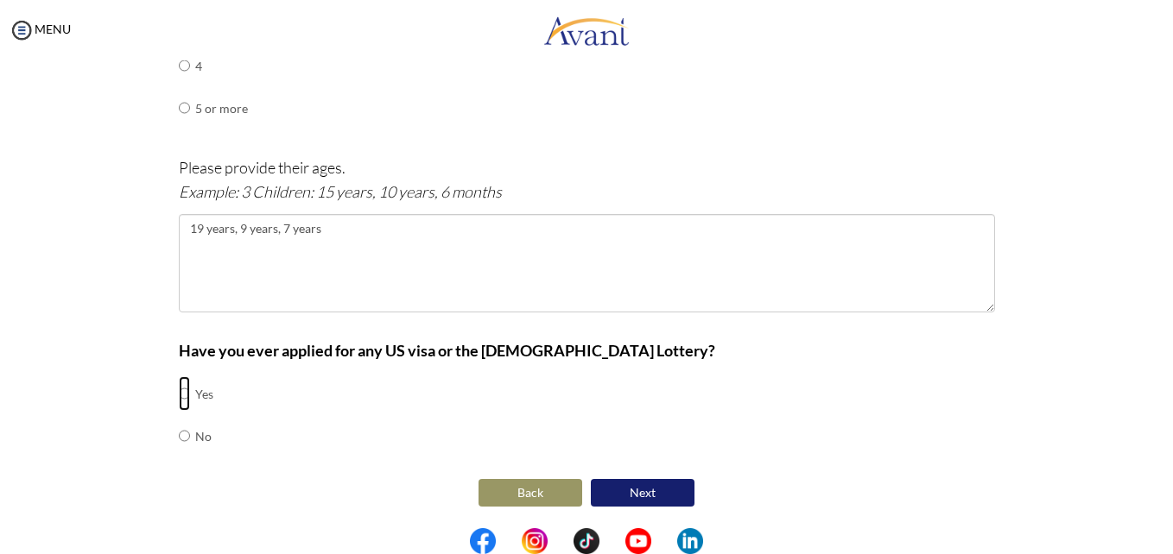
click at [179, 395] on input "radio" at bounding box center [184, 394] width 11 height 35
radio input "true"
click at [635, 490] on button "Next" at bounding box center [643, 493] width 104 height 28
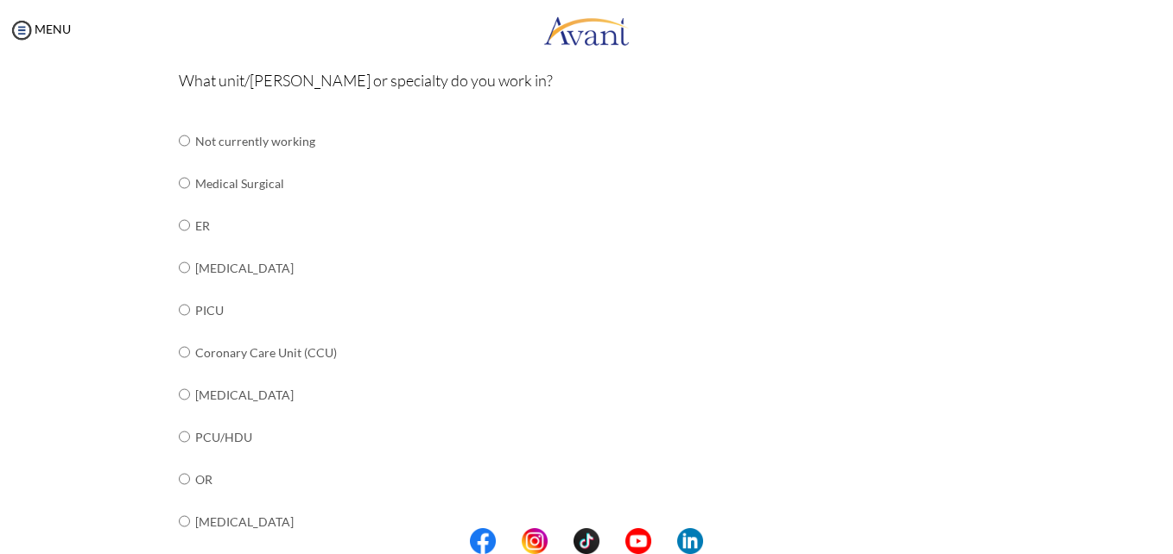
scroll to position [191, 0]
click at [179, 183] on input "radio" at bounding box center [184, 182] width 11 height 35
radio input "true"
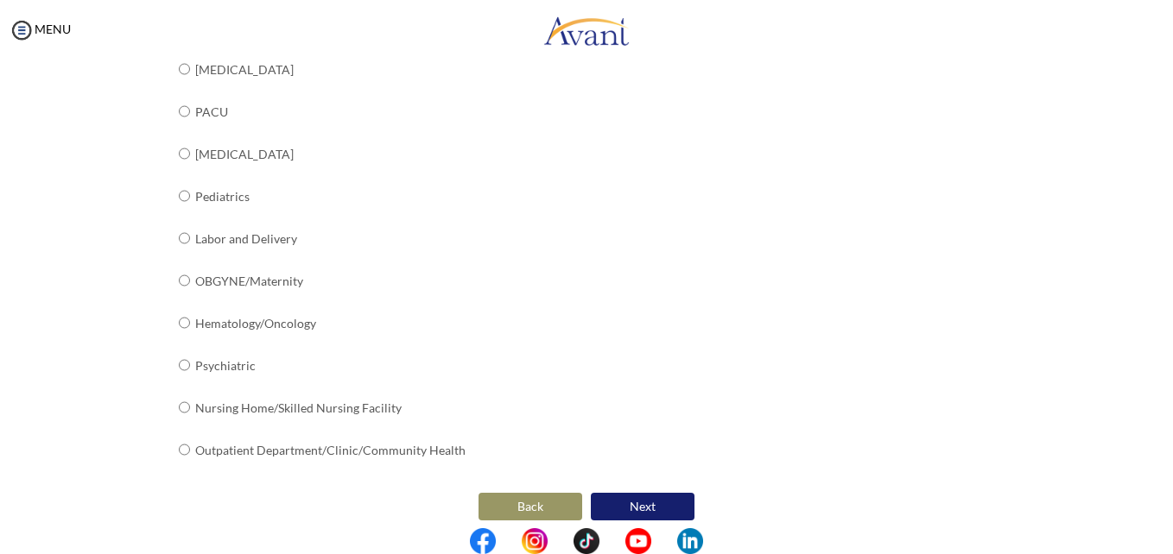
scroll to position [699, 0]
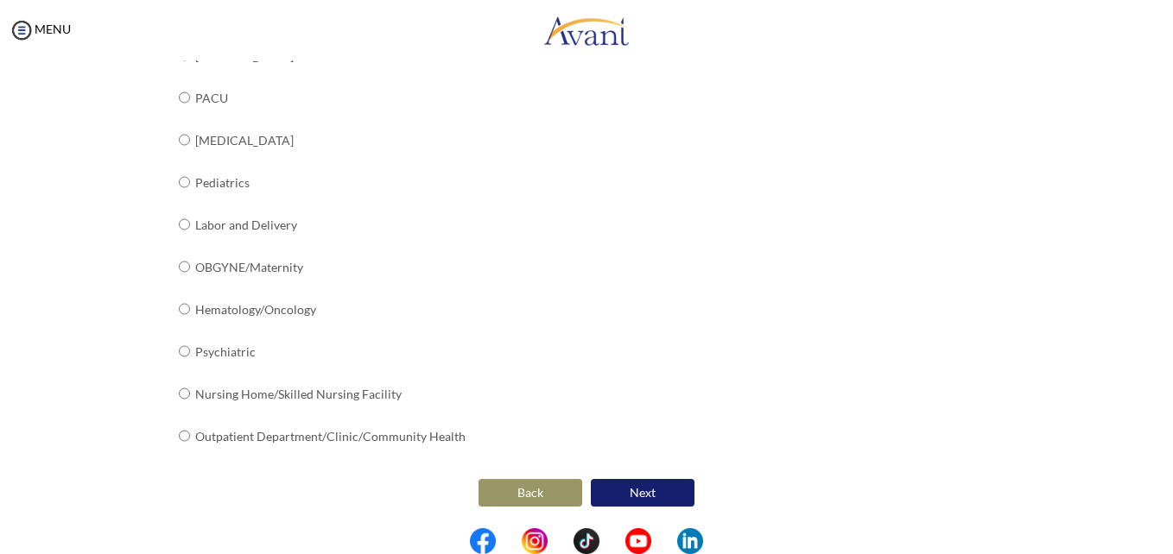
click at [633, 492] on button "Next" at bounding box center [643, 493] width 104 height 28
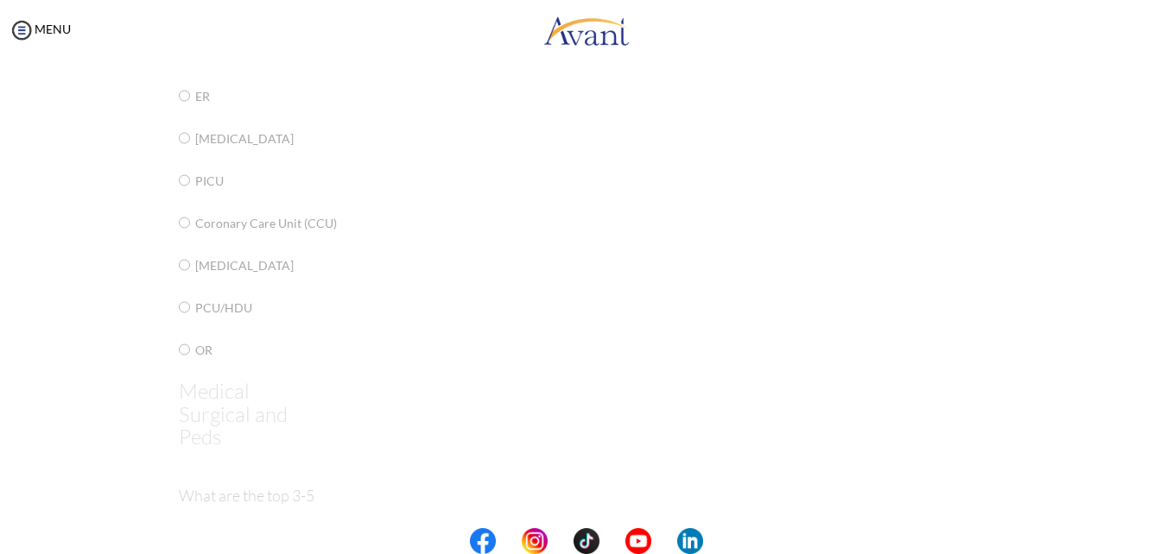
scroll to position [35, 0]
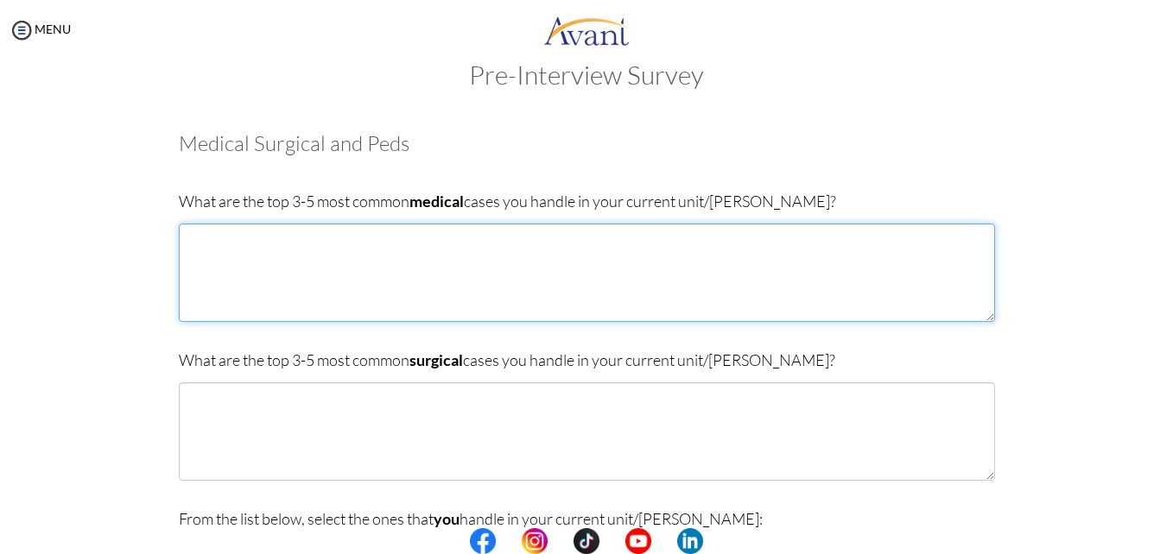
click at [416, 245] on textarea at bounding box center [587, 273] width 816 height 98
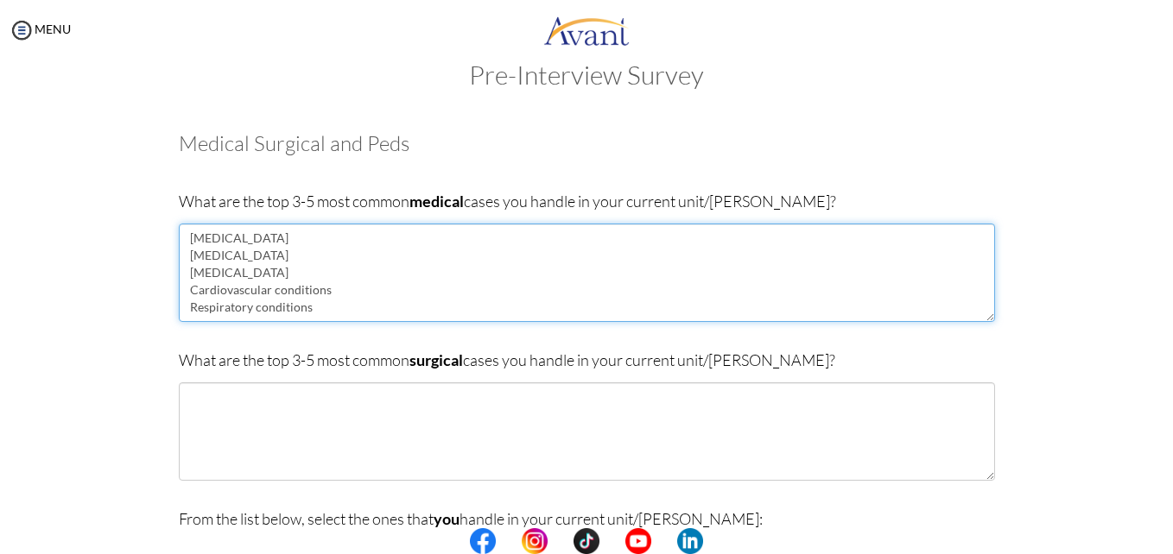
type textarea "Sickle cell anemia Diabetes Cancer Cardiovascular conditions Respiratory condit…"
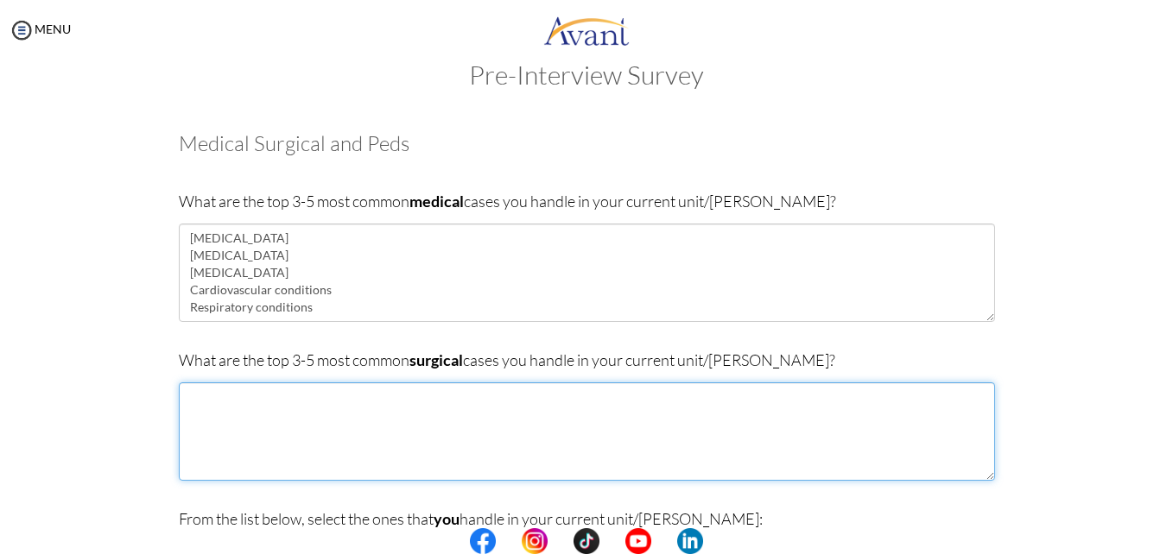
click at [271, 408] on textarea at bounding box center [587, 432] width 816 height 98
type textarea "Hip replacement"
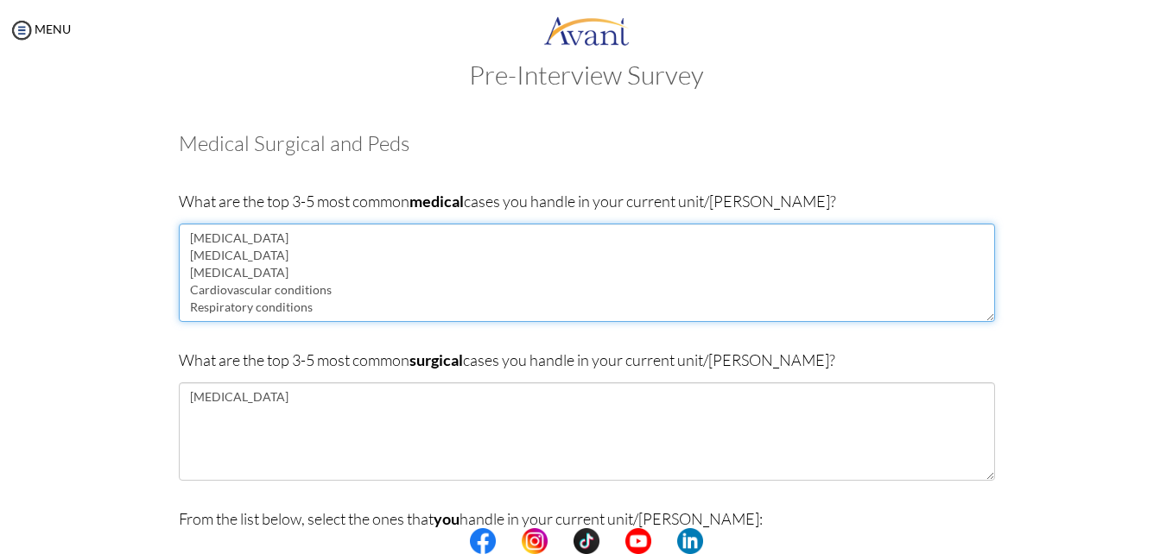
drag, startPoint x: 243, startPoint y: 256, endPoint x: 180, endPoint y: 261, distance: 63.3
click at [180, 261] on textarea "Sickle cell anemia Diabetes Cancer Cardiovascular conditions Respiratory condit…" at bounding box center [587, 273] width 816 height 98
drag, startPoint x: 225, startPoint y: 275, endPoint x: 183, endPoint y: 274, distance: 42.3
click at [183, 274] on textarea "Sickle cell anemia Metabolic & Endocrine Cancer Cardiovascular conditions Respi…" at bounding box center [587, 273] width 816 height 98
drag, startPoint x: 274, startPoint y: 234, endPoint x: 176, endPoint y: 244, distance: 98.0
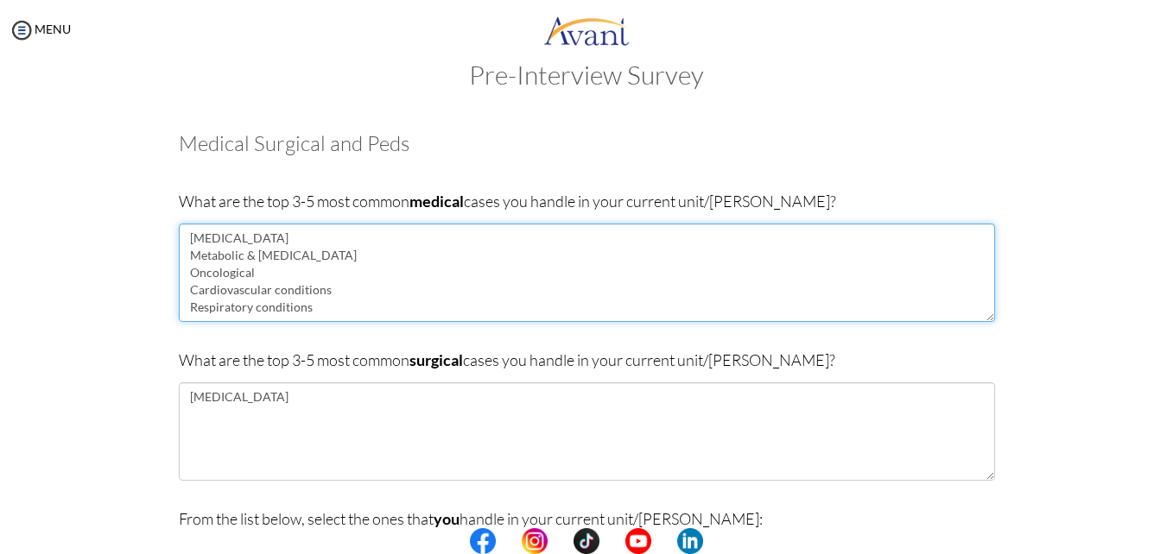
click at [179, 244] on textarea "Sickle cell anemia Metabolic & Endocrine Oncological Cardiovascular conditions …" at bounding box center [587, 273] width 816 height 98
type textarea "Sepsis Metabolic & Endocrine Oncological Cardiovascular conditions Respiratory …"
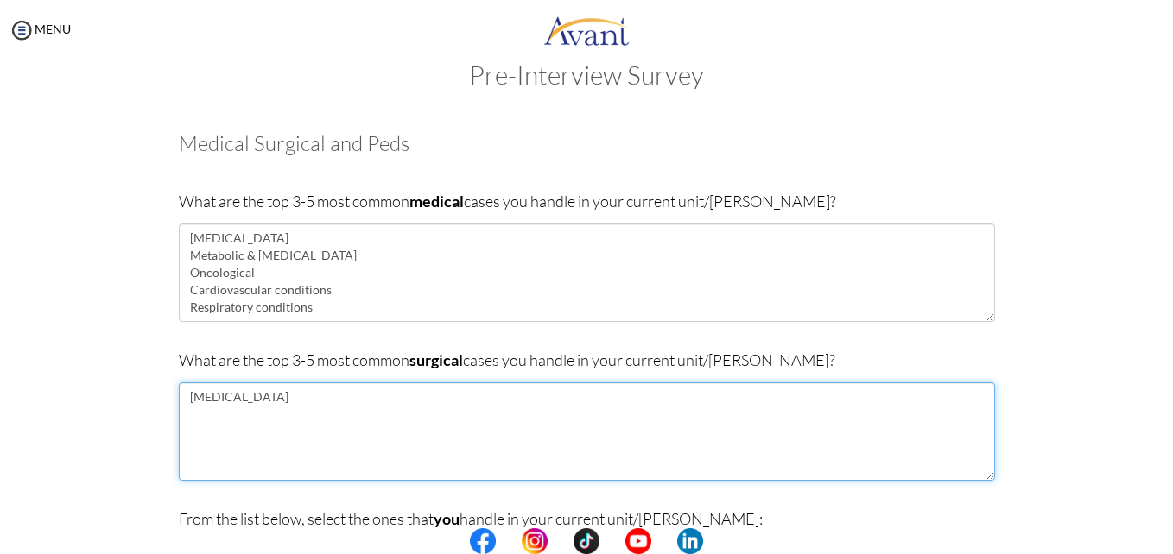
drag, startPoint x: 276, startPoint y: 398, endPoint x: 169, endPoint y: 401, distance: 107.1
click at [169, 401] on div "Are you currently in school now? Yes No Have you taken the NCLEX-RN exam before…" at bounding box center [587, 536] width 842 height 843
click at [251, 395] on textarea "Orthopedic Abdominal" at bounding box center [587, 432] width 816 height 98
click at [252, 417] on textarea "Orthopedic corrective surgeries Abdominal" at bounding box center [587, 432] width 816 height 98
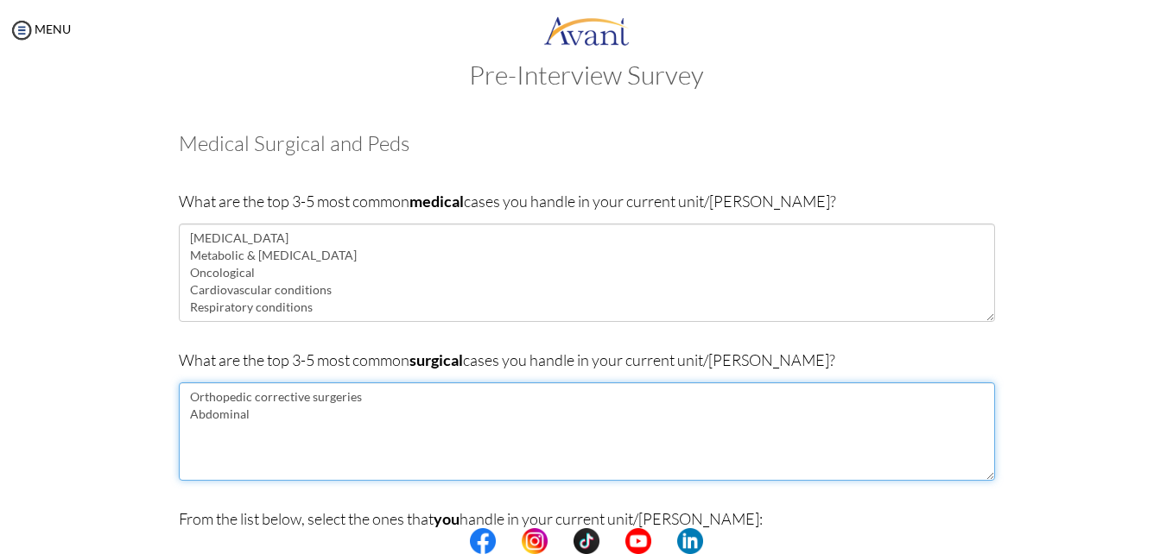
drag, startPoint x: 244, startPoint y: 412, endPoint x: 154, endPoint y: 405, distance: 90.9
click at [154, 405] on div "Are you currently in school now? Yes No Have you taken the NCLEX-RN exam before…" at bounding box center [586, 536] width 1010 height 843
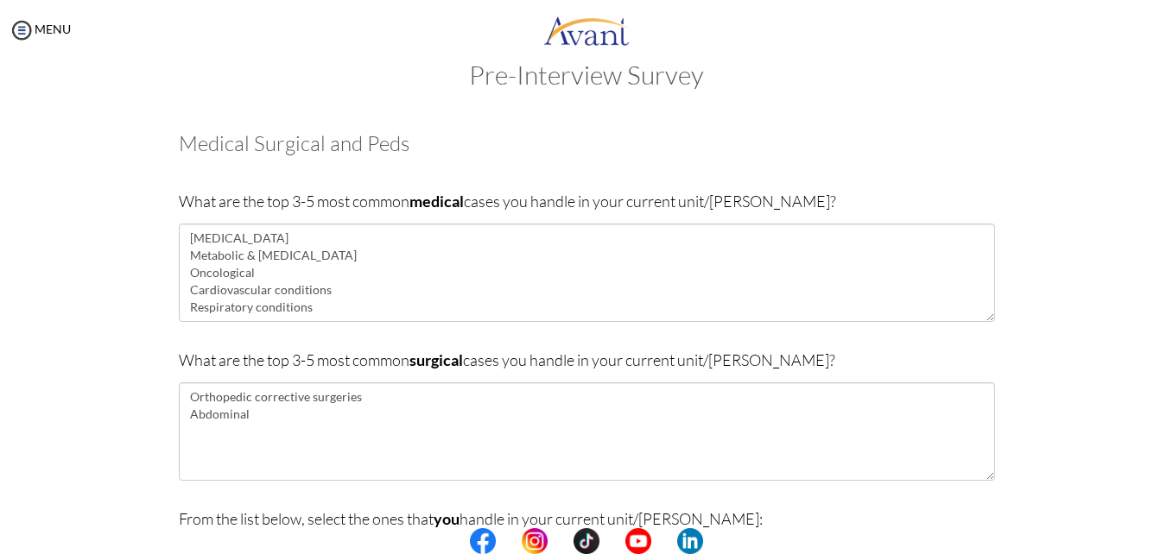
drag, startPoint x: 154, startPoint y: 405, endPoint x: 183, endPoint y: 415, distance: 31.1
click at [183, 415] on div "Are you currently in school now? Yes No Have you taken the NCLEX-RN exam before…" at bounding box center [586, 536] width 1010 height 843
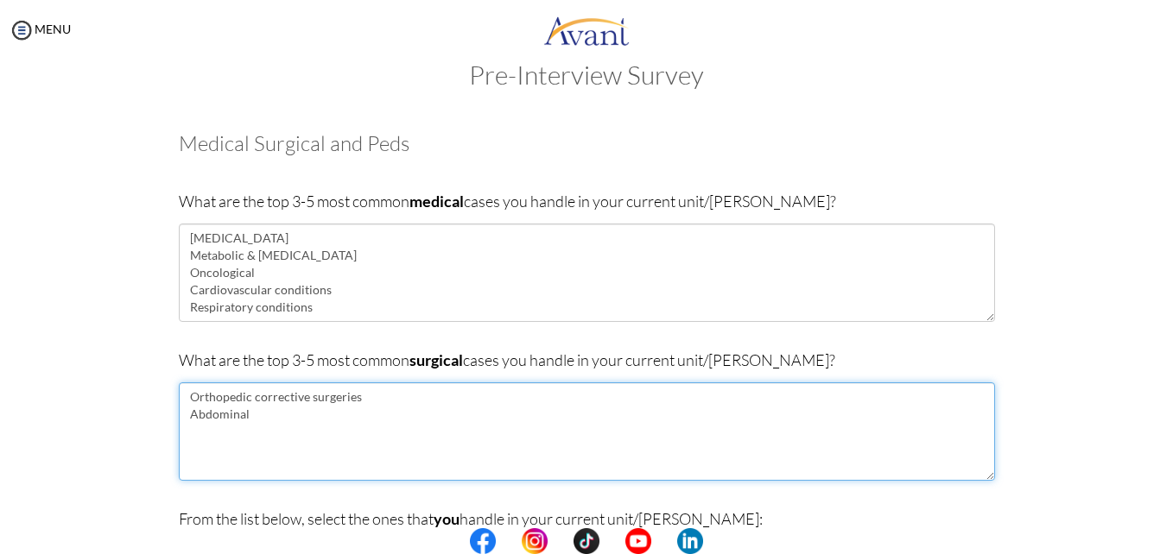
drag, startPoint x: 242, startPoint y: 421, endPoint x: 181, endPoint y: 421, distance: 60.5
click at [181, 421] on textarea "Orthopedic corrective surgeries Abdominal" at bounding box center [587, 432] width 816 height 98
click at [213, 398] on textarea "Orthopedic corrective surgeries Gastrointestinal surgeries Maxillofacial surgery" at bounding box center [587, 432] width 816 height 98
click at [217, 452] on textarea "Orthopaedic corrective surgeries Gastrointestinal surgeries Maxillofacial surge…" at bounding box center [587, 432] width 816 height 98
drag, startPoint x: 252, startPoint y: 396, endPoint x: 307, endPoint y: 399, distance: 54.5
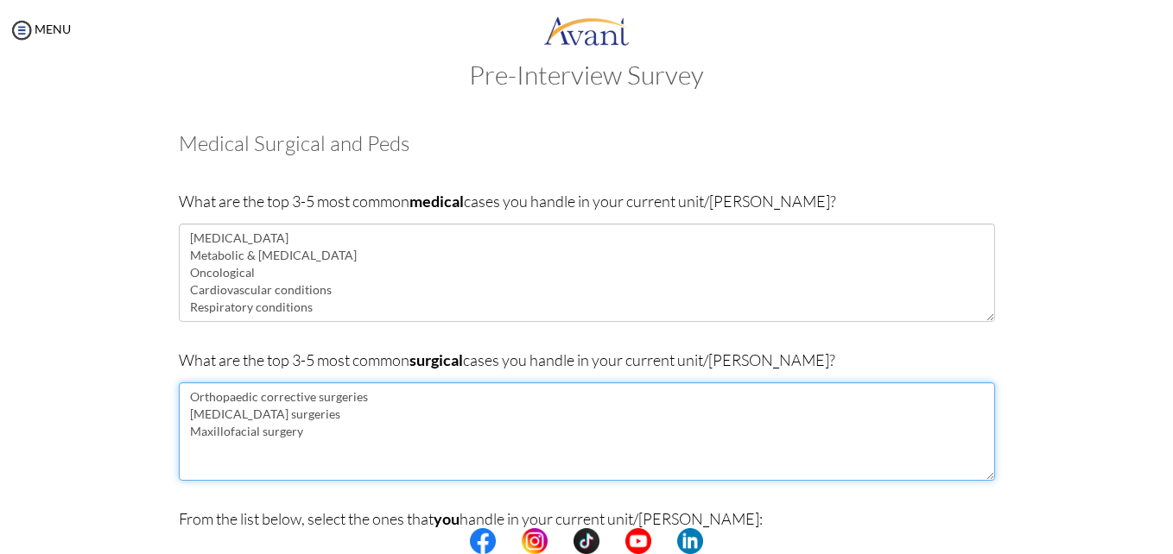
click at [307, 399] on textarea "Orthopaedic corrective surgeries Gastrointestinal surgeries Maxillofacial surge…" at bounding box center [587, 432] width 816 height 98
click at [256, 456] on textarea "Orthopaedic surgeries Gastrointestinal surgeries Maxillofacial surgery" at bounding box center [587, 432] width 816 height 98
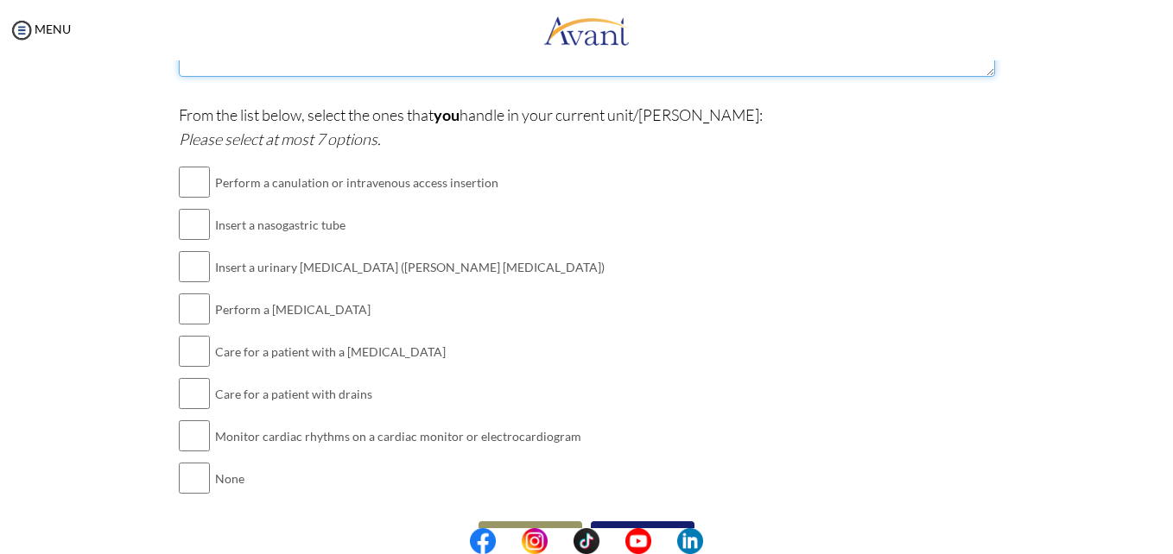
scroll to position [440, 0]
type textarea "Orthopaedic surgeries Gastrointestinal surgeries Maxillofacial surgery Organ Tr…"
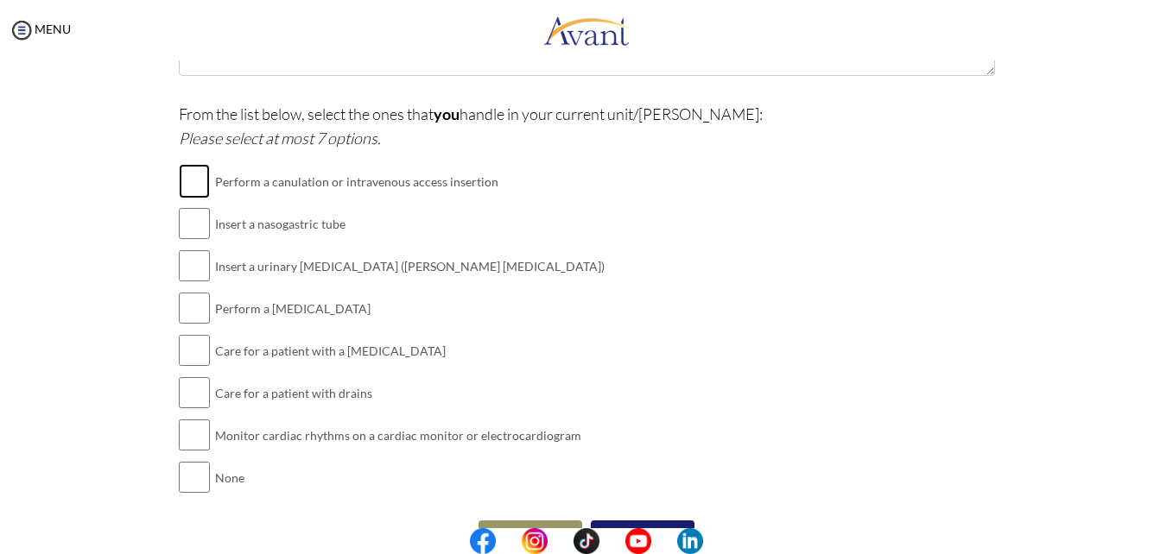
click at [183, 177] on input "checkbox" at bounding box center [194, 181] width 31 height 35
checkbox input "true"
click at [199, 229] on input "checkbox" at bounding box center [194, 223] width 31 height 35
checkbox input "true"
click at [186, 268] on input "checkbox" at bounding box center [194, 266] width 31 height 35
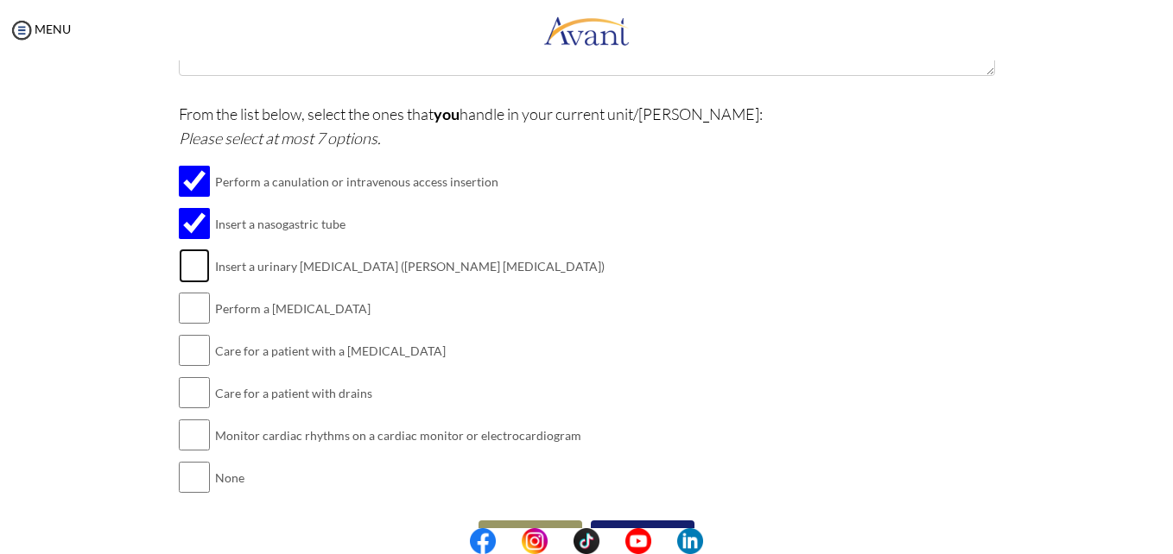
checkbox input "true"
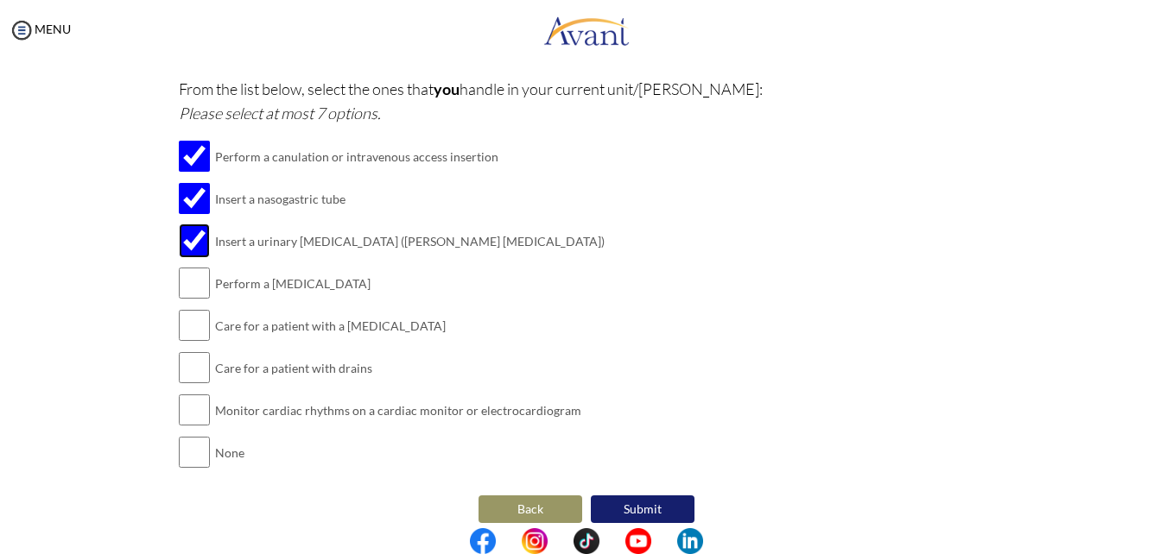
scroll to position [481, 0]
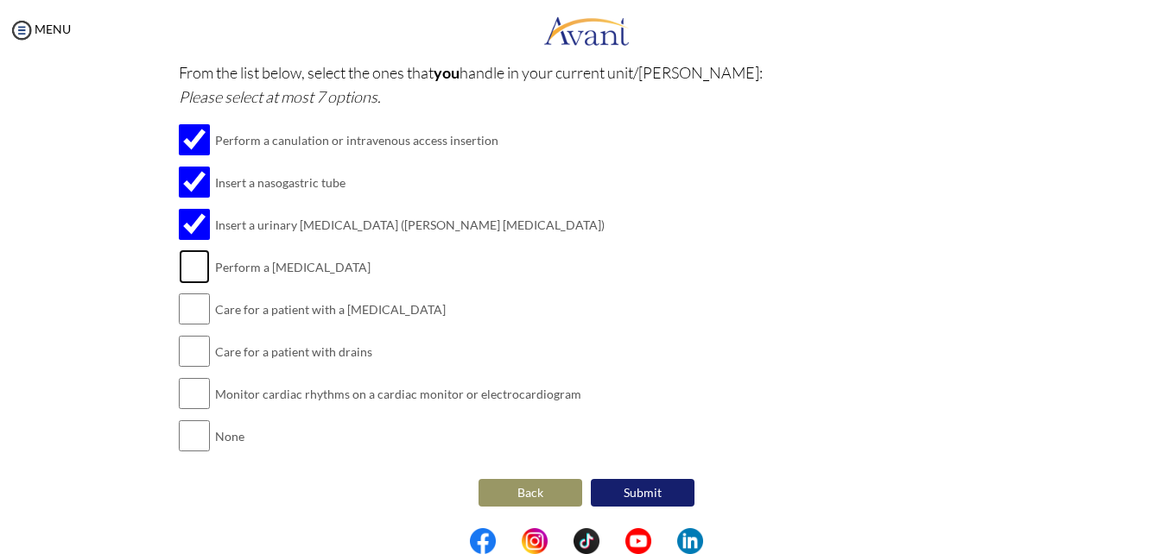
click at [182, 272] on input "checkbox" at bounding box center [194, 267] width 31 height 35
checkbox input "true"
click at [193, 311] on input "checkbox" at bounding box center [194, 309] width 31 height 35
checkbox input "true"
click at [189, 354] on input "checkbox" at bounding box center [194, 351] width 31 height 35
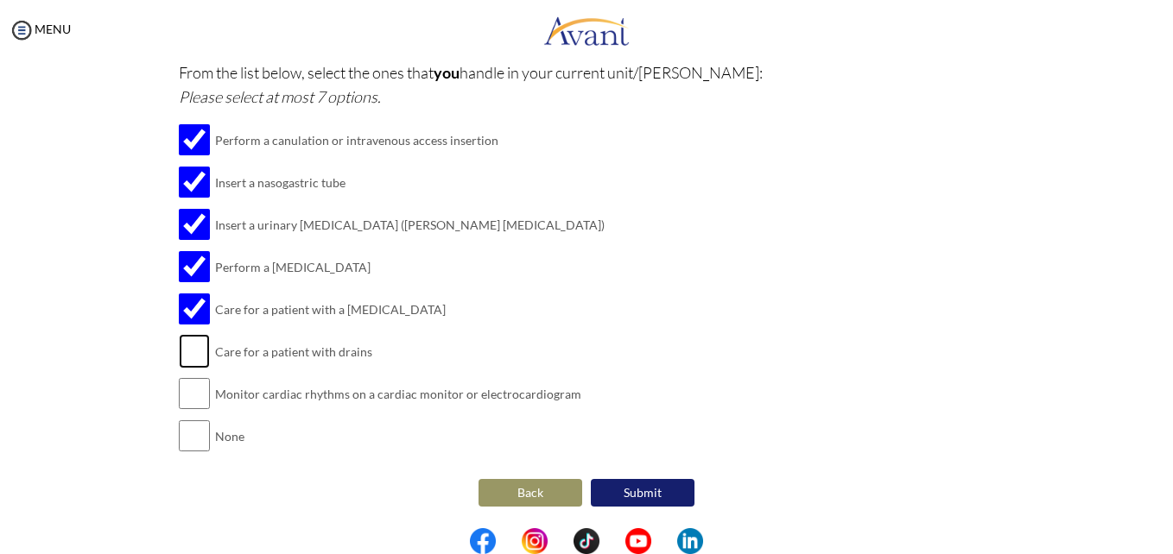
checkbox input "true"
click at [668, 485] on button "Submit" at bounding box center [643, 493] width 104 height 28
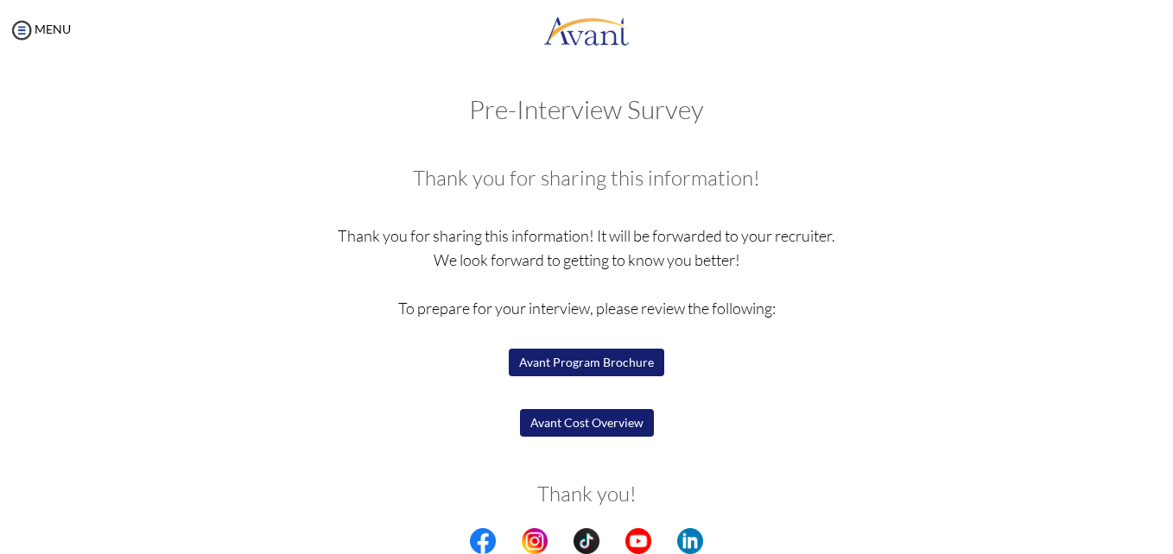
scroll to position [57, 0]
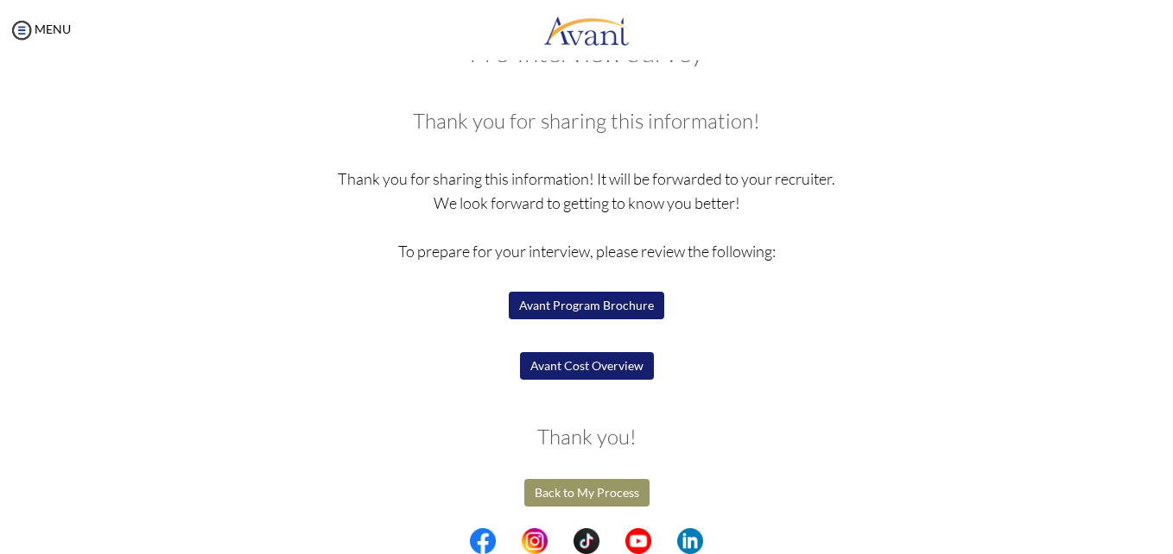
click at [589, 307] on button "Avant Program Brochure" at bounding box center [586, 306] width 155 height 28
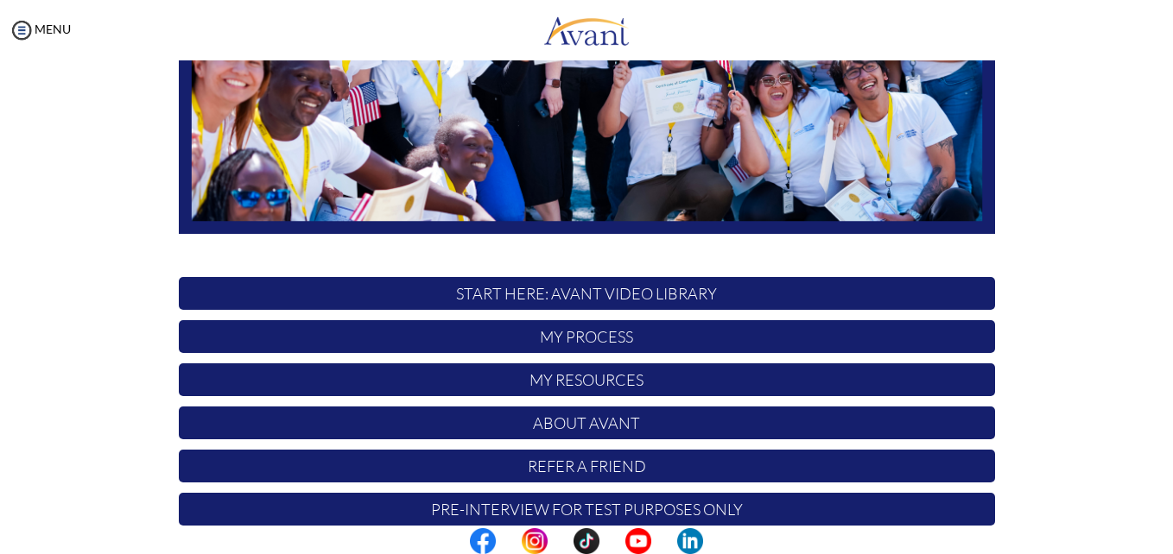
scroll to position [405, 0]
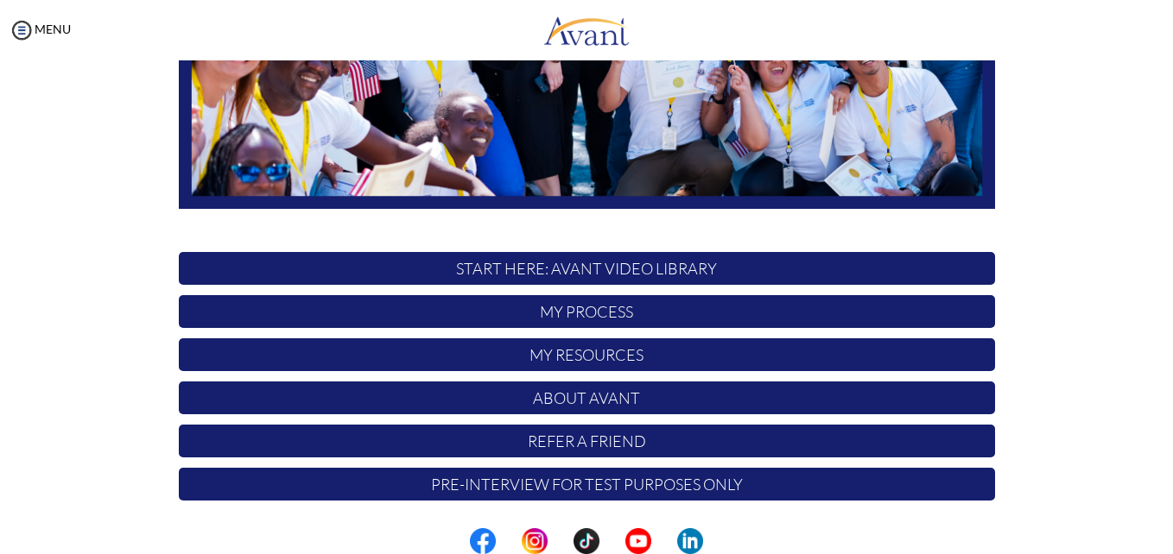
click at [587, 311] on p "My Process" at bounding box center [587, 311] width 816 height 33
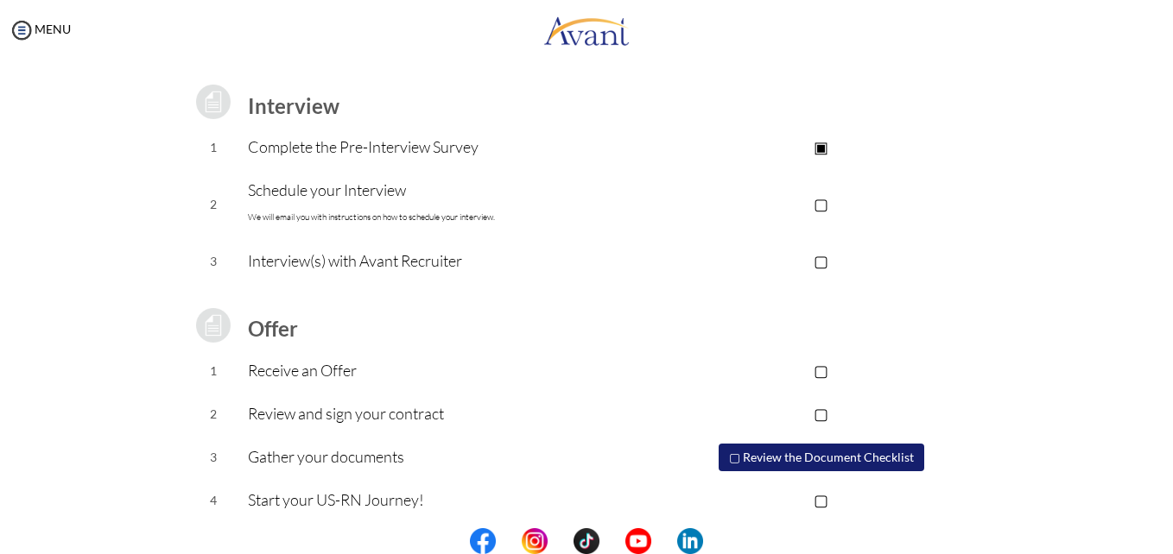
scroll to position [231, 0]
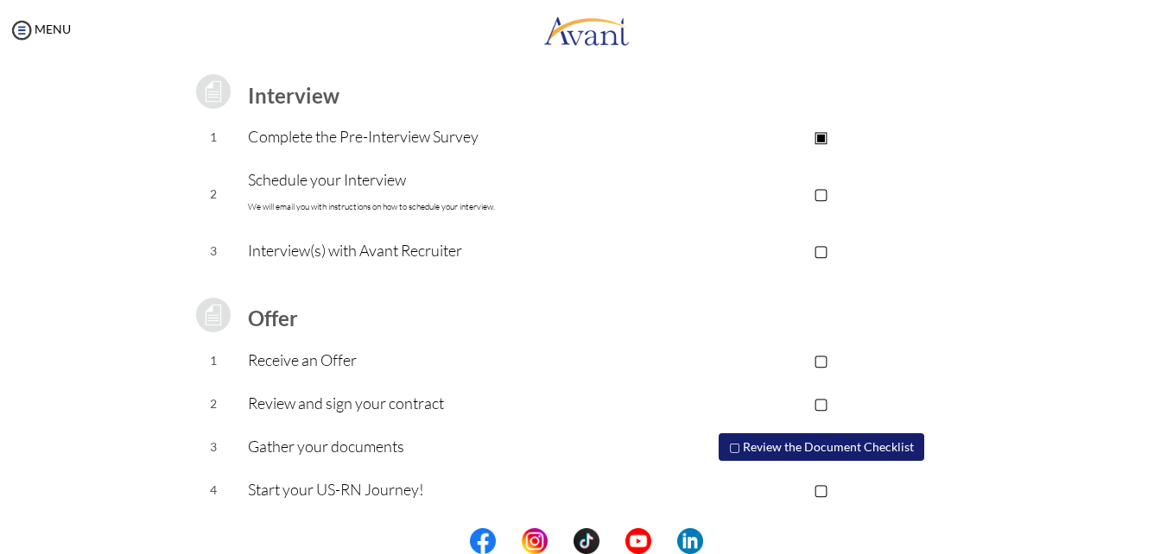
click at [765, 444] on button "▢ Review the Document Checklist" at bounding box center [821, 447] width 206 height 28
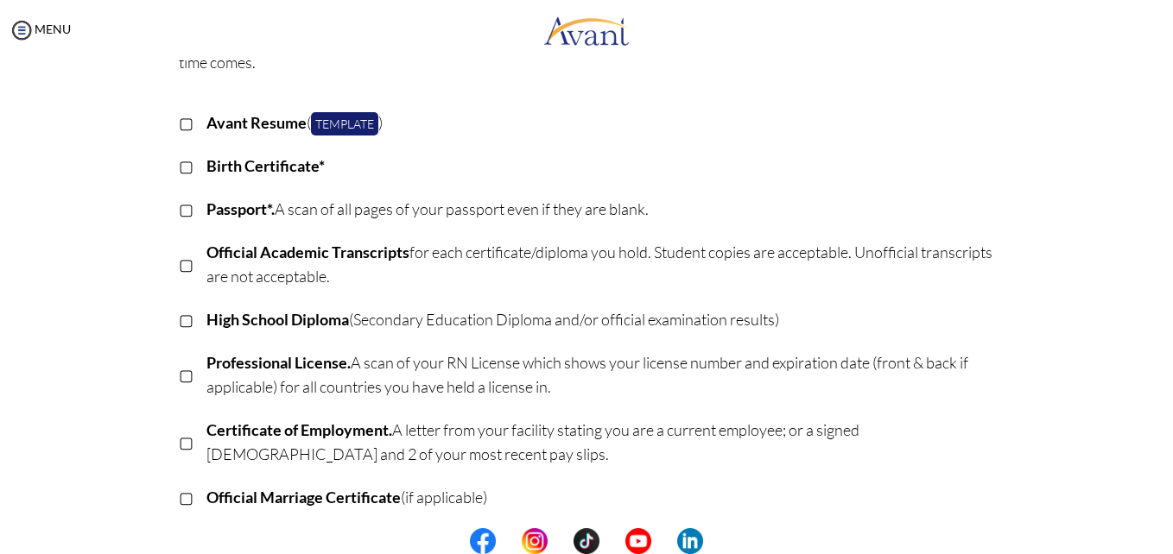
scroll to position [0, 0]
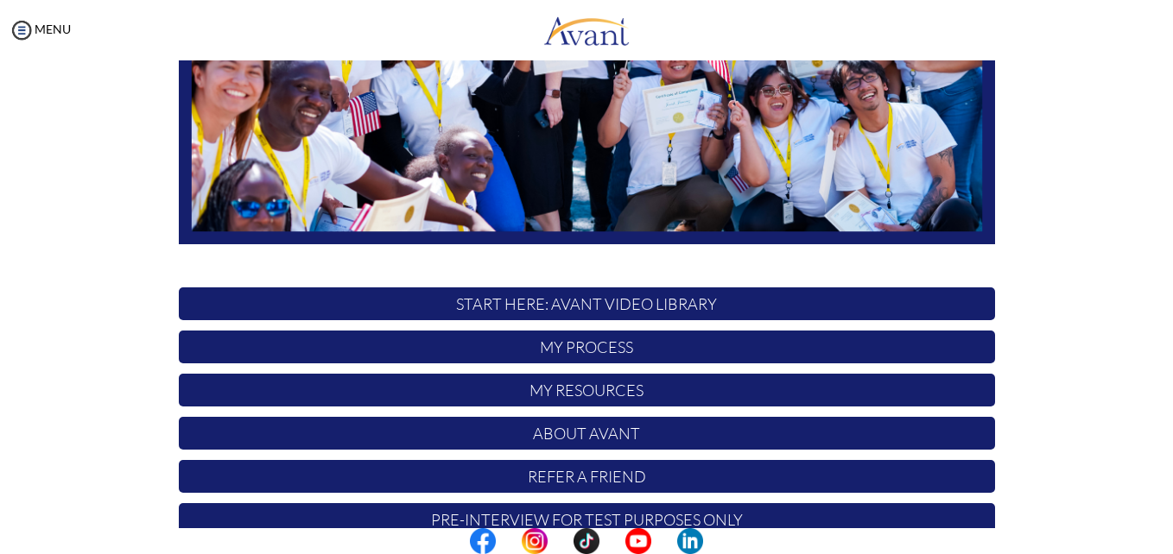
scroll to position [405, 0]
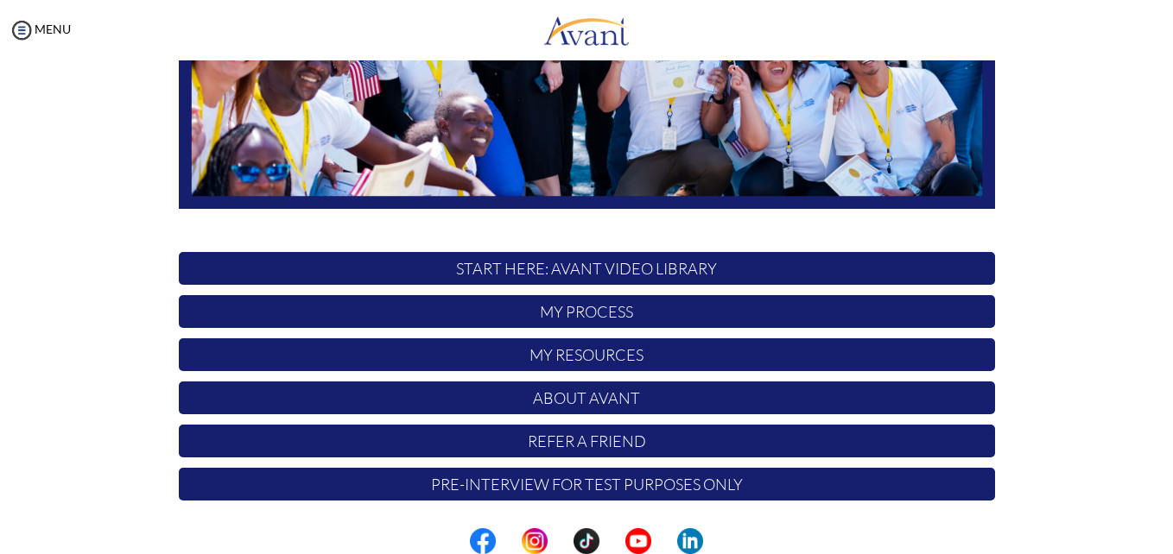
click at [572, 356] on p "My Resources" at bounding box center [587, 355] width 816 height 33
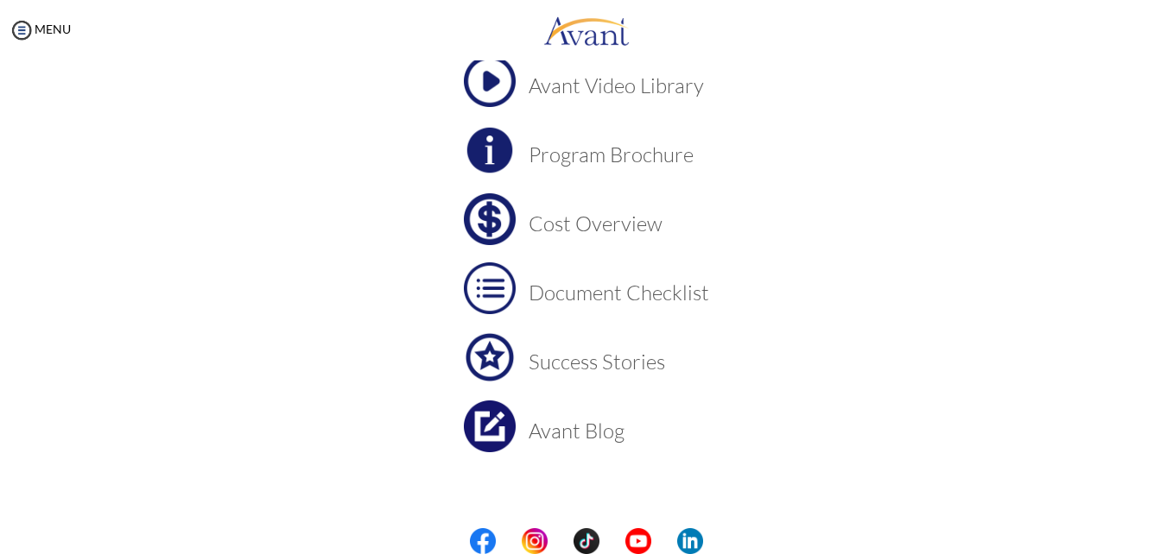
scroll to position [135, 0]
click at [566, 155] on h3 "Program Brochure" at bounding box center [618, 153] width 180 height 22
